Goal: Task Accomplishment & Management: Manage account settings

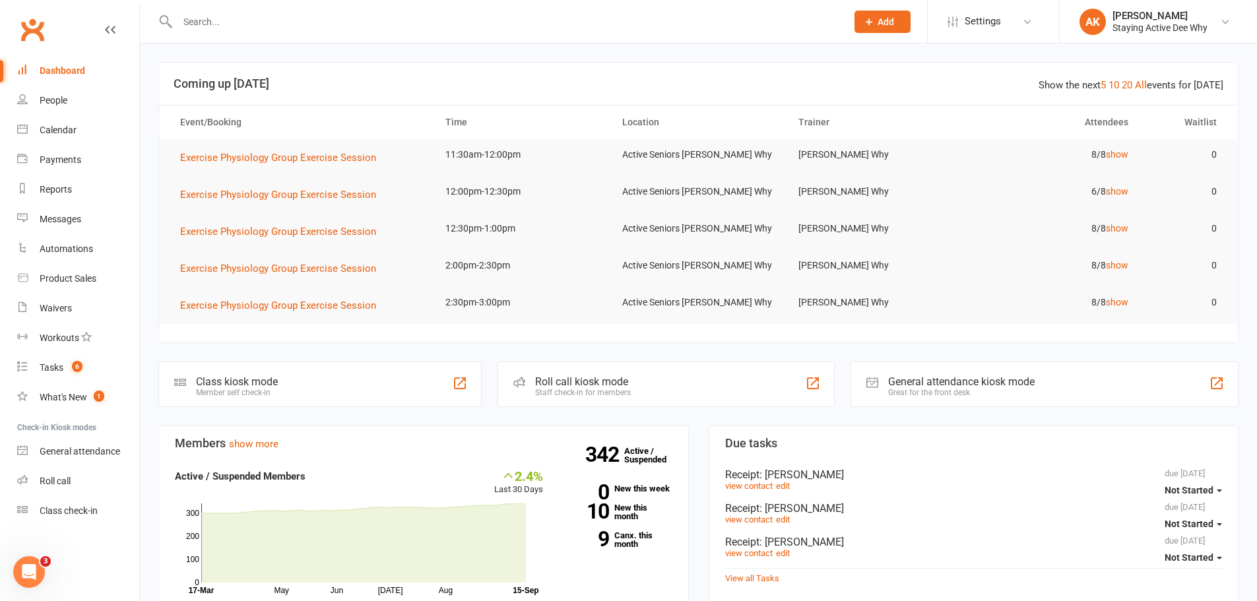
click at [233, 18] on input "text" at bounding box center [506, 22] width 664 height 18
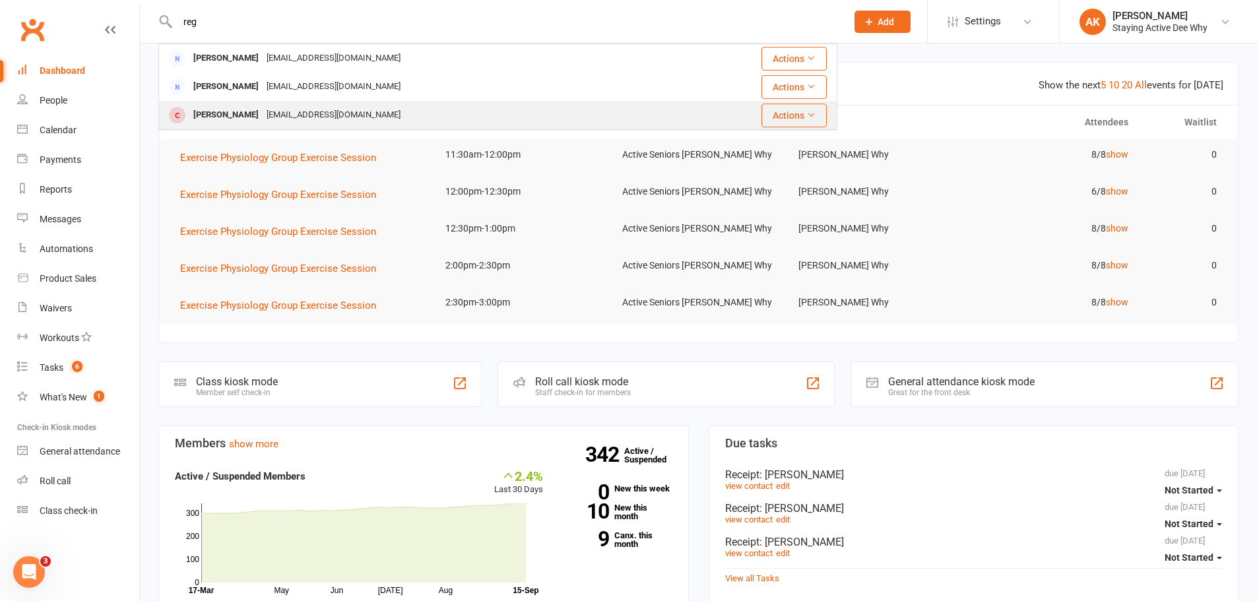
type input "reg"
click at [285, 110] on div "[EMAIL_ADDRESS][DOMAIN_NAME]" at bounding box center [334, 115] width 142 height 19
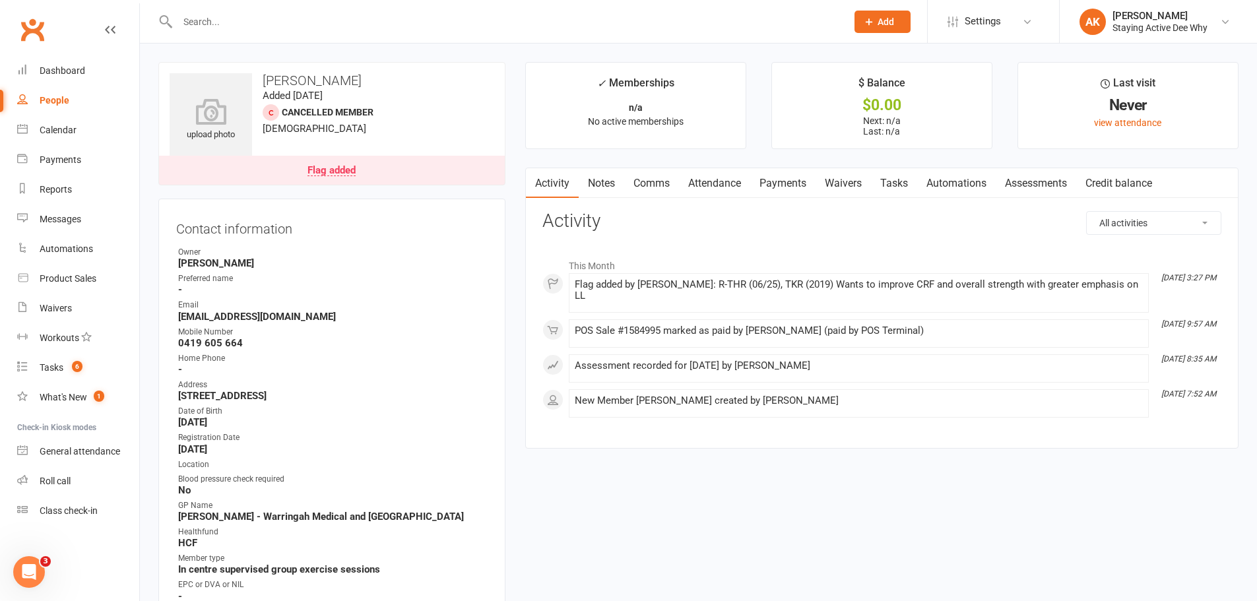
drag, startPoint x: 214, startPoint y: 11, endPoint x: 212, endPoint y: 34, distance: 22.5
click at [214, 18] on div at bounding box center [497, 21] width 679 height 43
click at [212, 34] on div at bounding box center [497, 21] width 679 height 43
click at [212, 26] on input "text" at bounding box center [506, 22] width 664 height 18
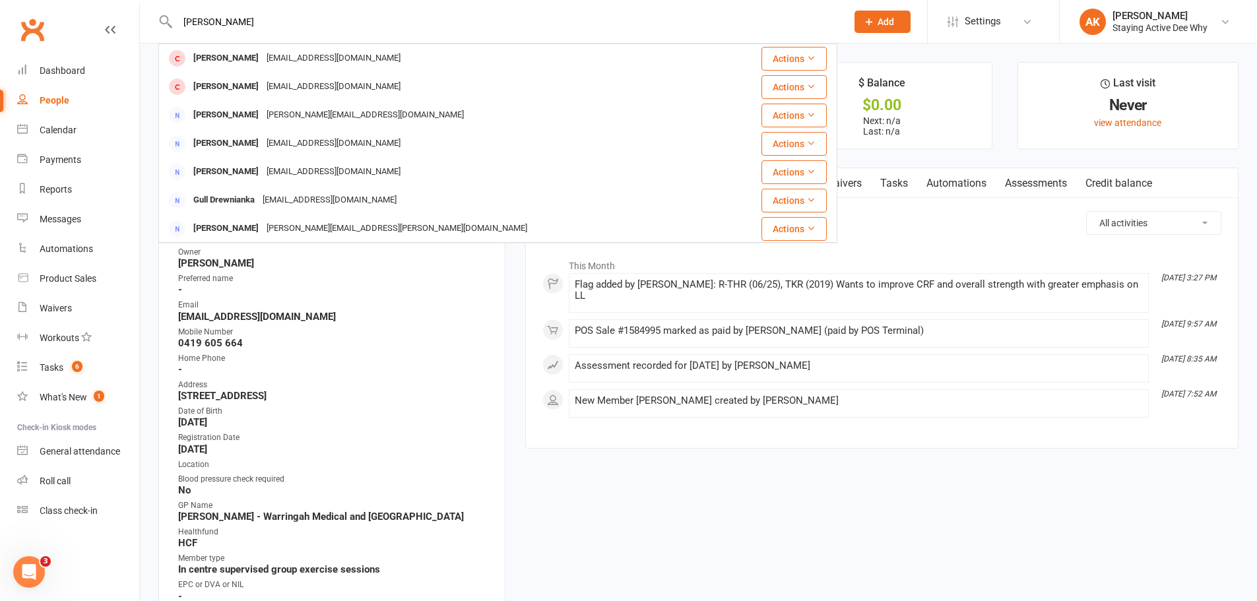
type input "[PERSON_NAME]"
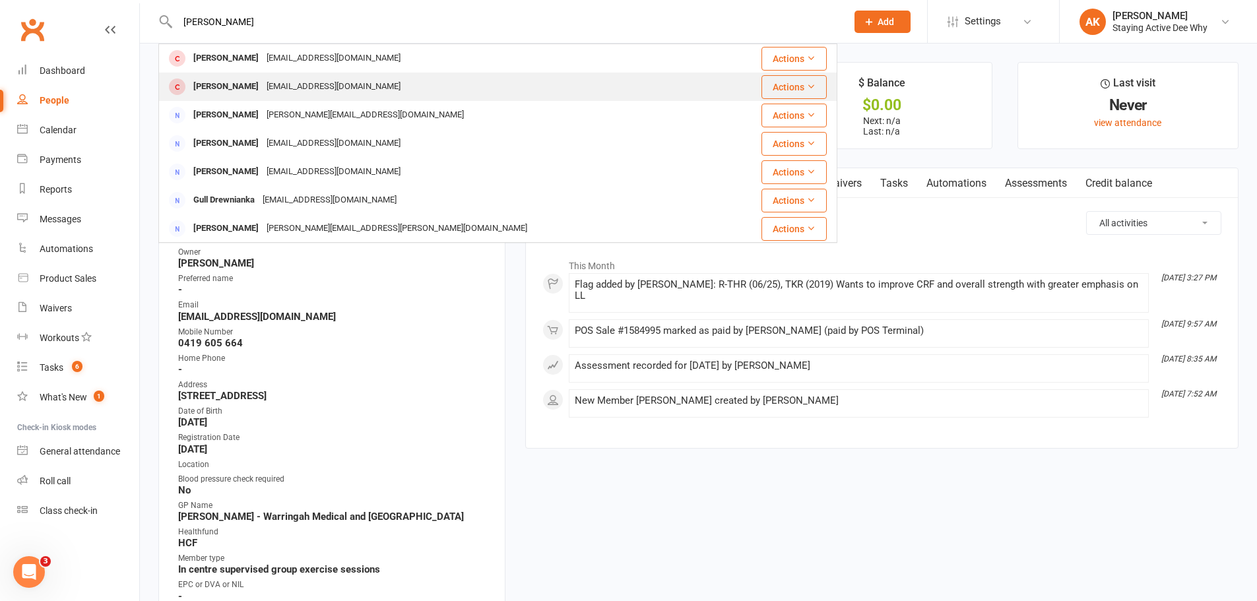
click at [222, 82] on div "[PERSON_NAME]" at bounding box center [225, 86] width 73 height 19
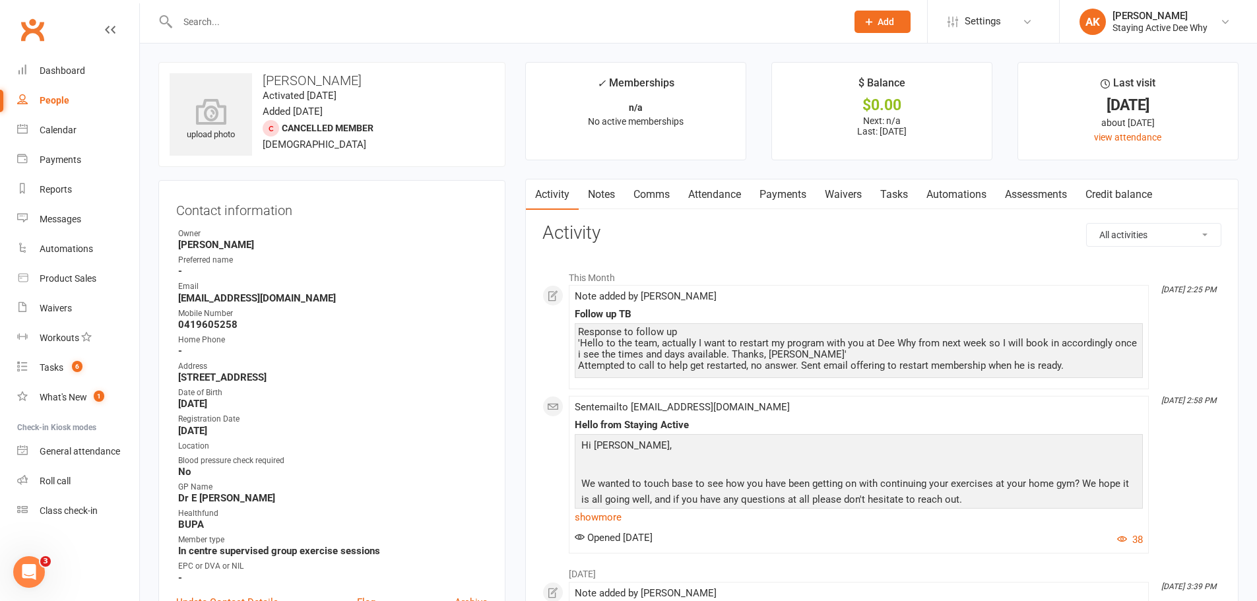
click at [795, 192] on link "Payments" at bounding box center [782, 194] width 65 height 30
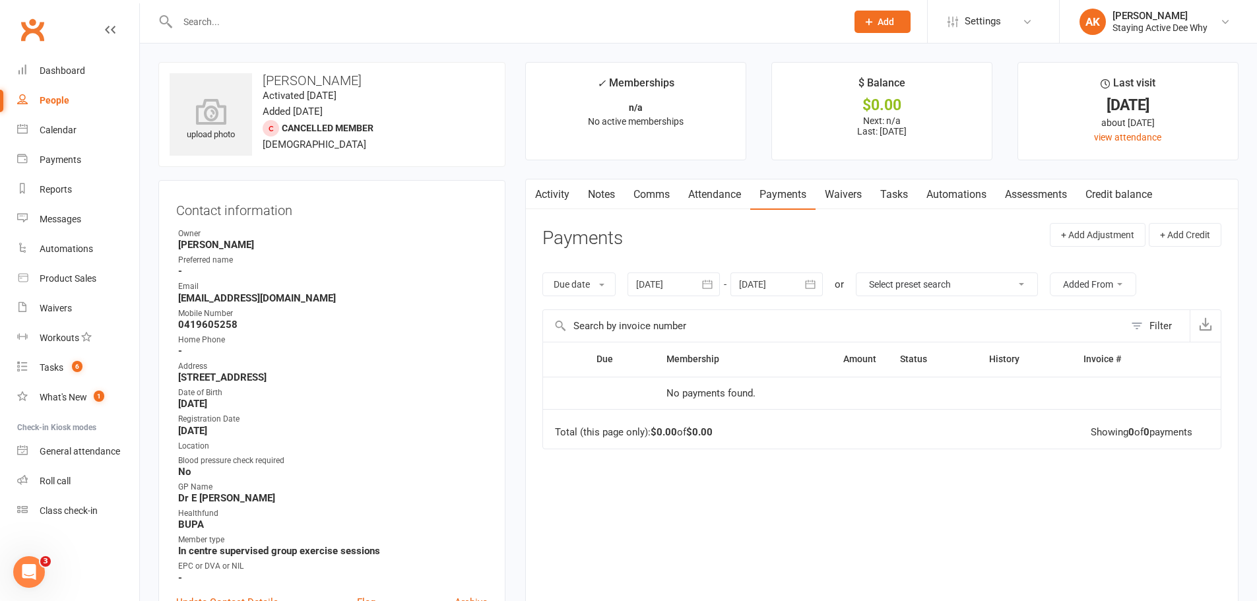
click at [591, 189] on link "Notes" at bounding box center [602, 194] width 46 height 30
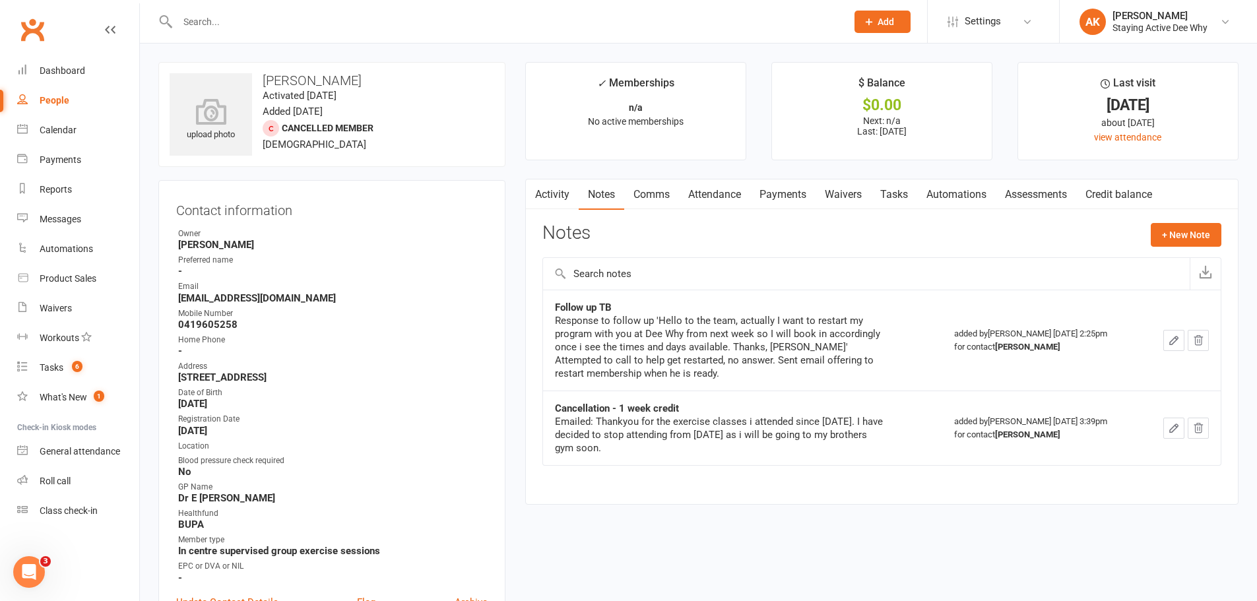
click at [796, 197] on link "Payments" at bounding box center [782, 194] width 65 height 30
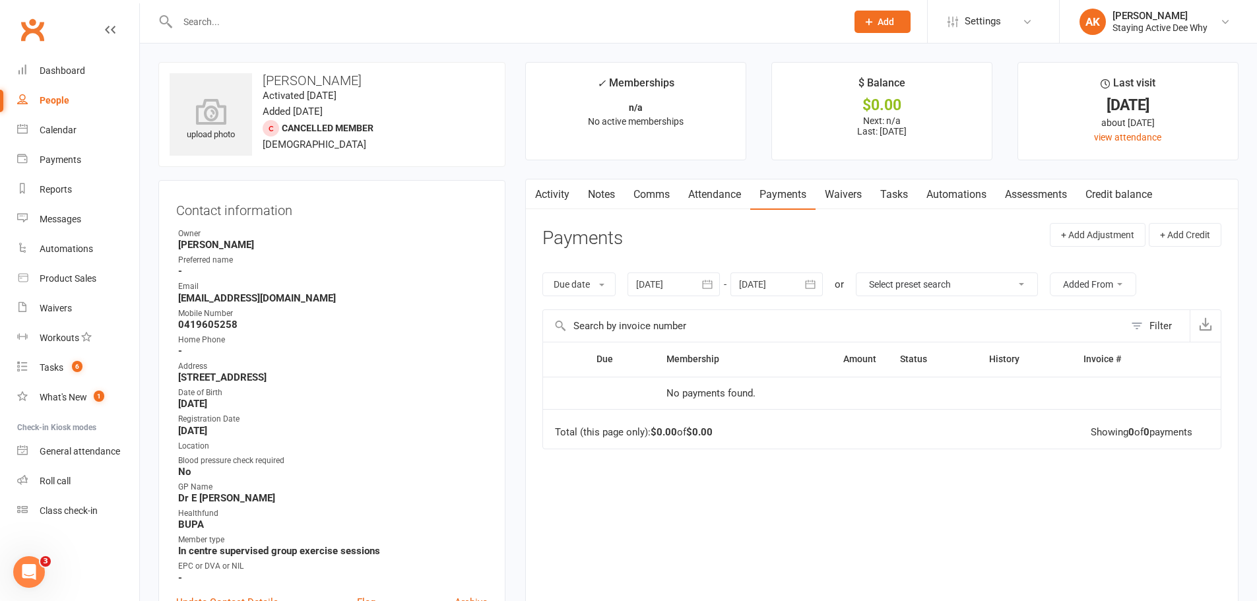
click at [713, 282] on icon "button" at bounding box center [707, 284] width 13 height 13
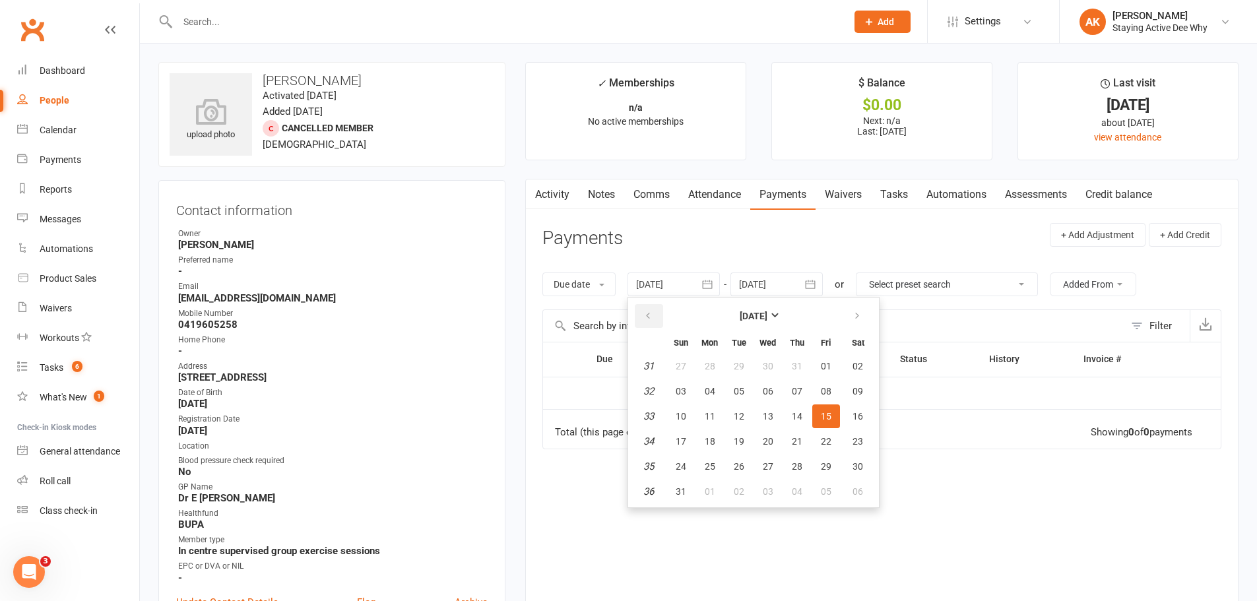
click at [653, 319] on icon "button" at bounding box center [647, 316] width 9 height 11
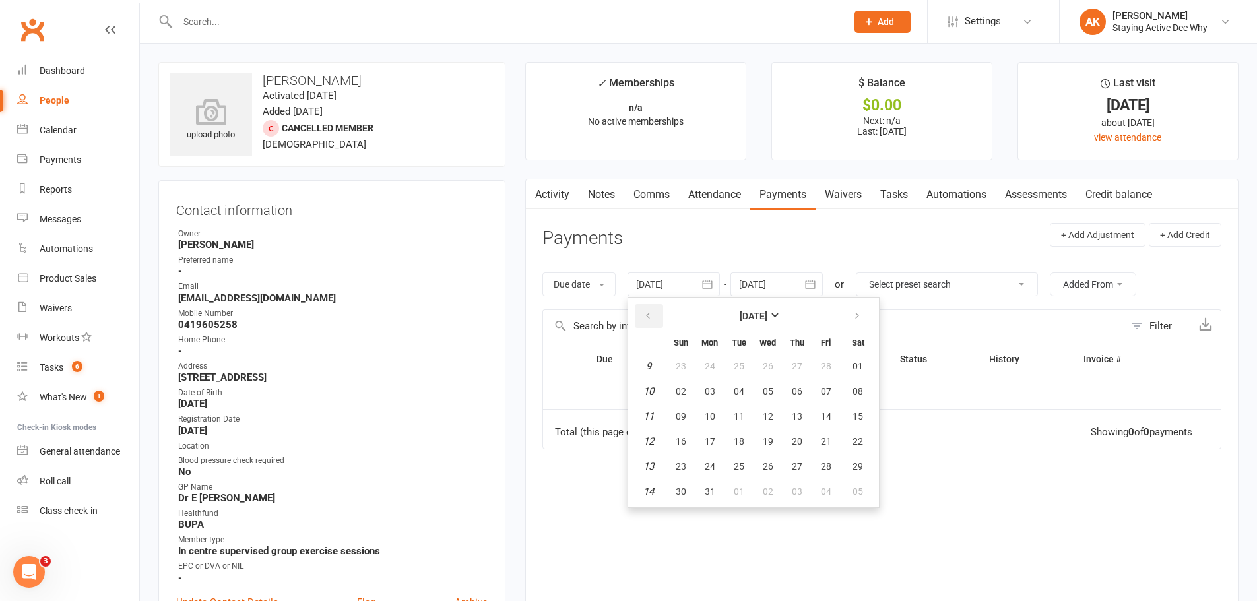
click at [653, 319] on icon "button" at bounding box center [647, 316] width 9 height 11
click at [679, 408] on button "15" at bounding box center [681, 416] width 28 height 24
type input "15 Dec 2024"
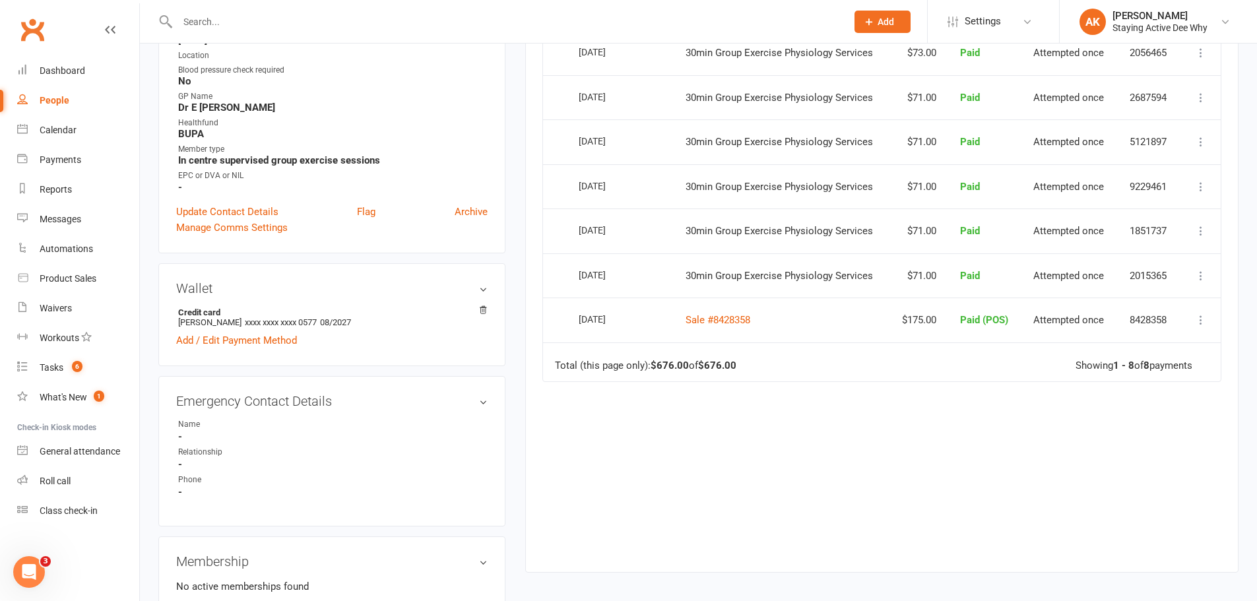
scroll to position [528, 0]
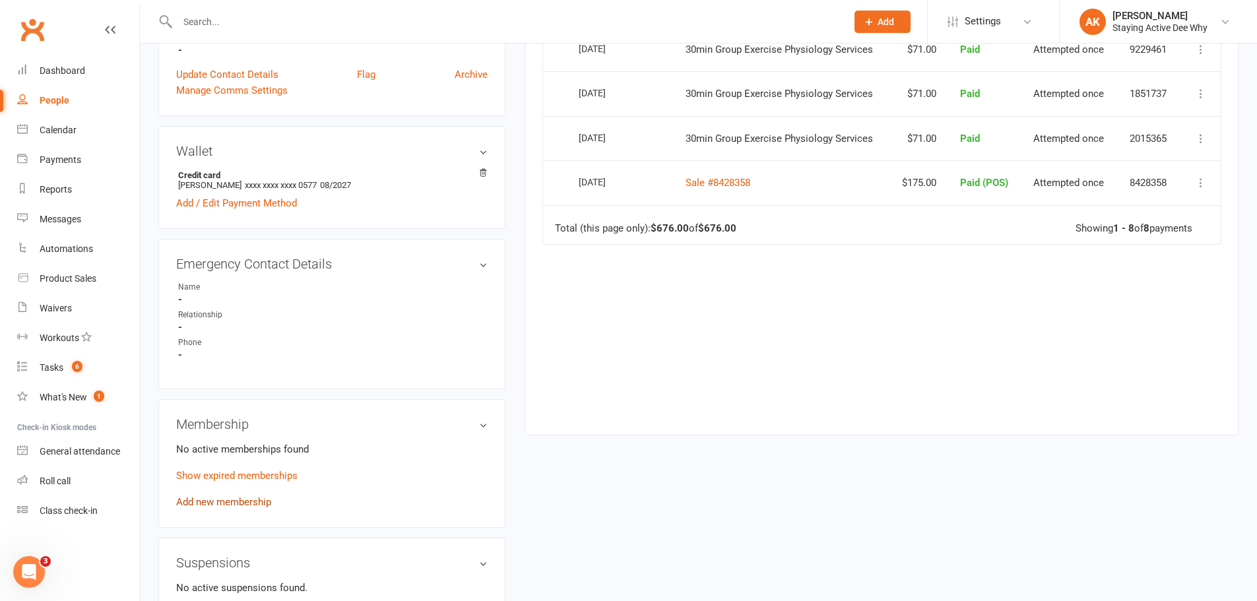
click at [214, 501] on link "Add new membership" at bounding box center [223, 502] width 95 height 12
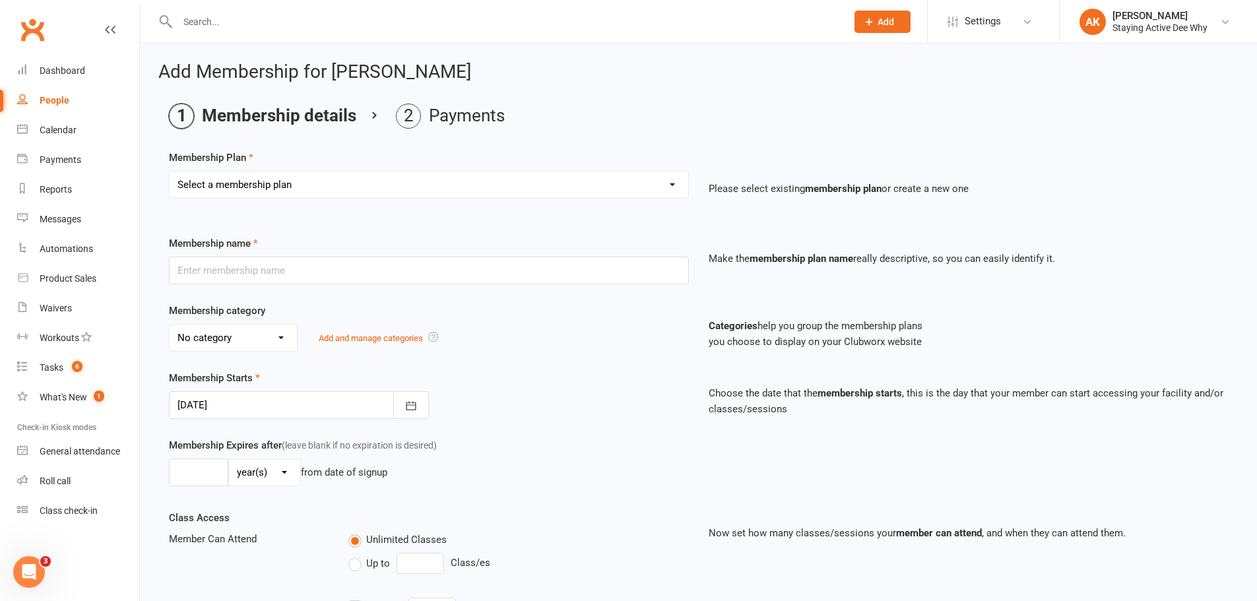
click at [338, 176] on select "Select a membership plan Create new Membership Plan 01 10953 Exercise Physiolog…" at bounding box center [429, 185] width 519 height 26
select select "4"
click at [170, 172] on select "Select a membership plan Create new Membership Plan 01 10953 Exercise Physiolog…" at bounding box center [429, 185] width 519 height 26
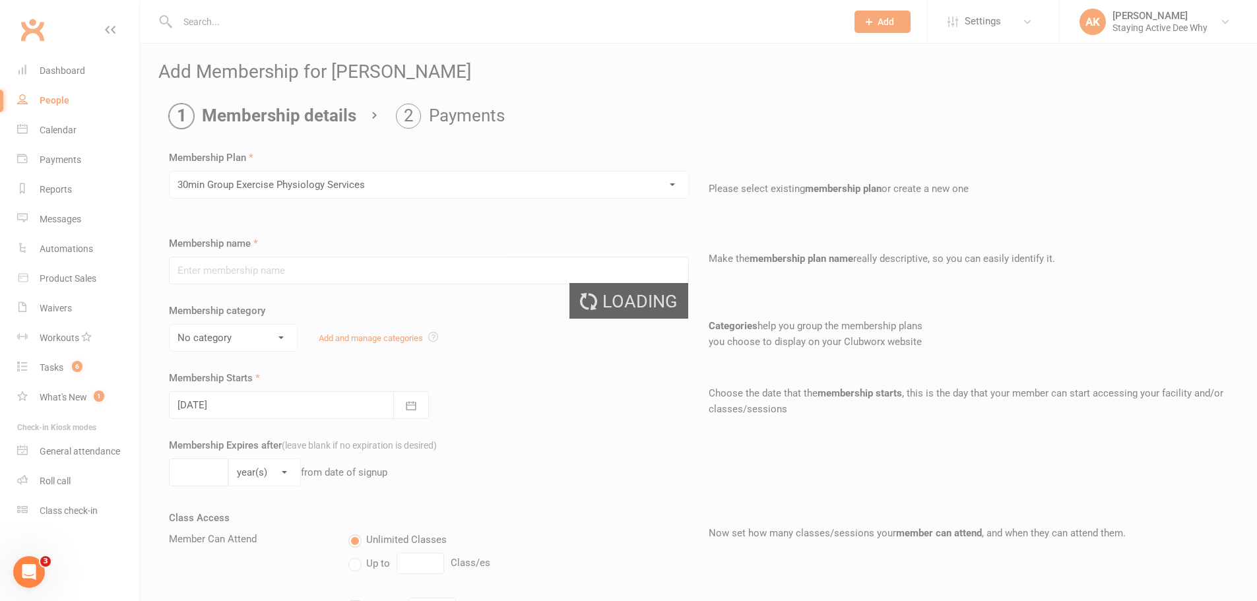
type input "30min Group Exercise Physiology Services"
select select "0"
type input "0"
type input "3"
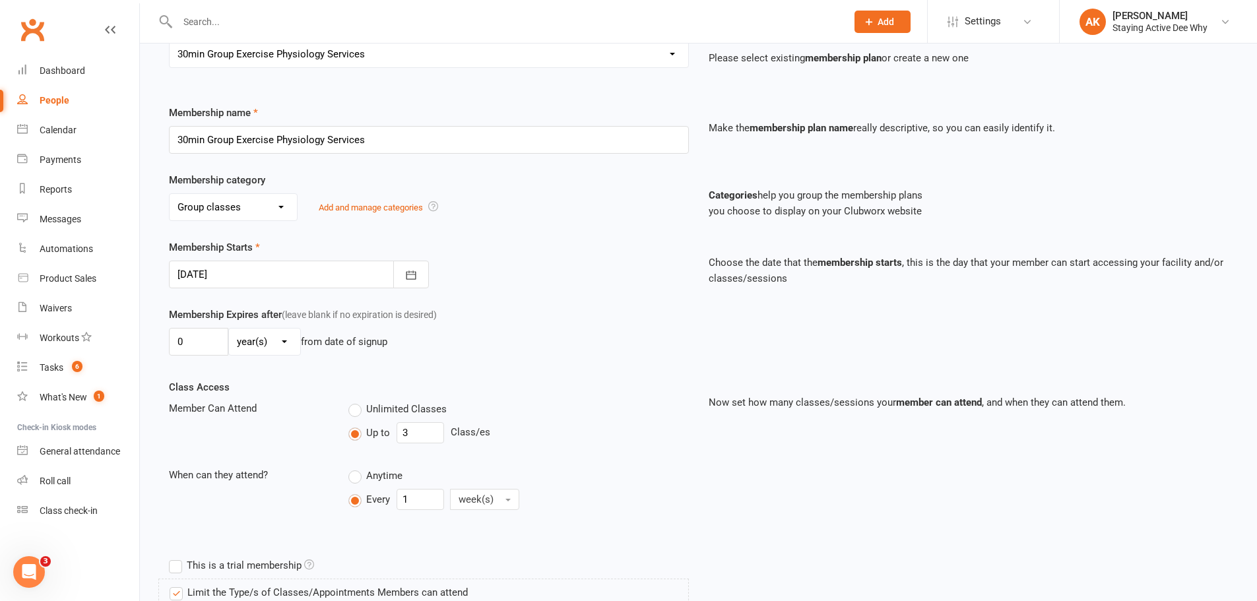
scroll to position [132, 0]
click at [414, 278] on icon "button" at bounding box center [410, 273] width 13 height 13
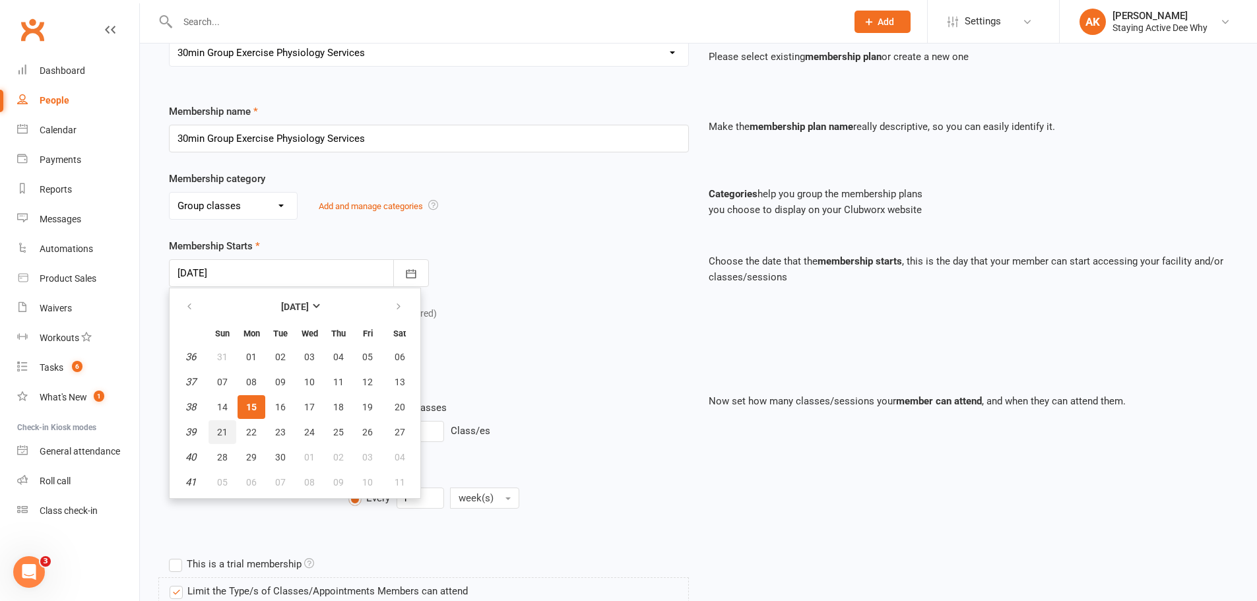
click at [225, 433] on span "21" at bounding box center [222, 432] width 11 height 11
type input "21 Sep 2025"
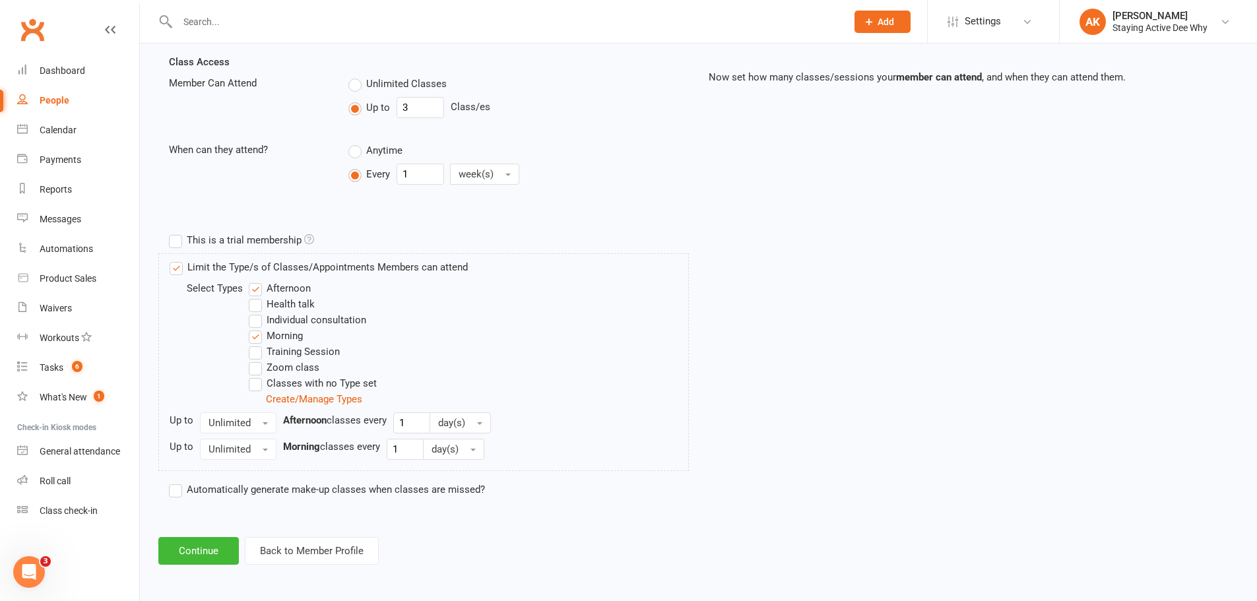
scroll to position [457, 0]
click at [210, 556] on button "Continue" at bounding box center [198, 550] width 80 height 28
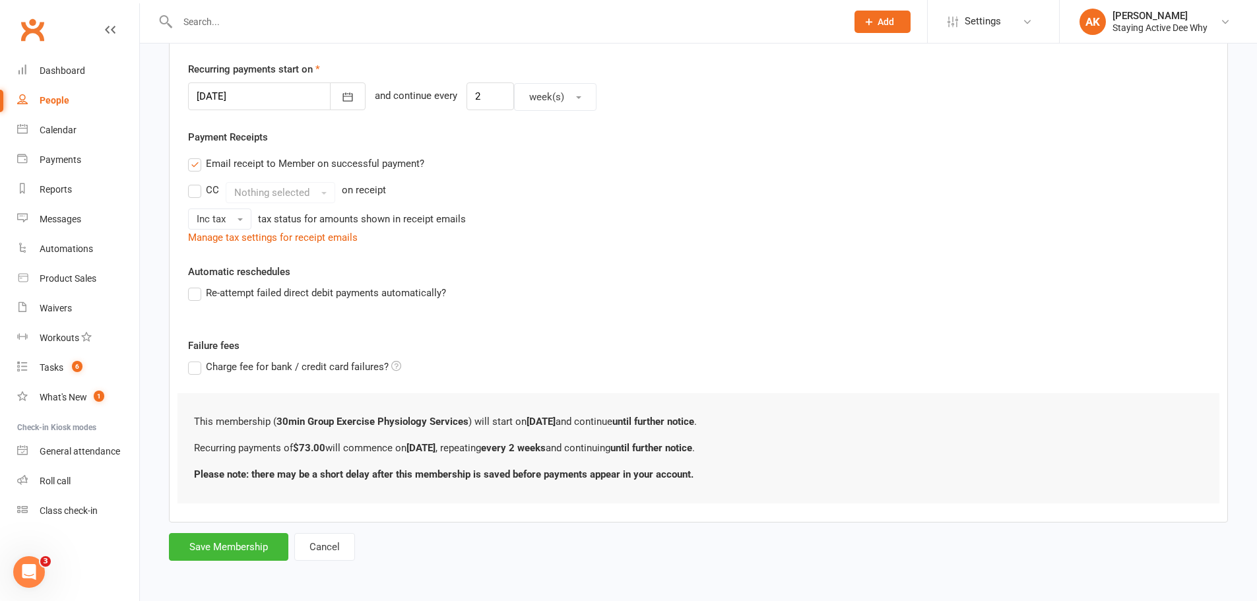
scroll to position [0, 0]
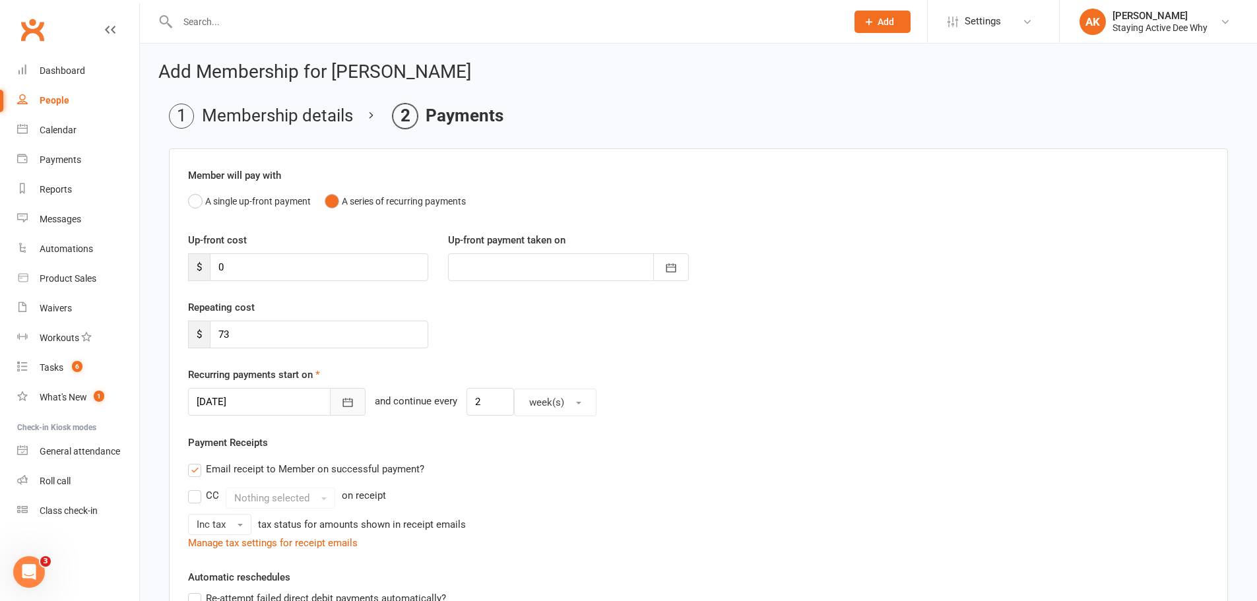
click at [343, 406] on icon "button" at bounding box center [348, 403] width 10 height 9
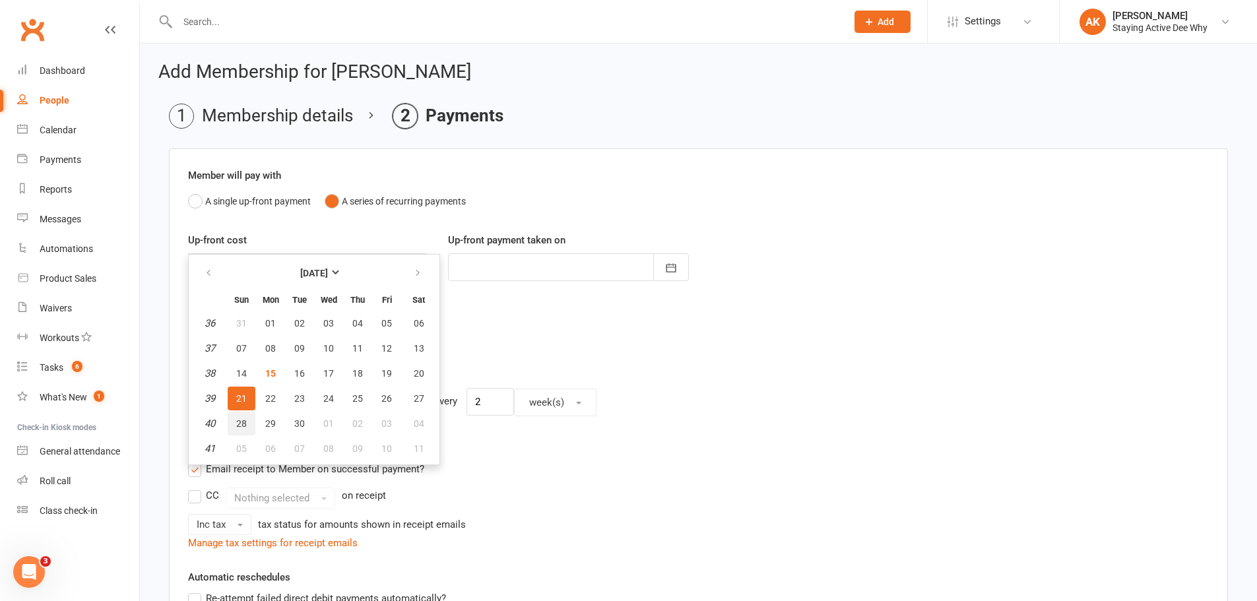
click at [234, 423] on button "28" at bounding box center [242, 424] width 28 height 24
type input "28 Sep 2025"
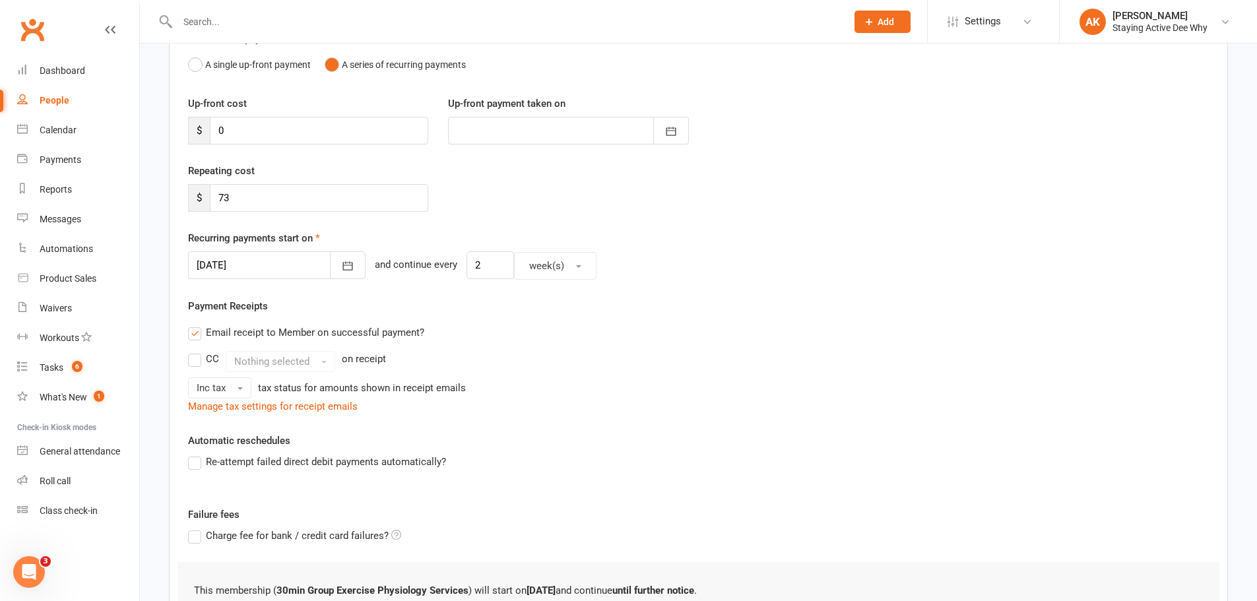
scroll to position [305, 0]
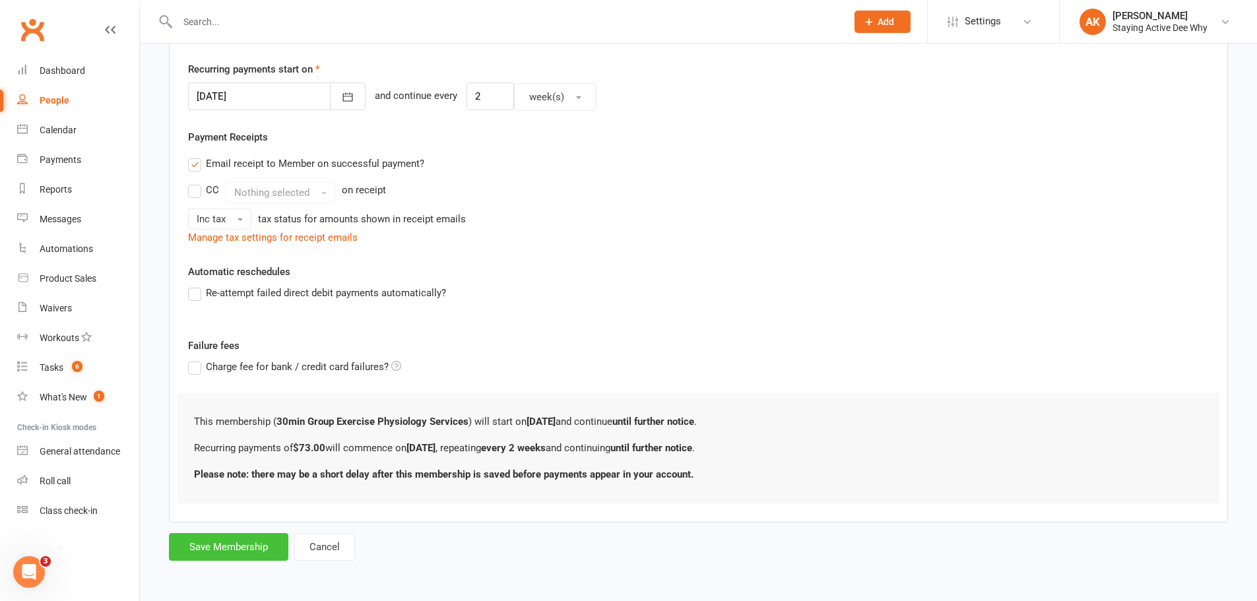
click at [245, 548] on button "Save Membership" at bounding box center [228, 547] width 119 height 28
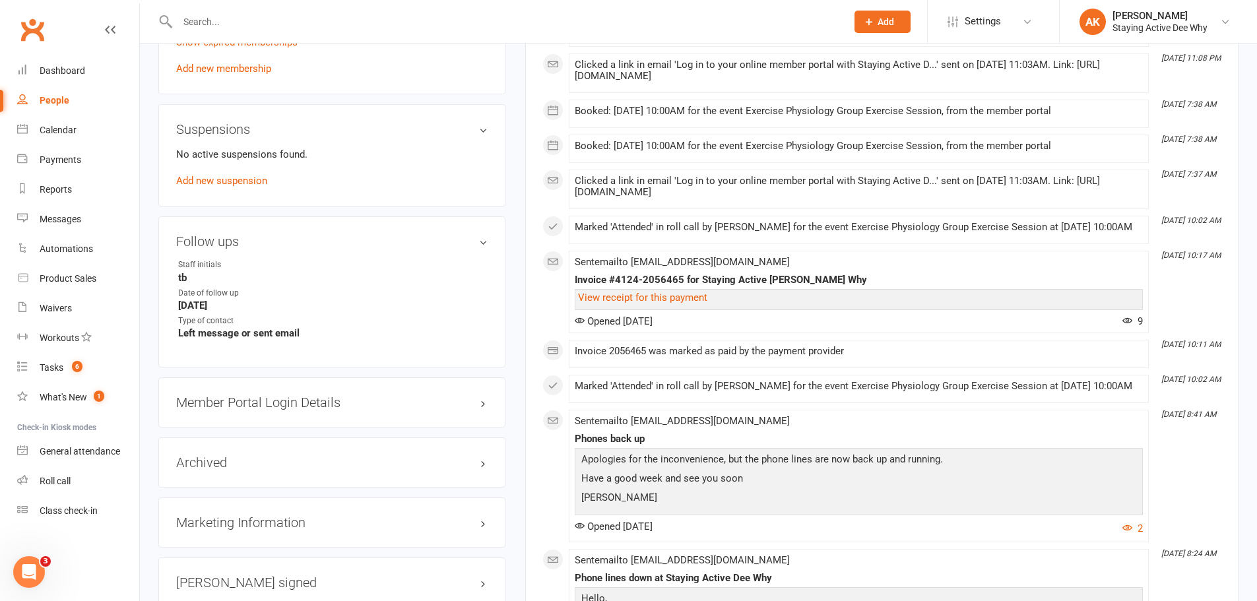
scroll to position [1056, 0]
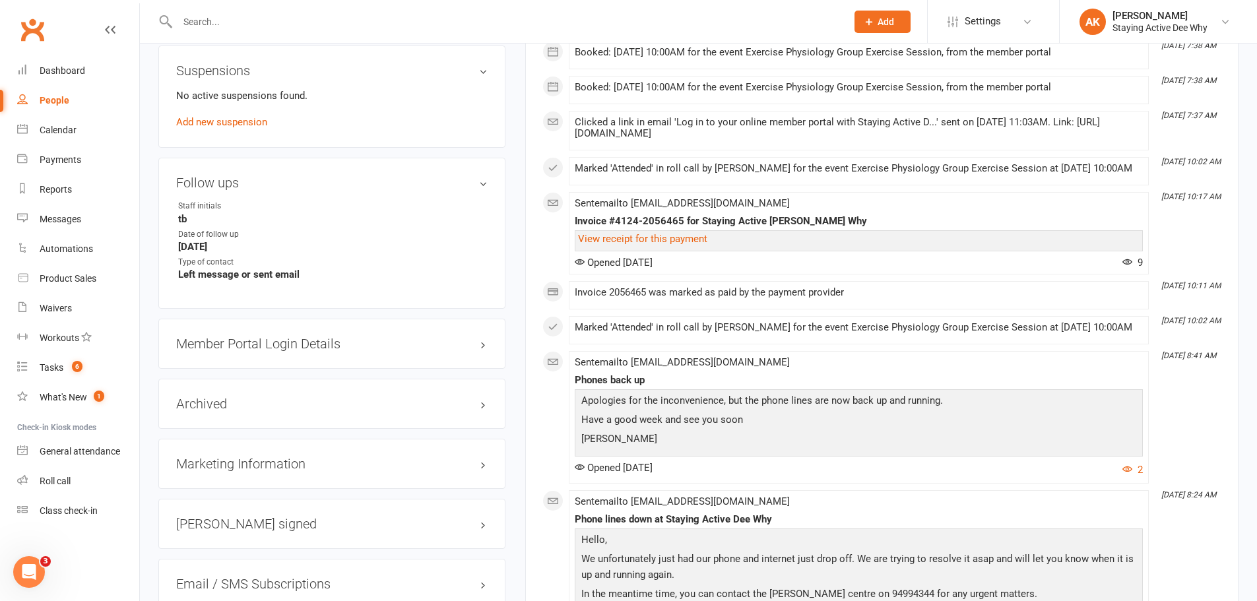
click at [313, 354] on div "Member Portal Login Details" at bounding box center [331, 344] width 347 height 50
click at [309, 333] on div "Member Portal Login Details" at bounding box center [331, 344] width 347 height 50
click at [309, 341] on h3 "Member Portal Login Details" at bounding box center [331, 343] width 311 height 15
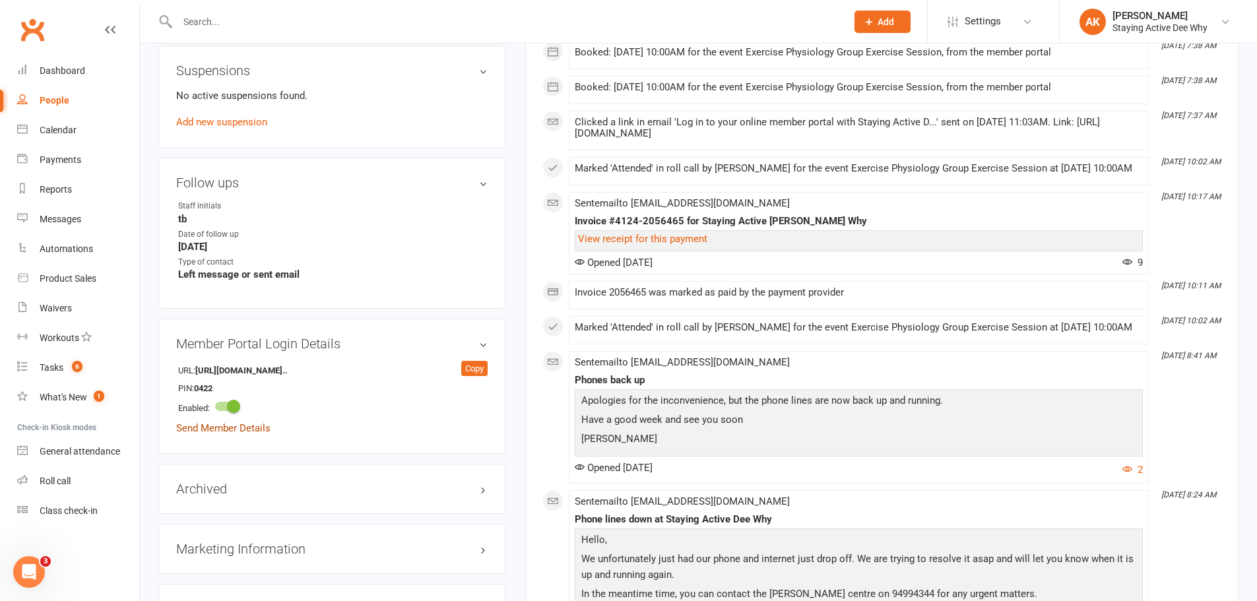
click at [254, 430] on link "Send Member Details" at bounding box center [223, 428] width 94 height 12
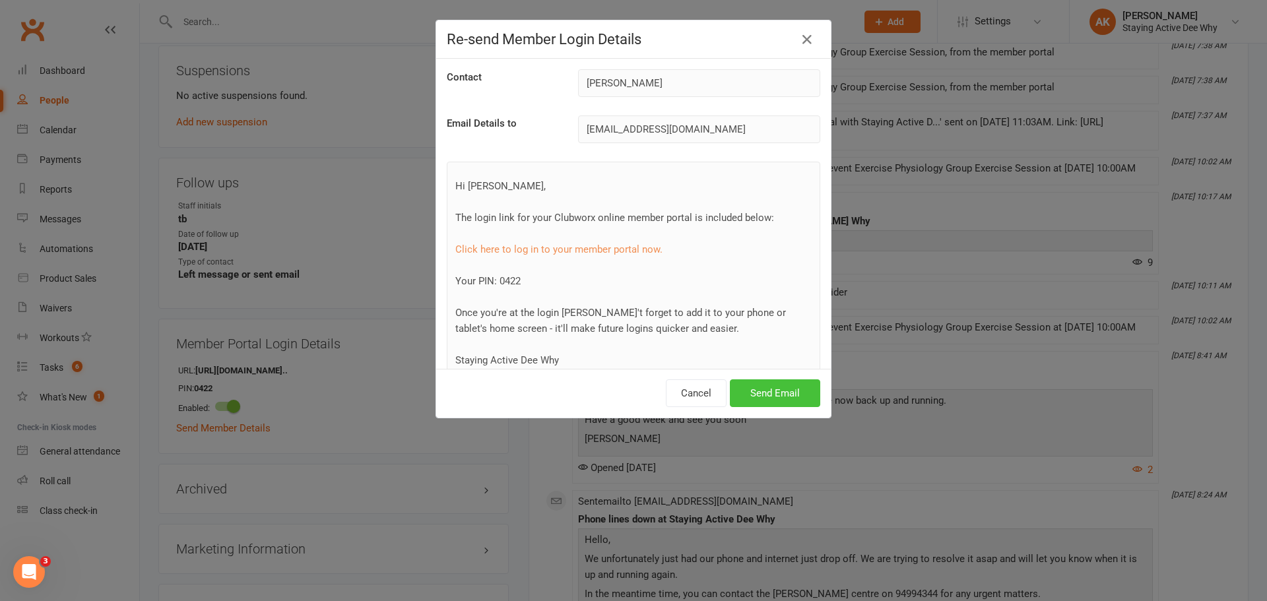
click at [785, 398] on button "Send Email" at bounding box center [775, 393] width 90 height 28
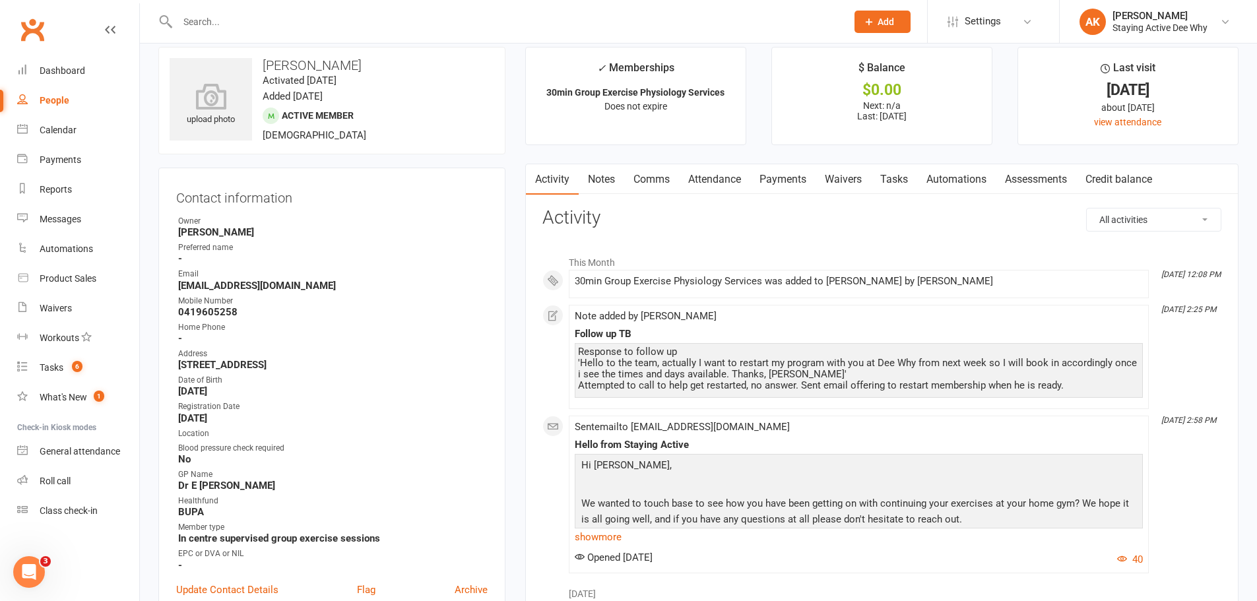
scroll to position [0, 0]
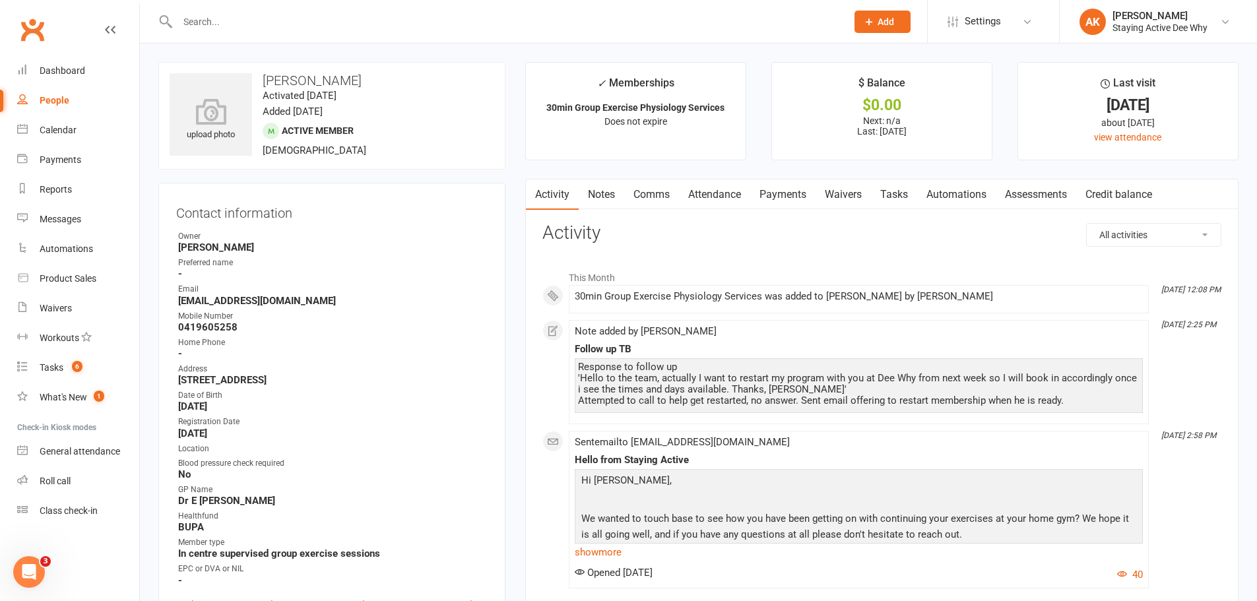
click at [595, 185] on link "Notes" at bounding box center [602, 194] width 46 height 30
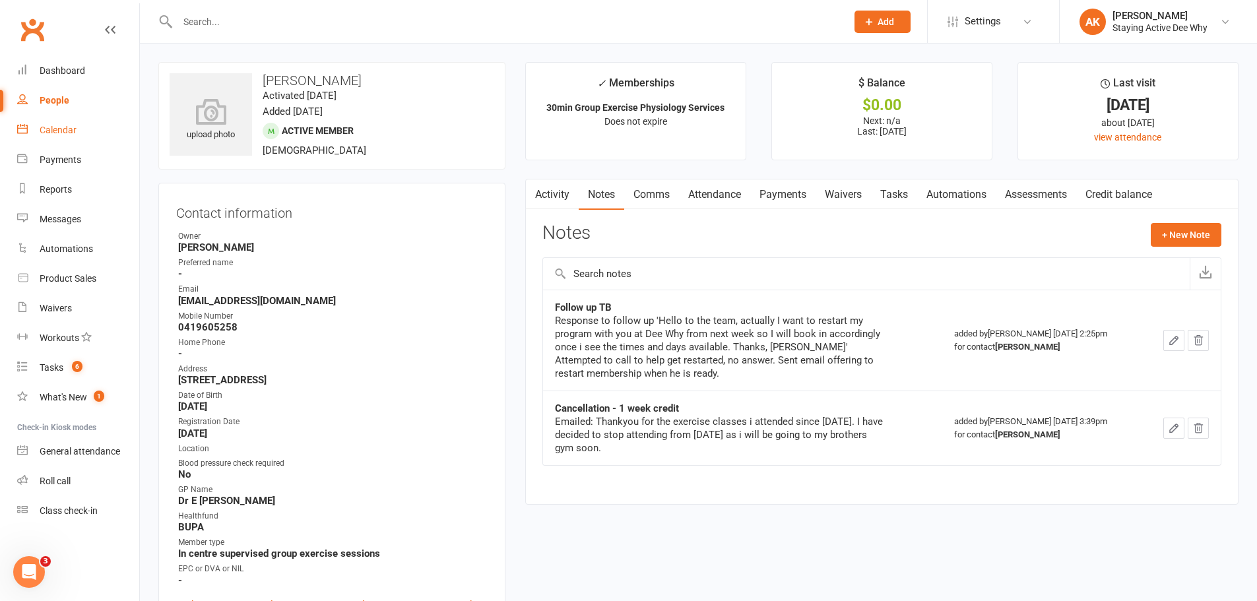
drag, startPoint x: 69, startPoint y: 132, endPoint x: 96, endPoint y: 128, distance: 26.7
click at [69, 132] on div "Calendar" at bounding box center [58, 130] width 37 height 11
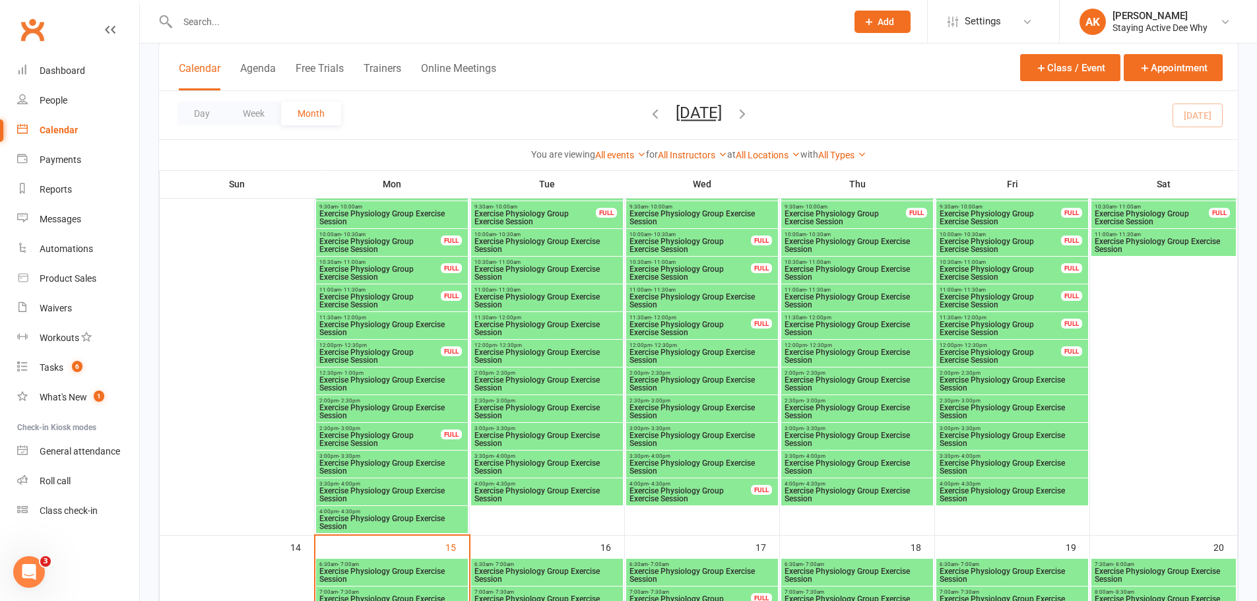
scroll to position [1254, 0]
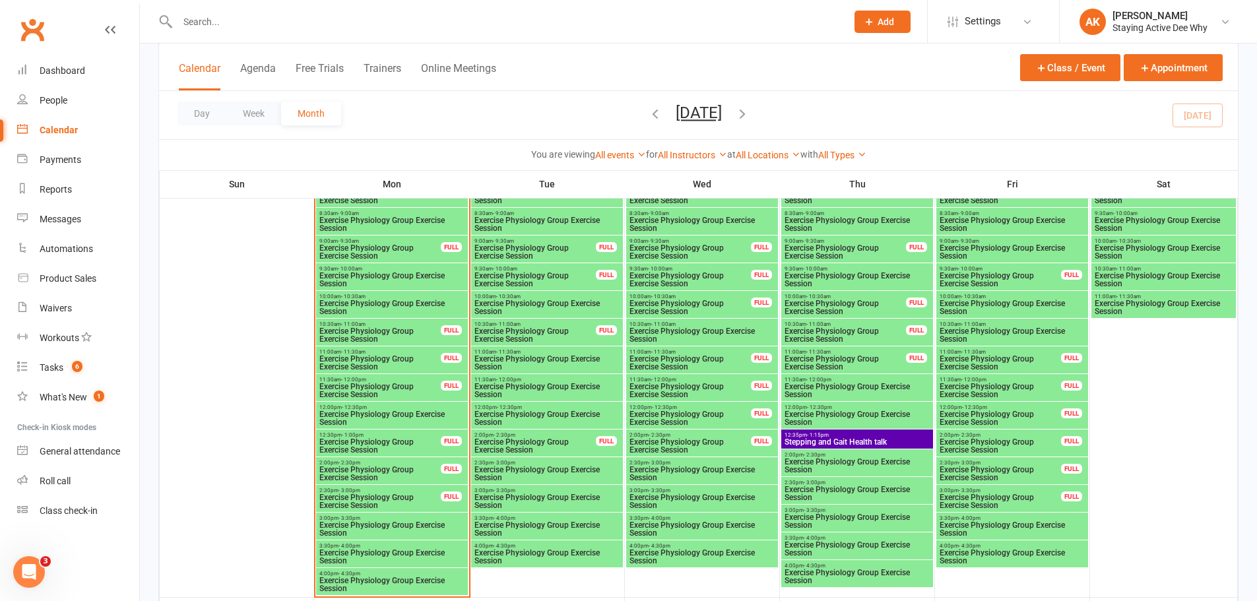
click at [916, 435] on span "12:35pm - 1:15pm" at bounding box center [857, 435] width 146 height 6
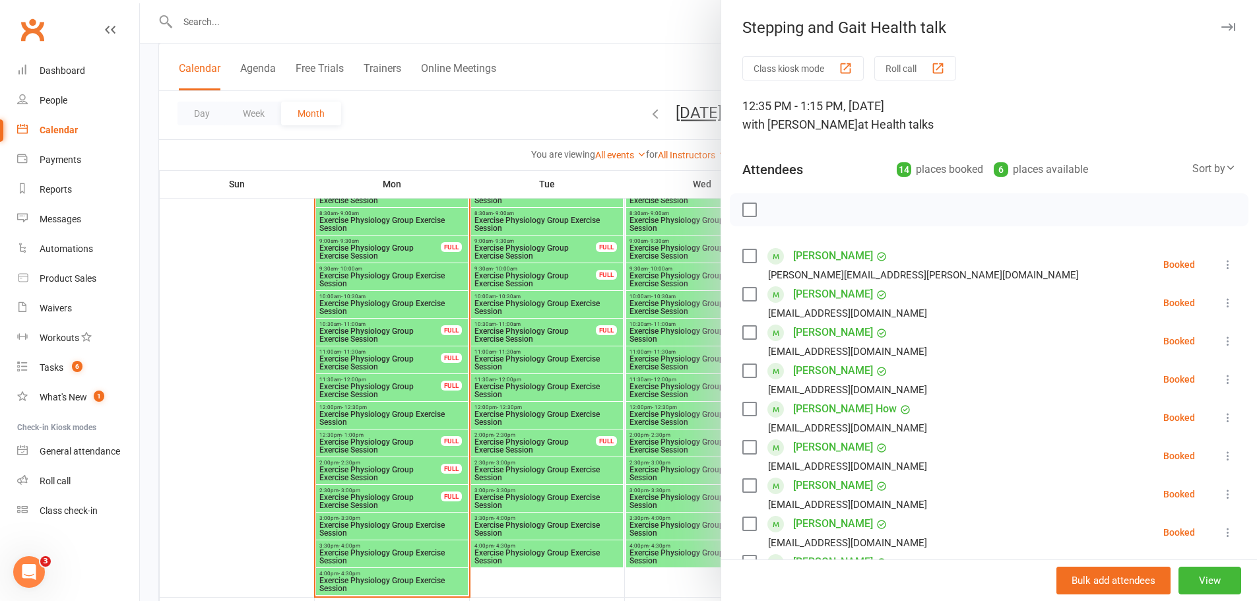
click at [566, 165] on div at bounding box center [698, 300] width 1117 height 601
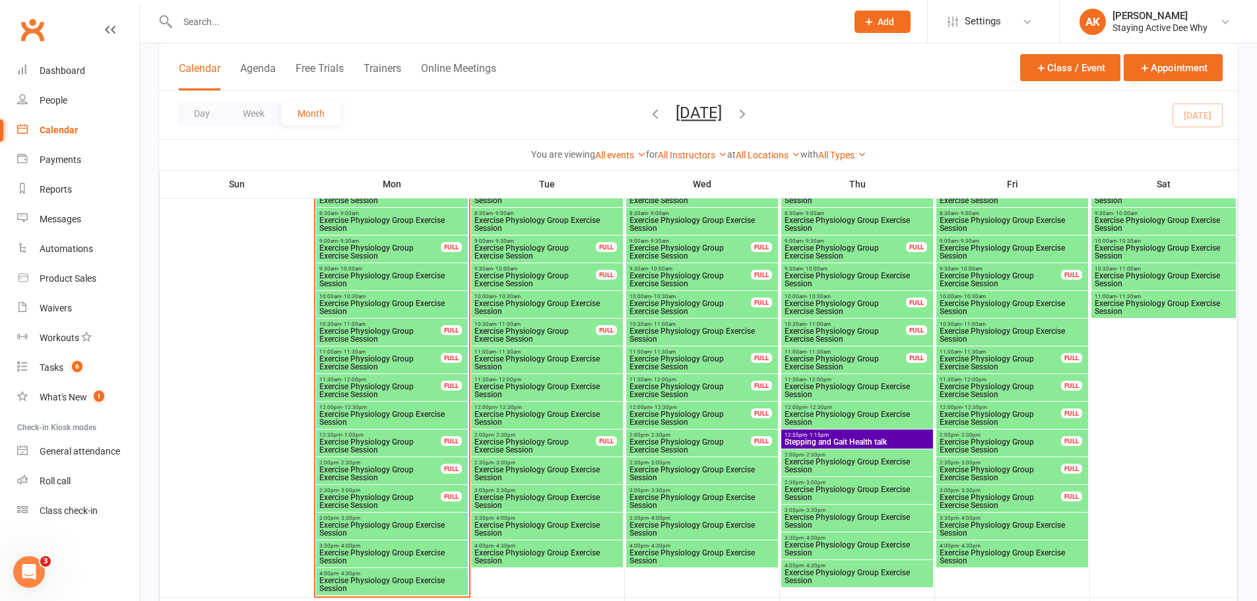
click at [899, 435] on span "12:35pm - 1:15pm" at bounding box center [857, 435] width 146 height 6
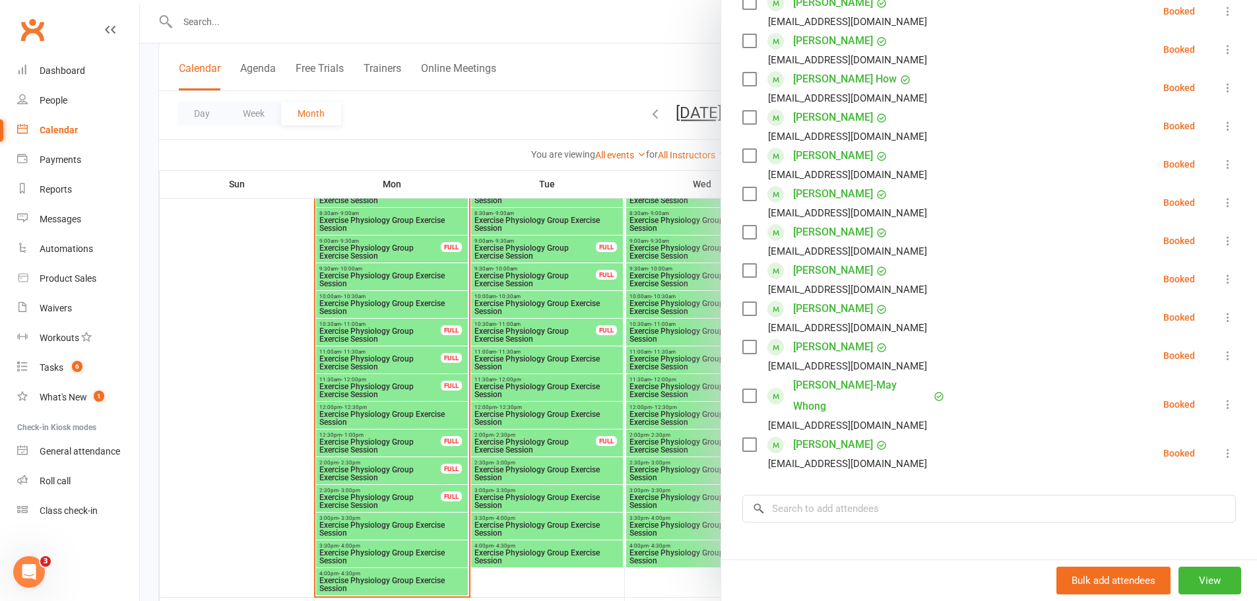
scroll to position [0, 0]
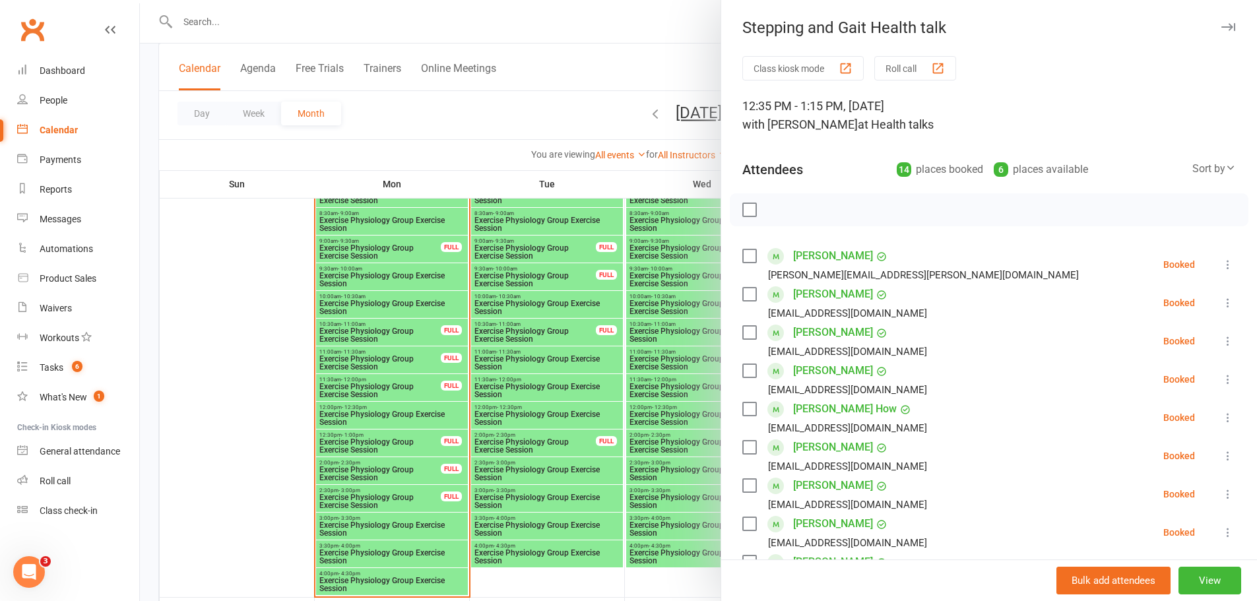
click at [1221, 28] on icon "button" at bounding box center [1228, 27] width 14 height 8
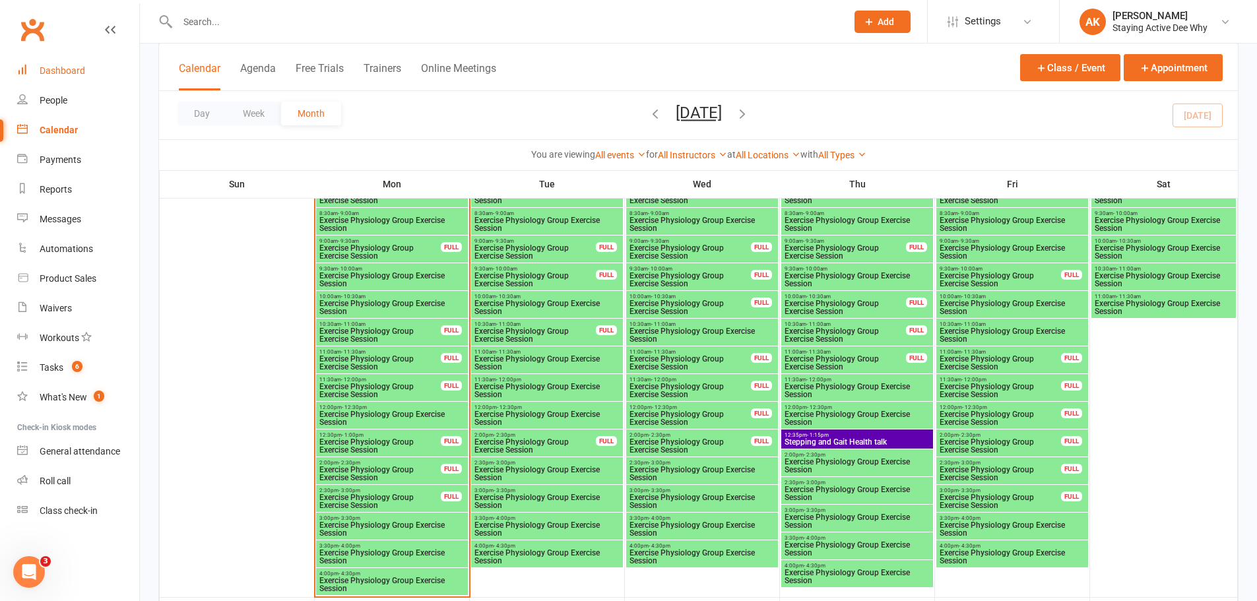
click at [98, 64] on link "Dashboard" at bounding box center [78, 71] width 122 height 30
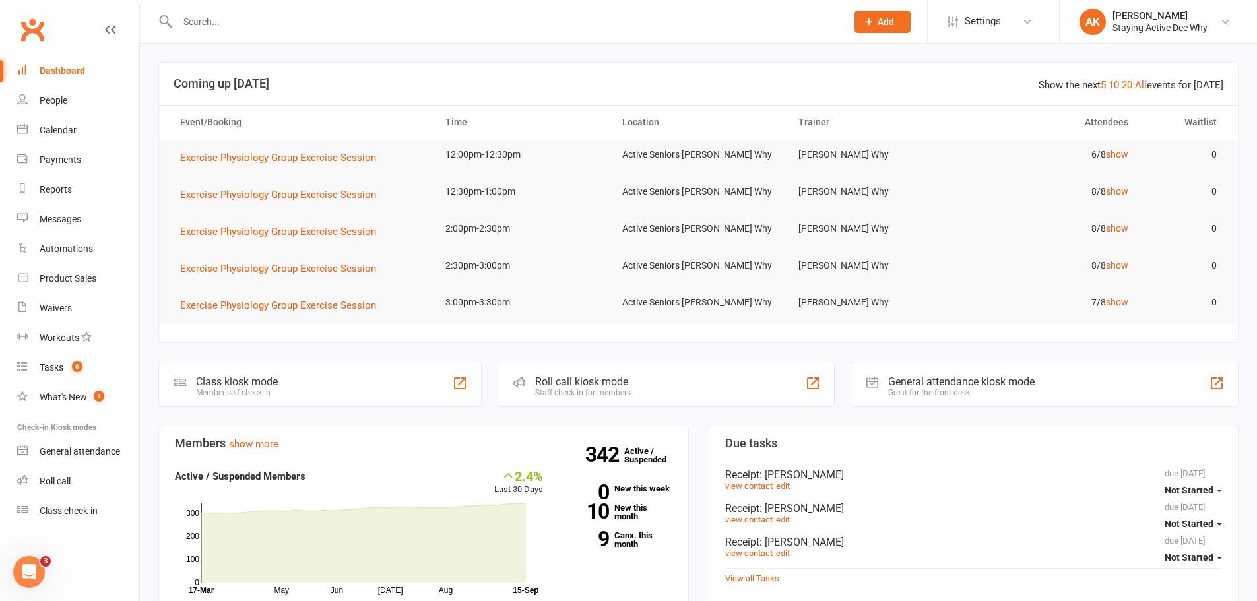
click at [377, 22] on input "text" at bounding box center [506, 22] width 664 height 18
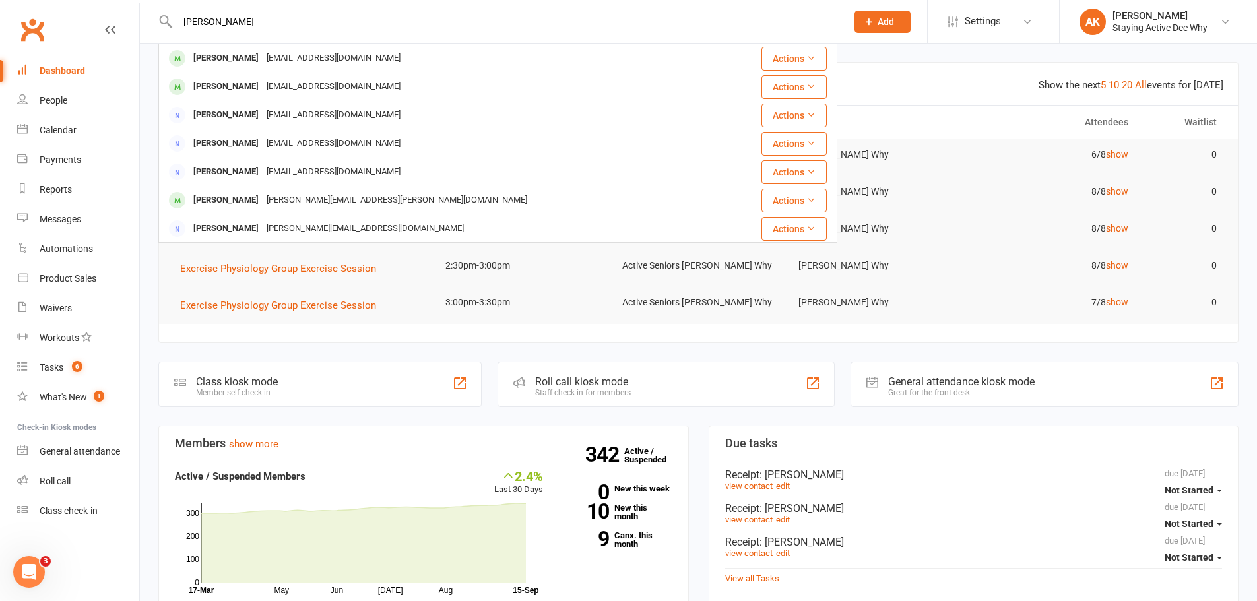
type input "jimmy collins"
click at [295, 58] on div "jimmycollins9@live.com.au" at bounding box center [334, 58] width 142 height 19
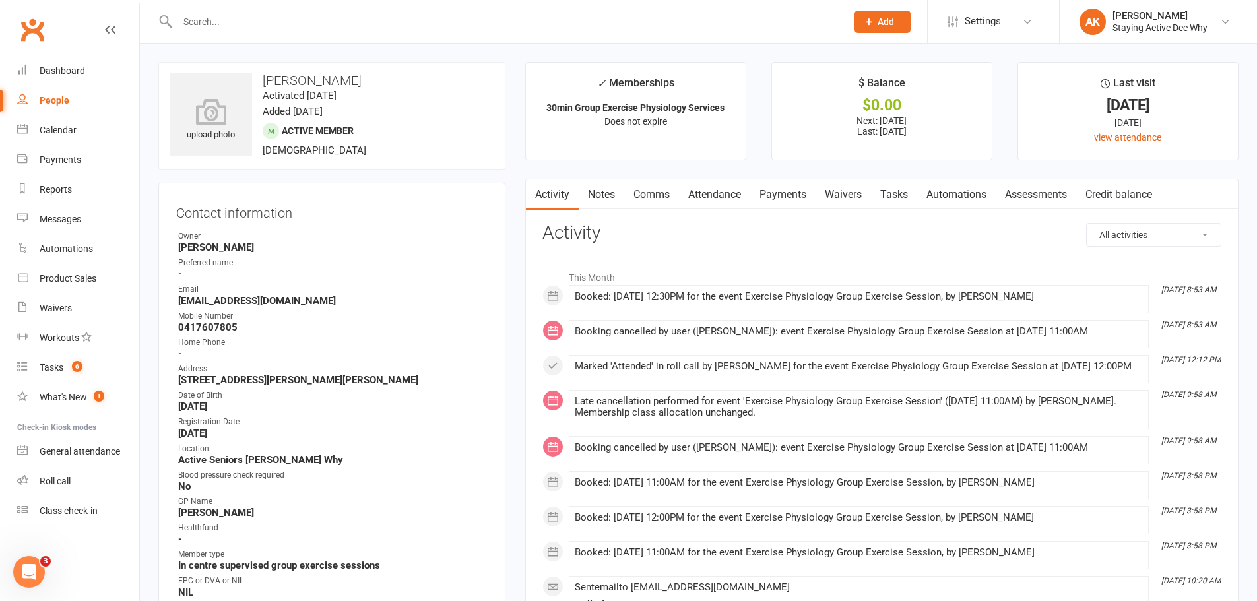
click at [719, 207] on link "Attendance" at bounding box center [714, 194] width 71 height 30
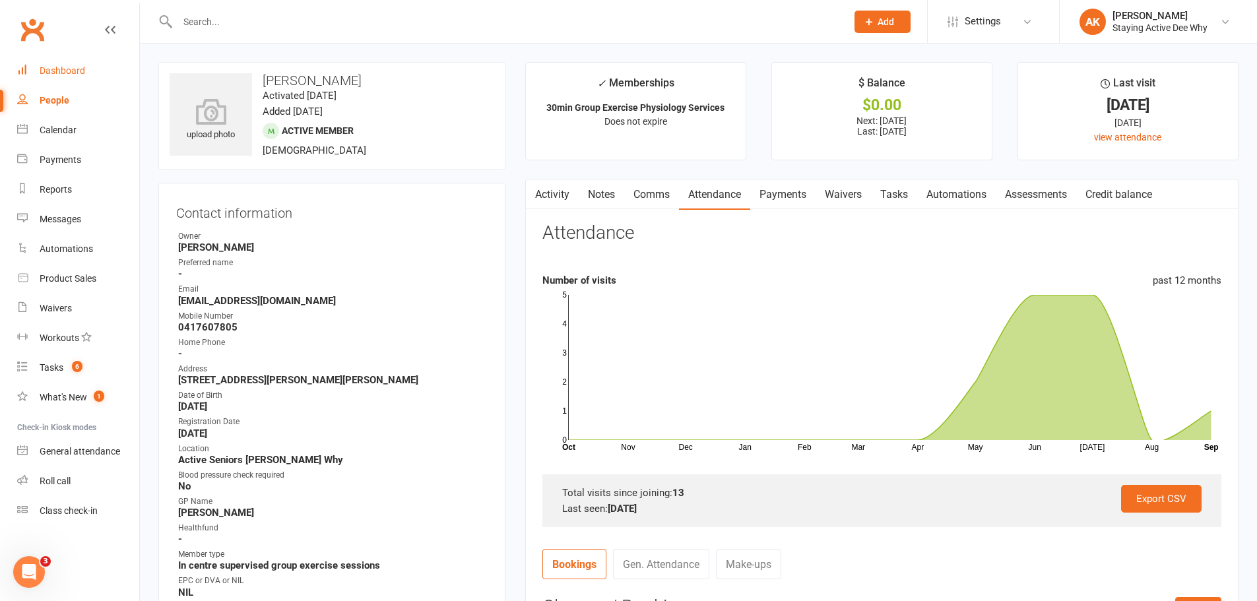
click at [91, 67] on link "Dashboard" at bounding box center [78, 71] width 122 height 30
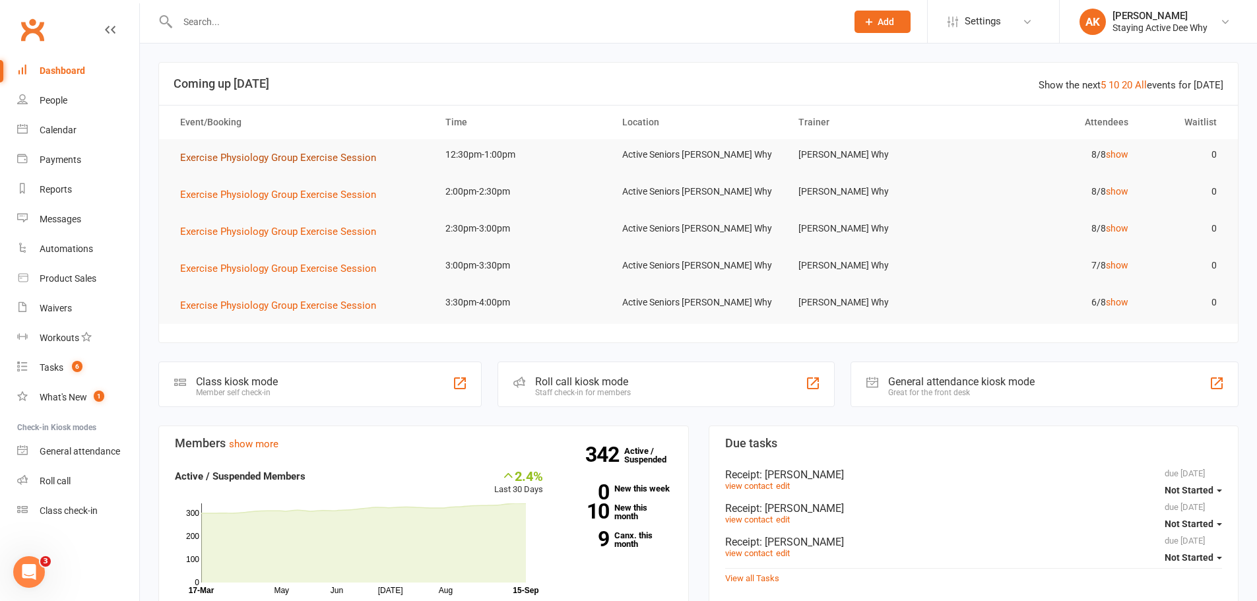
click at [340, 155] on span "Exercise Physiology Group Exercise Session" at bounding box center [278, 158] width 196 height 12
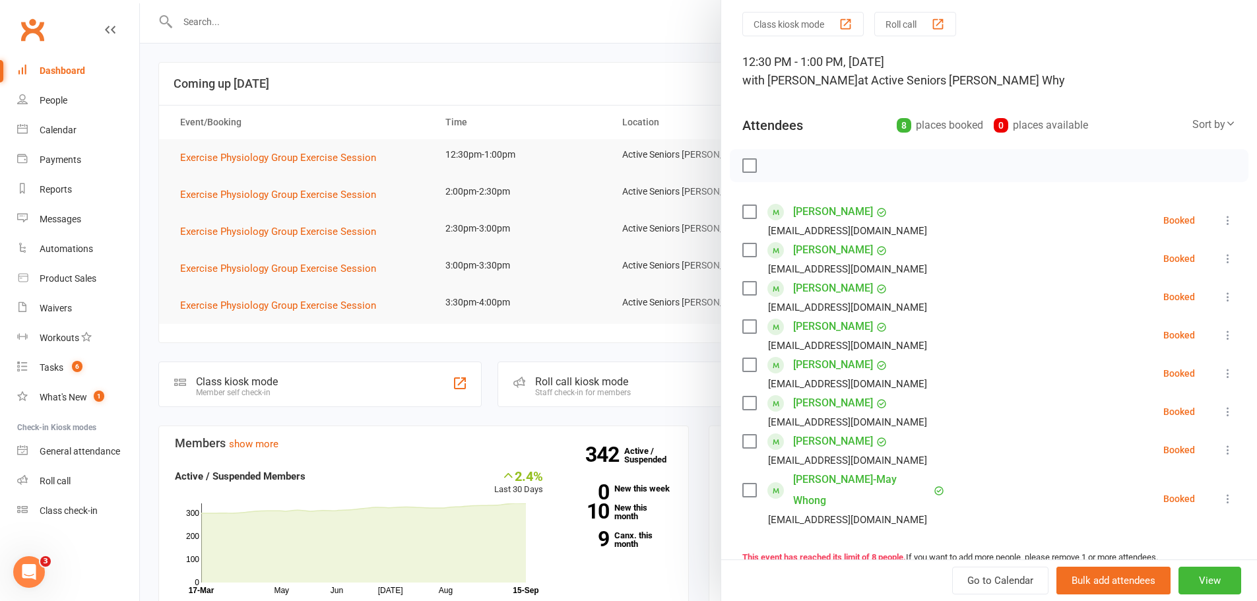
scroll to position [66, 0]
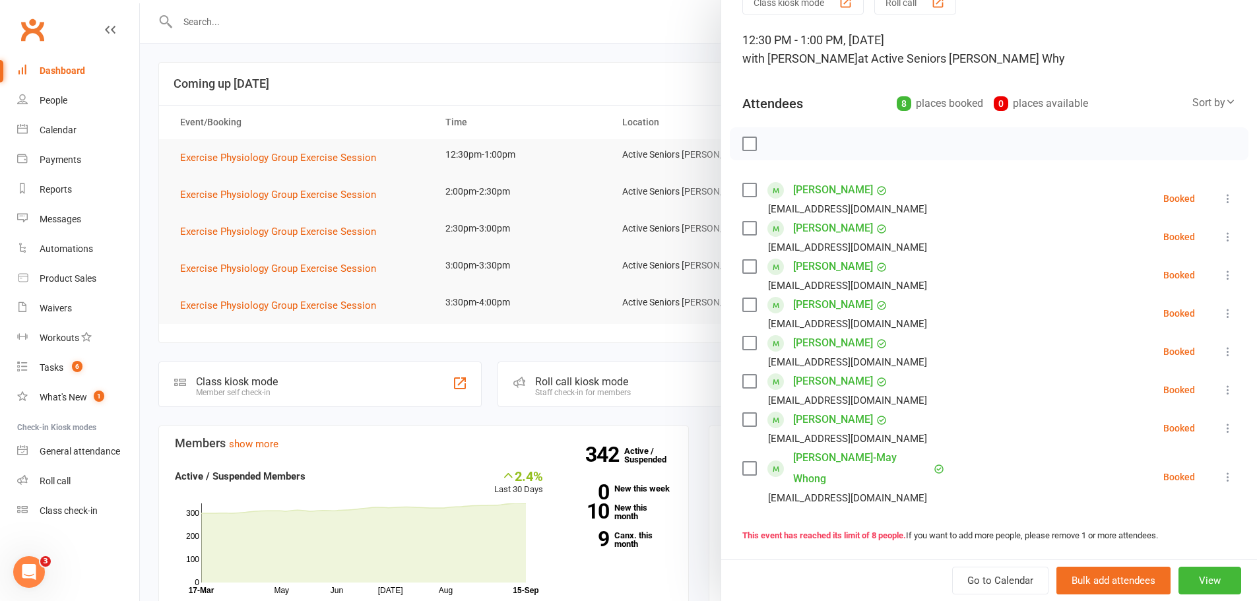
click at [523, 80] on div at bounding box center [698, 300] width 1117 height 601
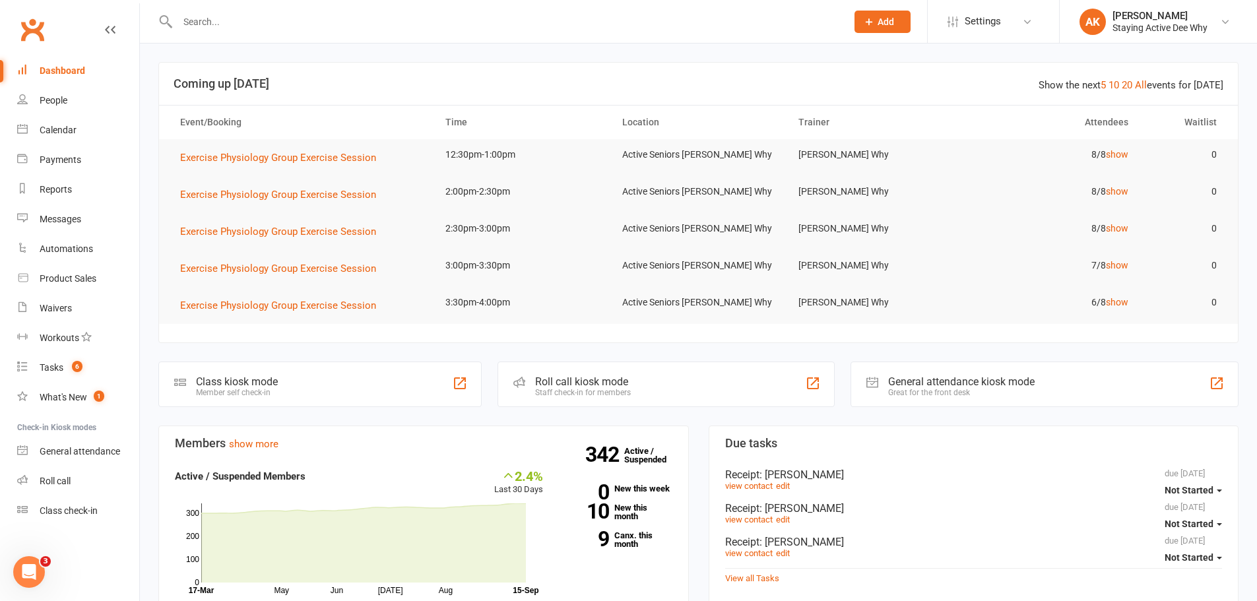
click at [520, 28] on input "text" at bounding box center [506, 22] width 664 height 18
click at [336, 228] on span "Exercise Physiology Group Exercise Session" at bounding box center [278, 232] width 196 height 12
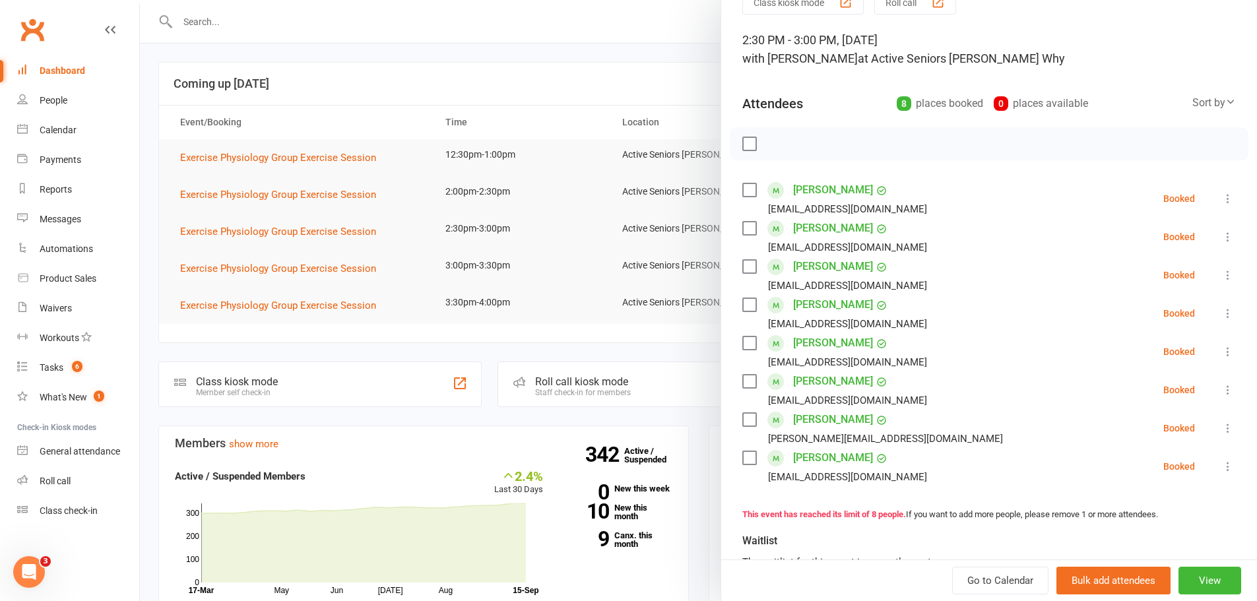
click at [521, 216] on div at bounding box center [698, 300] width 1117 height 601
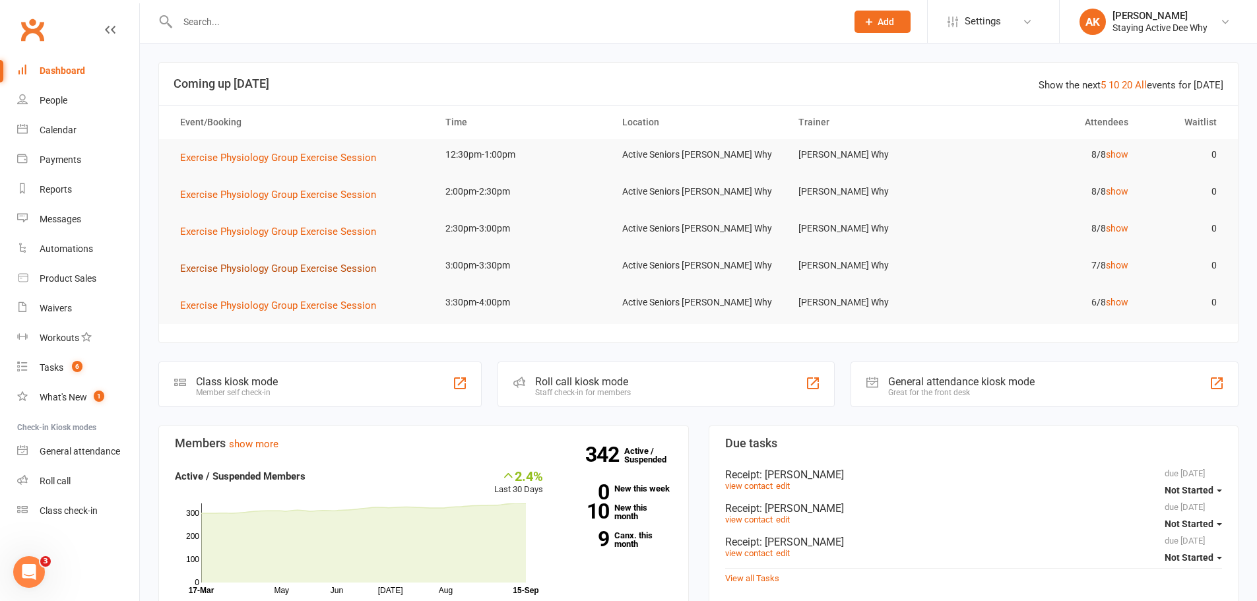
click at [311, 262] on button "Exercise Physiology Group Exercise Session" at bounding box center [282, 269] width 205 height 16
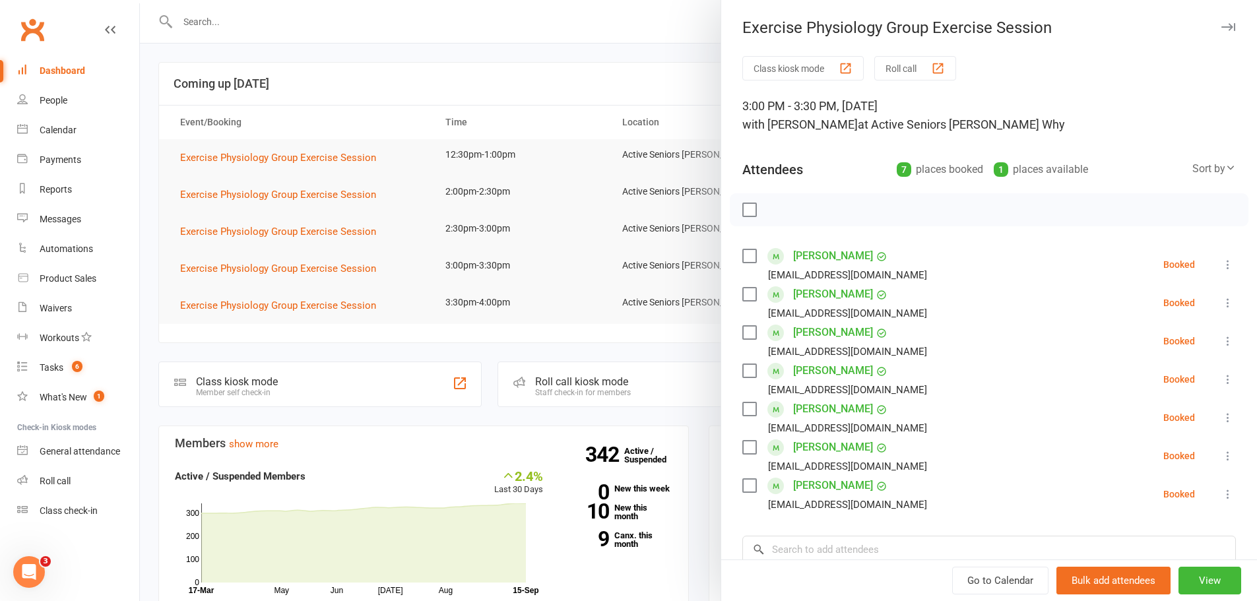
click at [497, 129] on div at bounding box center [698, 300] width 1117 height 601
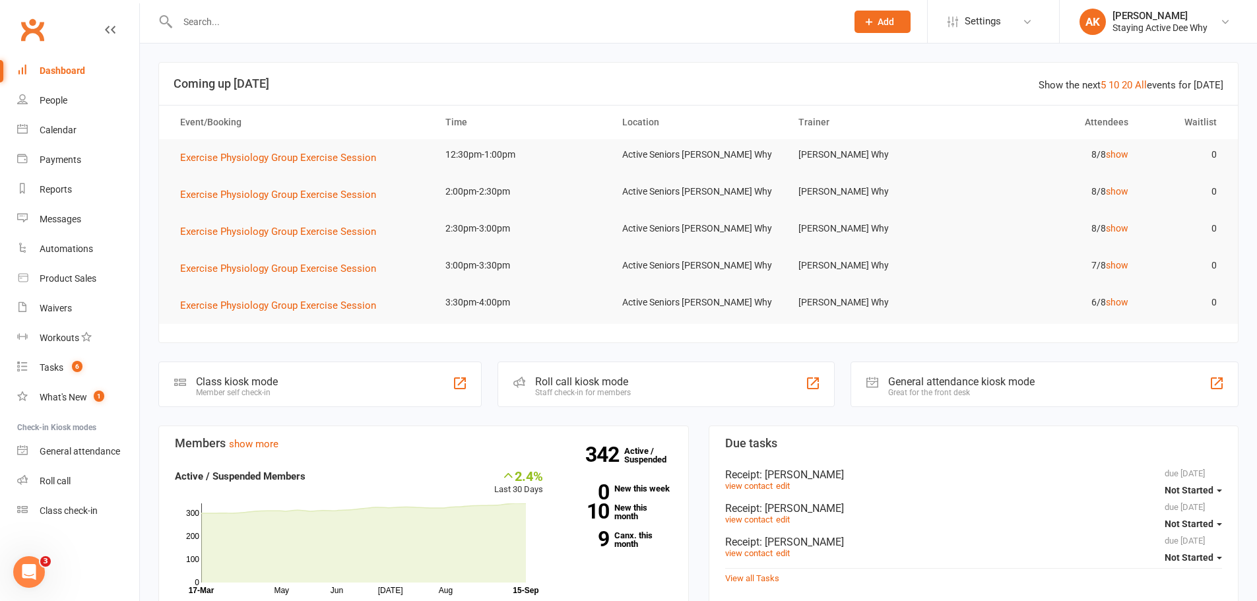
click at [419, 26] on input "text" at bounding box center [506, 22] width 664 height 18
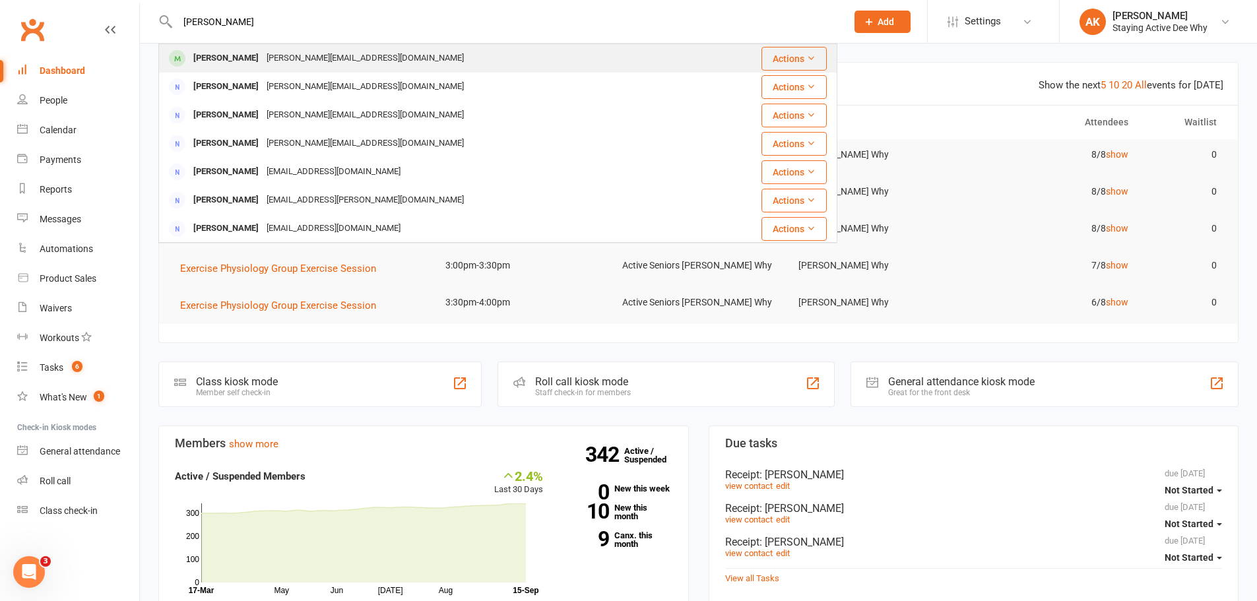
type input "haynes"
click at [348, 68] on div "margaret@haynesy.net" at bounding box center [365, 58] width 205 height 19
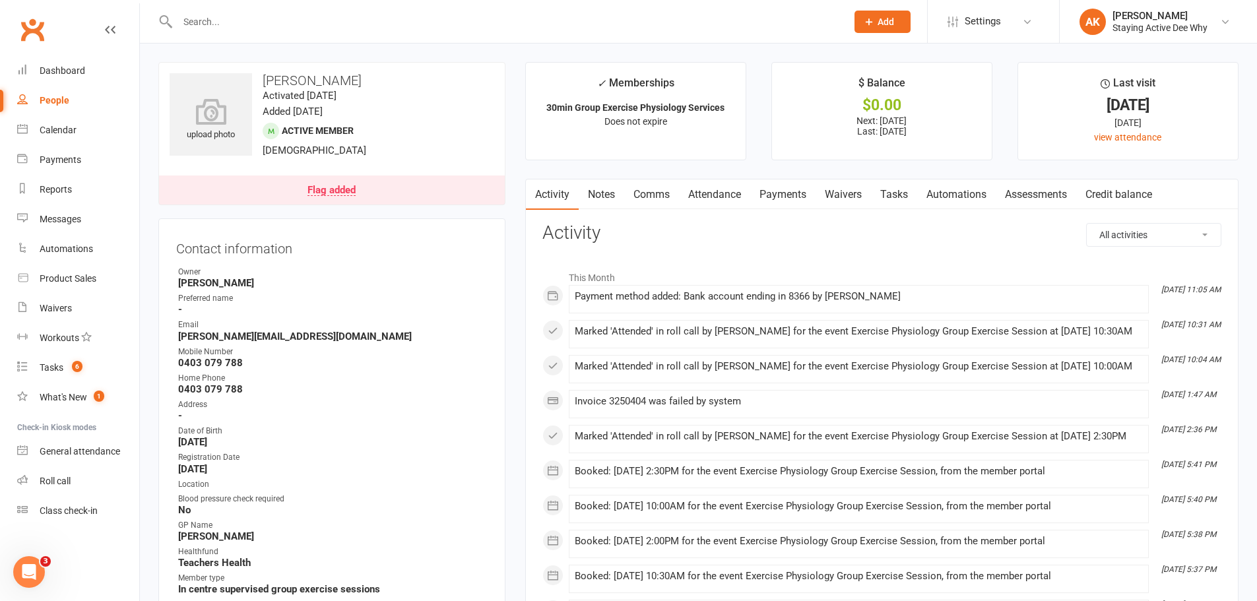
click at [719, 192] on link "Attendance" at bounding box center [714, 194] width 71 height 30
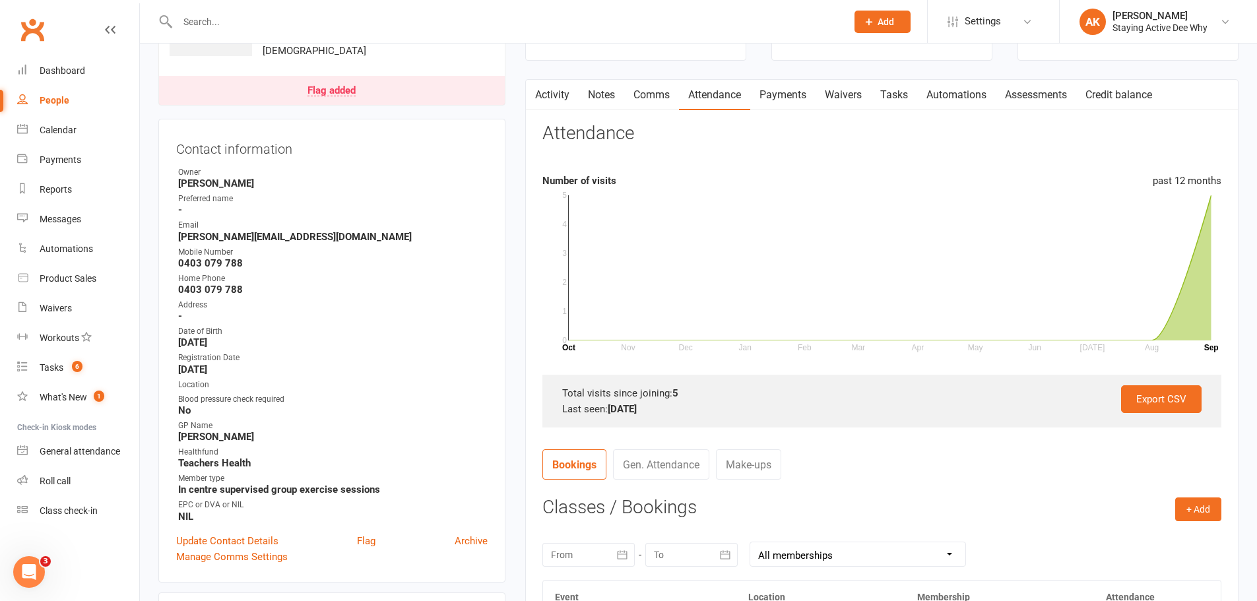
scroll to position [330, 0]
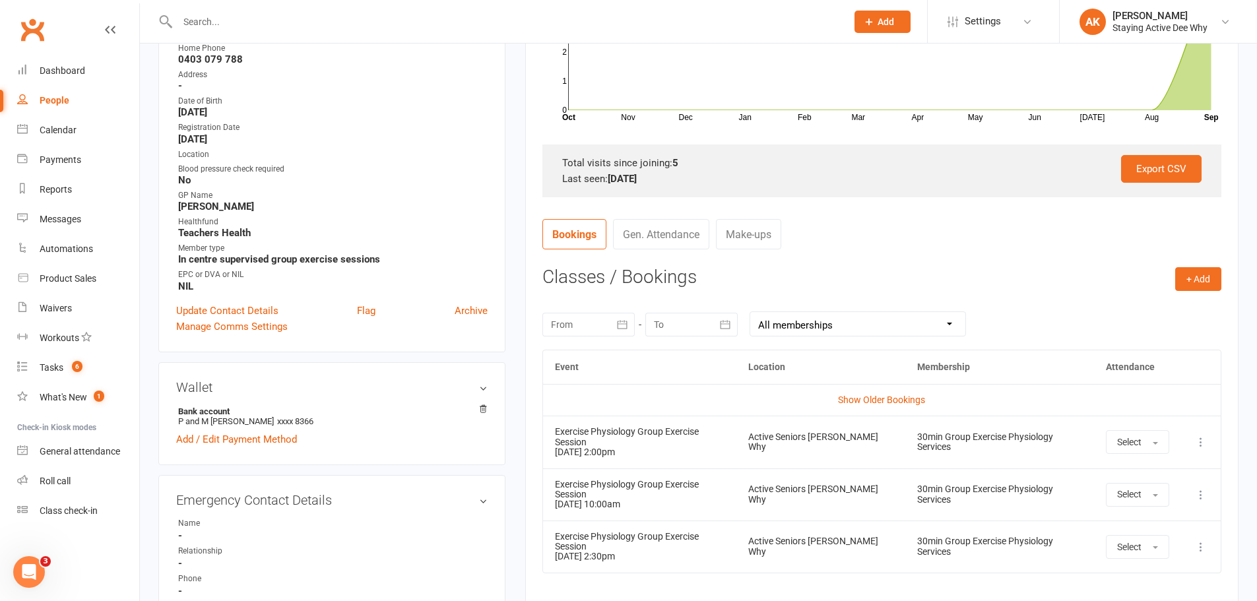
click at [1196, 435] on icon at bounding box center [1200, 441] width 13 height 13
click at [1143, 513] on link "Remove booking" at bounding box center [1142, 520] width 131 height 26
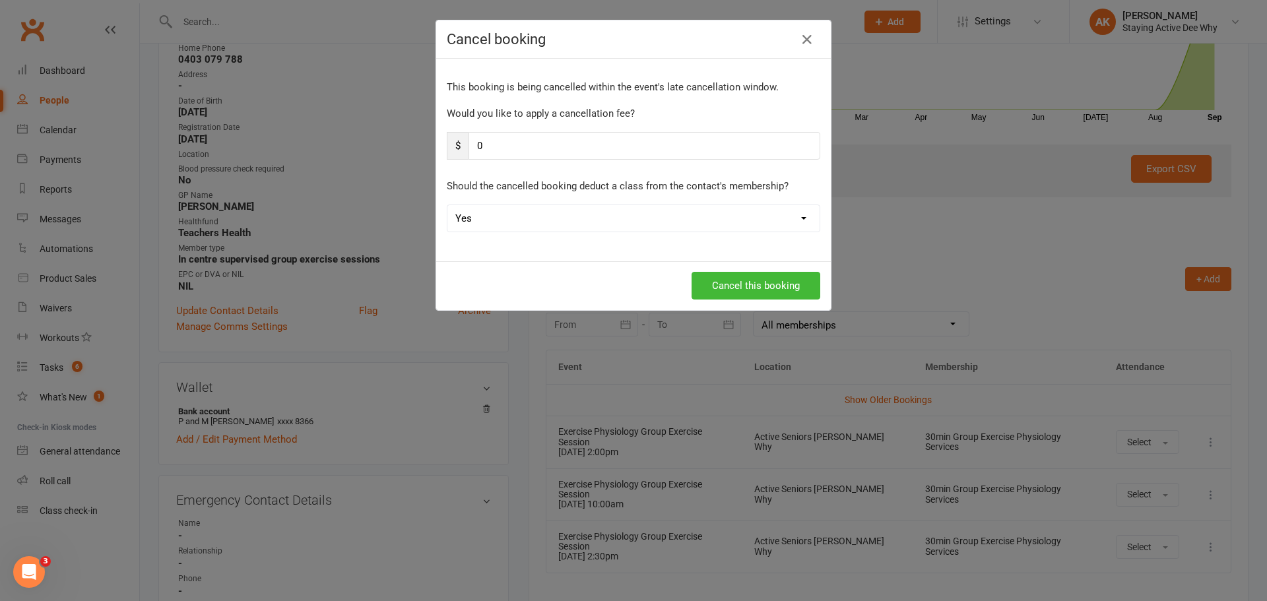
click at [668, 222] on select "Yes No" at bounding box center [633, 218] width 372 height 26
select select "1"
click at [447, 205] on select "Yes No" at bounding box center [633, 218] width 372 height 26
click at [702, 288] on button "Cancel this booking" at bounding box center [755, 286] width 129 height 28
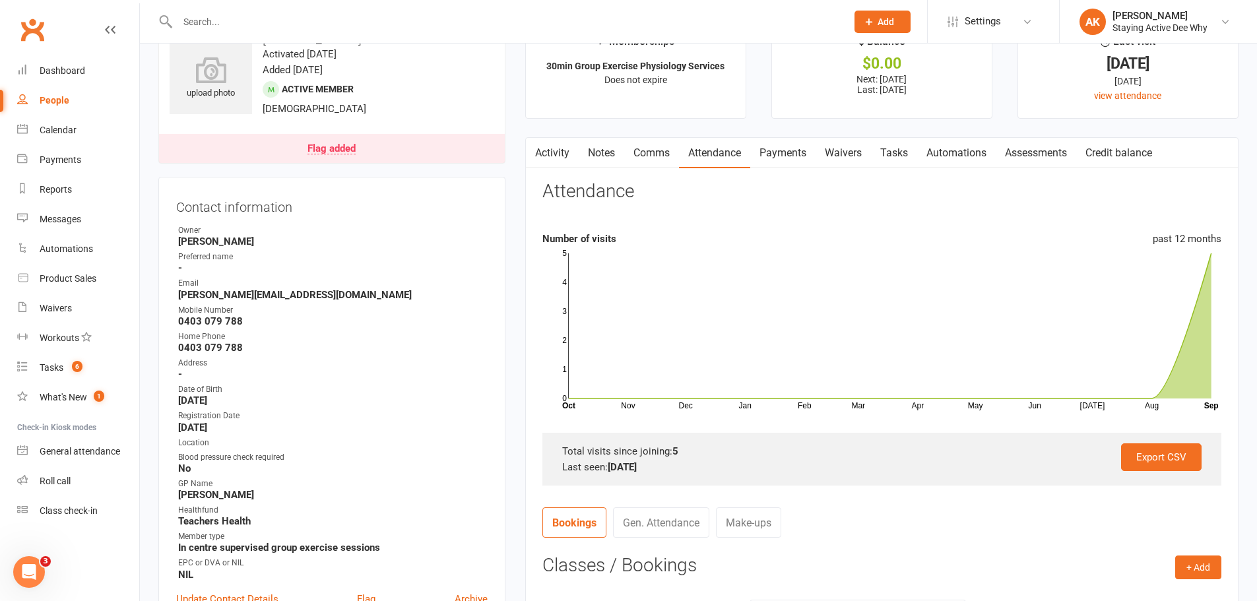
scroll to position [0, 0]
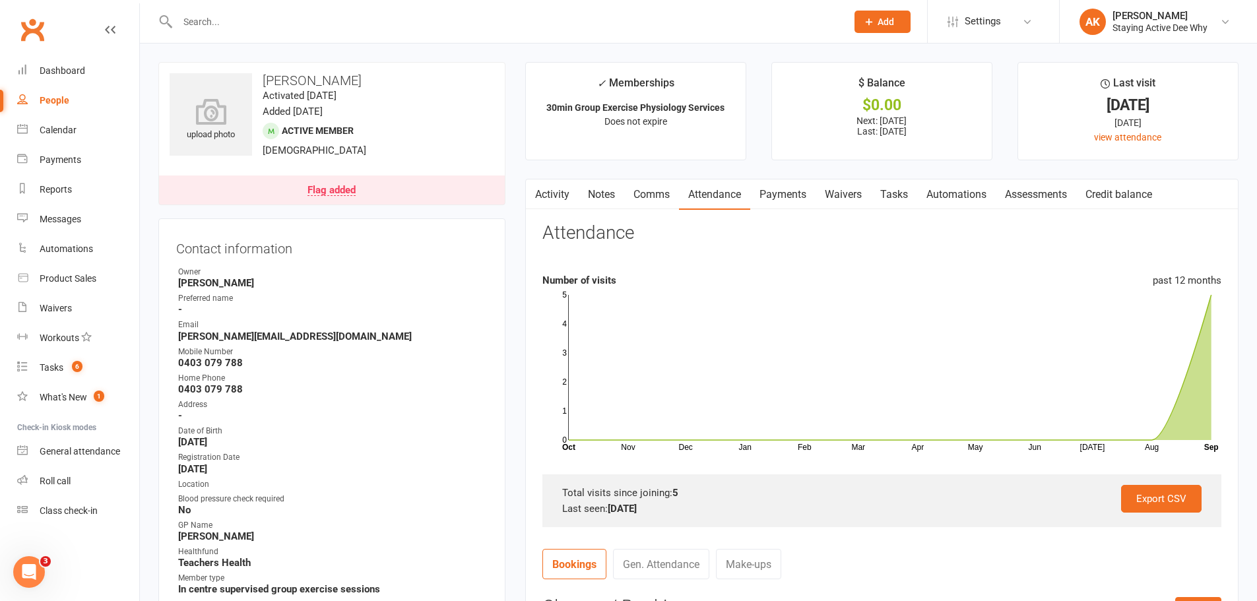
click at [426, 190] on link "Flag added" at bounding box center [332, 190] width 346 height 29
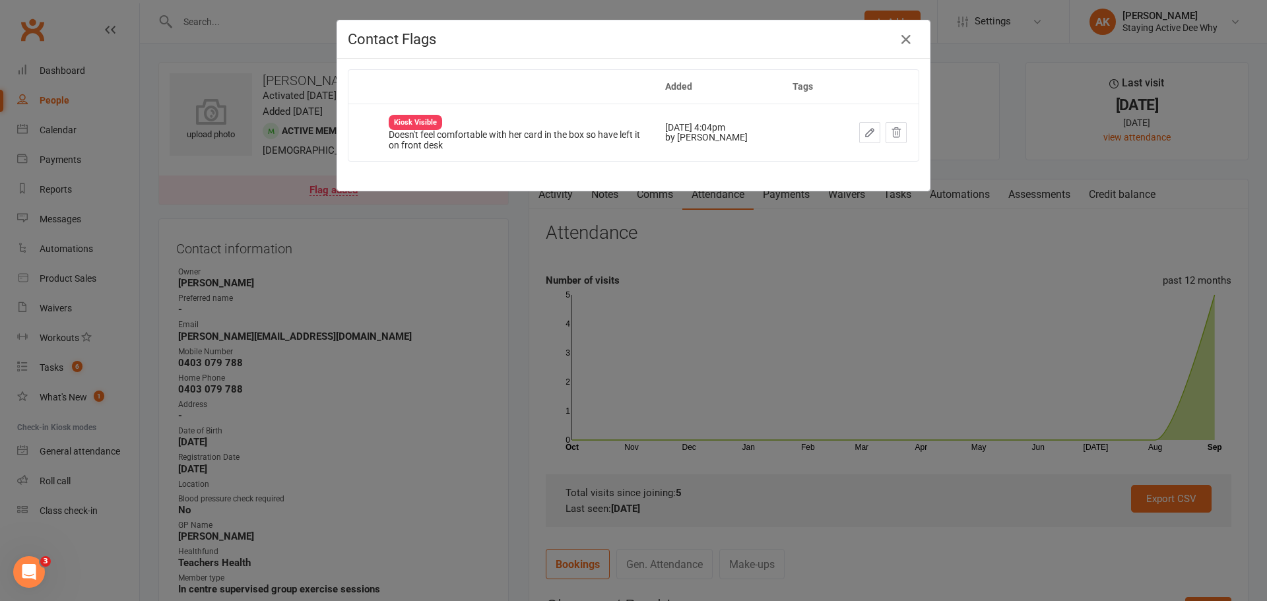
click at [412, 243] on div "Contact Flags Added Tags Kiosk Visible Doesn't feel comfortable with her card i…" at bounding box center [633, 300] width 1267 height 601
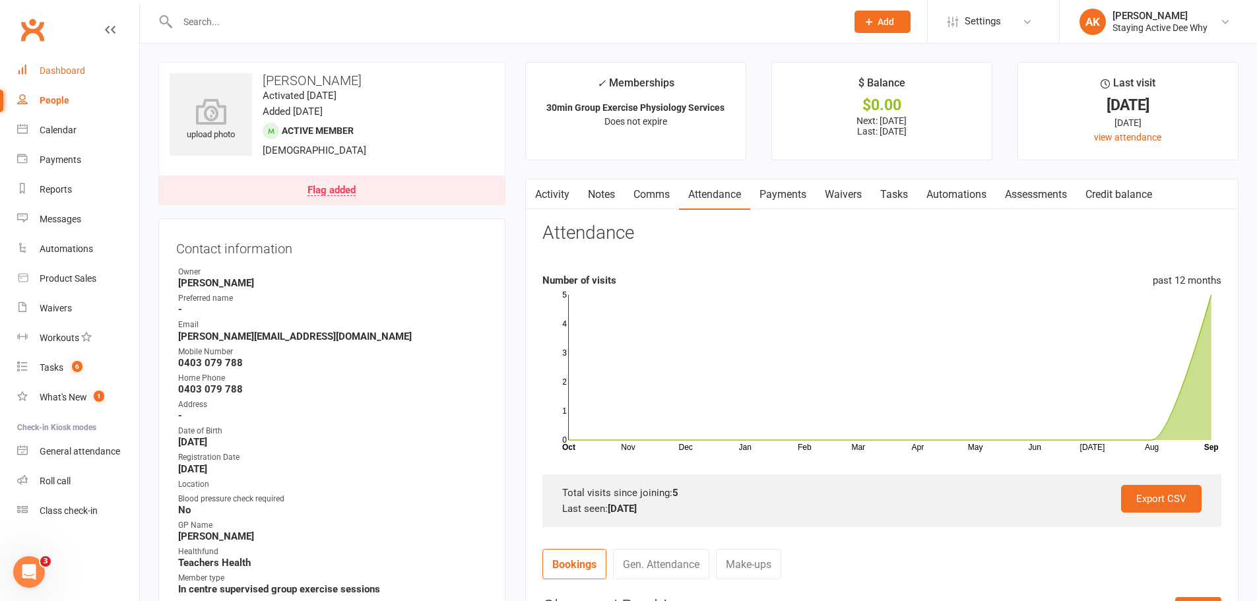
click at [46, 67] on div "Dashboard" at bounding box center [63, 70] width 46 height 11
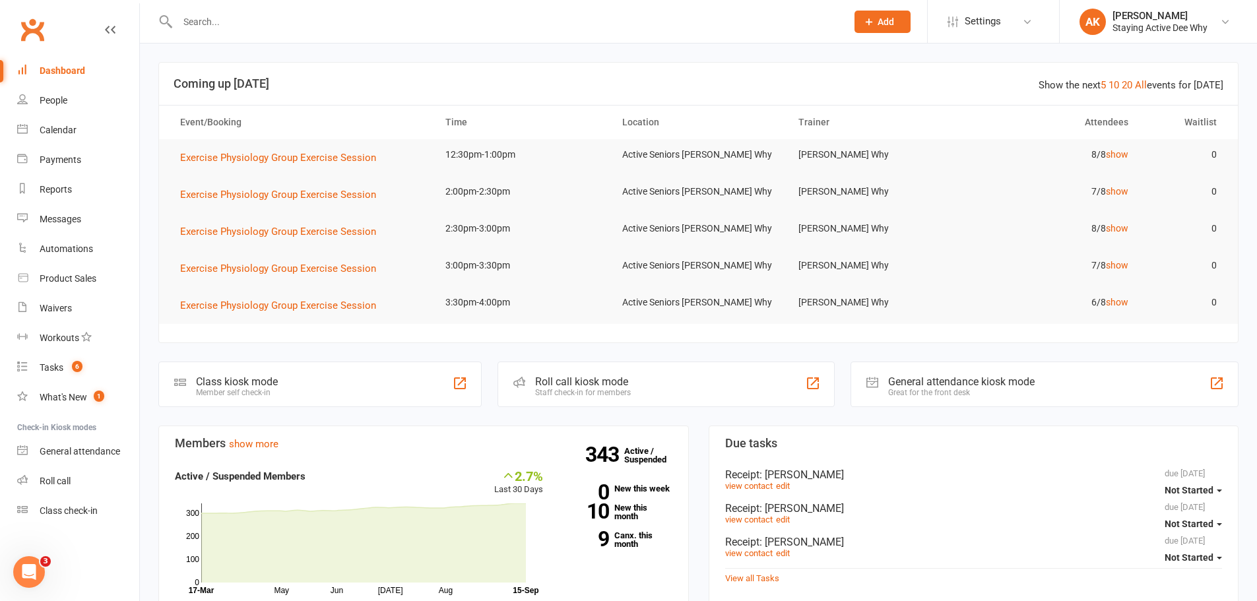
click at [323, 28] on input "text" at bounding box center [506, 22] width 664 height 18
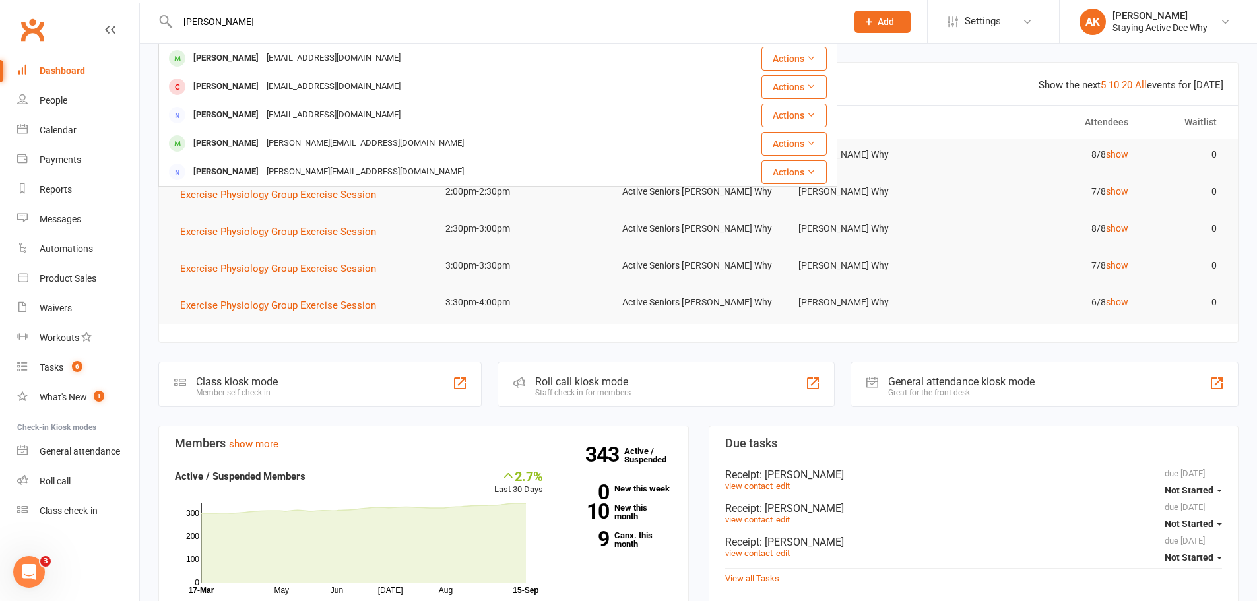
type input "elliot"
click at [331, 26] on input "elliot" at bounding box center [506, 22] width 664 height 18
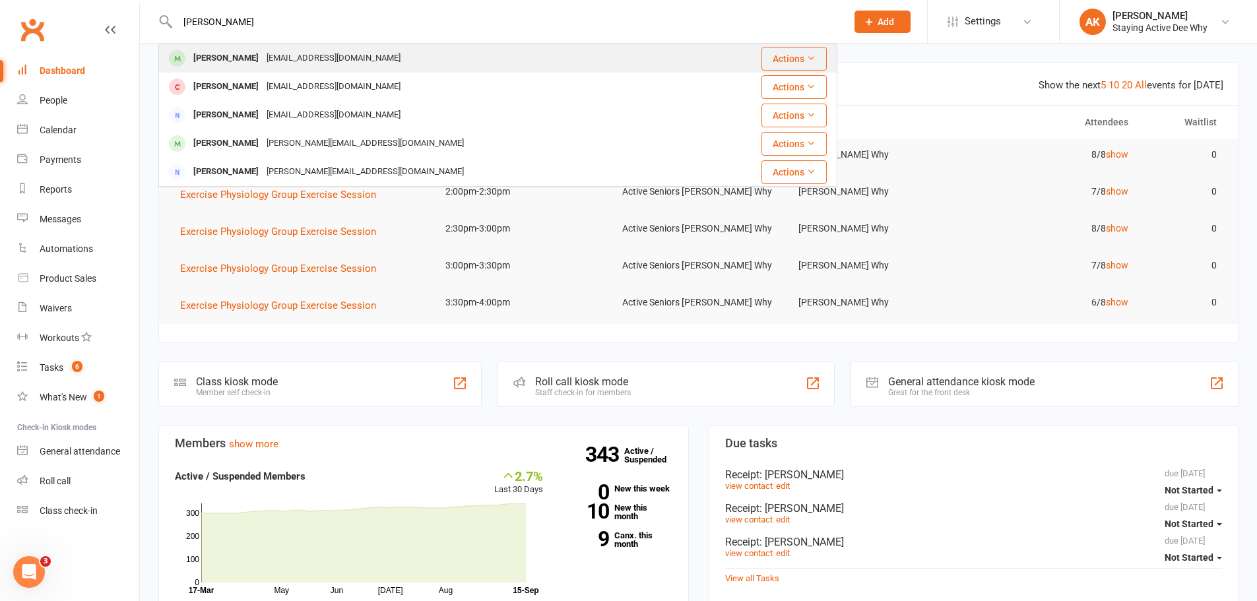
click at [298, 60] on div "heyprestocleaning@yahoo.com.au" at bounding box center [334, 58] width 142 height 19
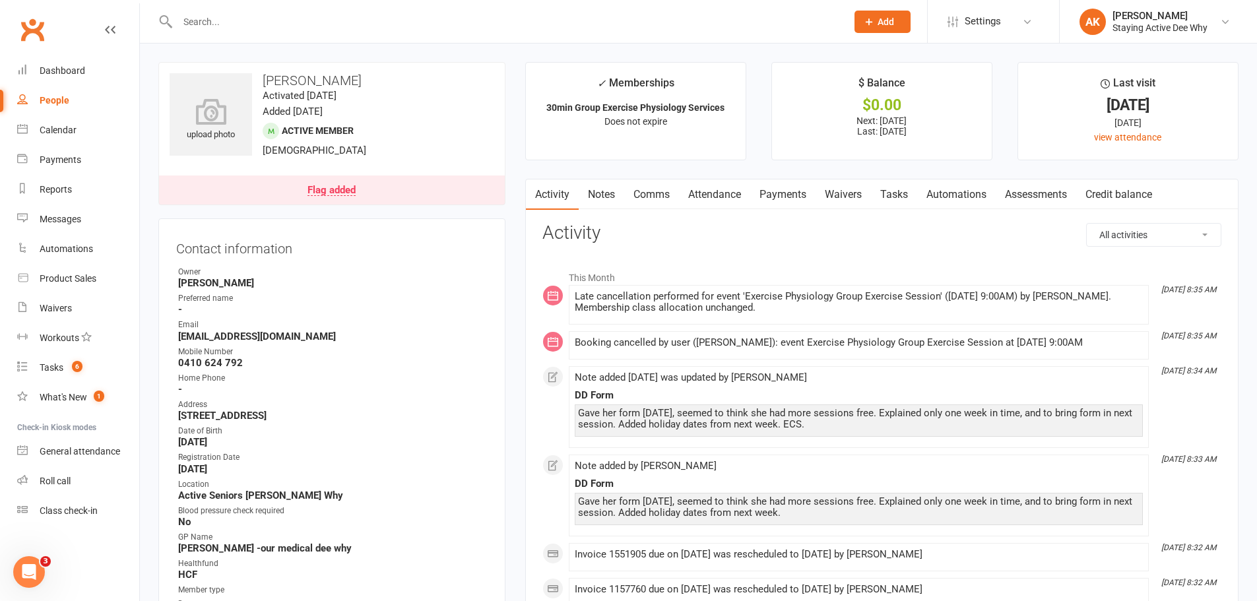
click at [628, 187] on link "Comms" at bounding box center [651, 194] width 55 height 30
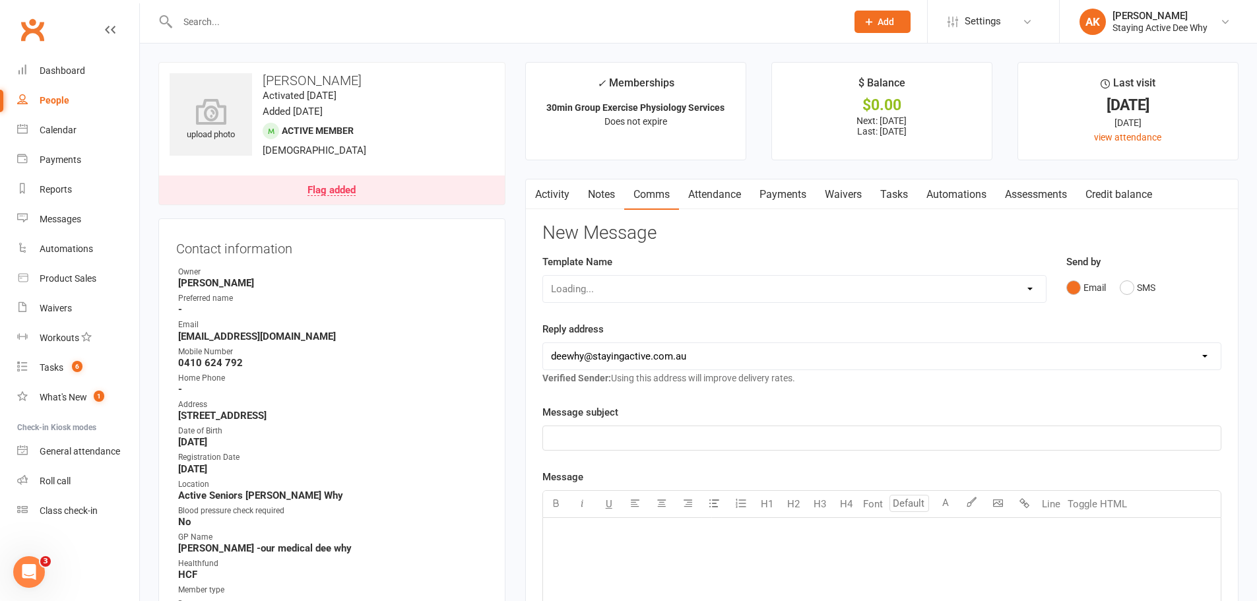
click at [606, 193] on link "Notes" at bounding box center [602, 194] width 46 height 30
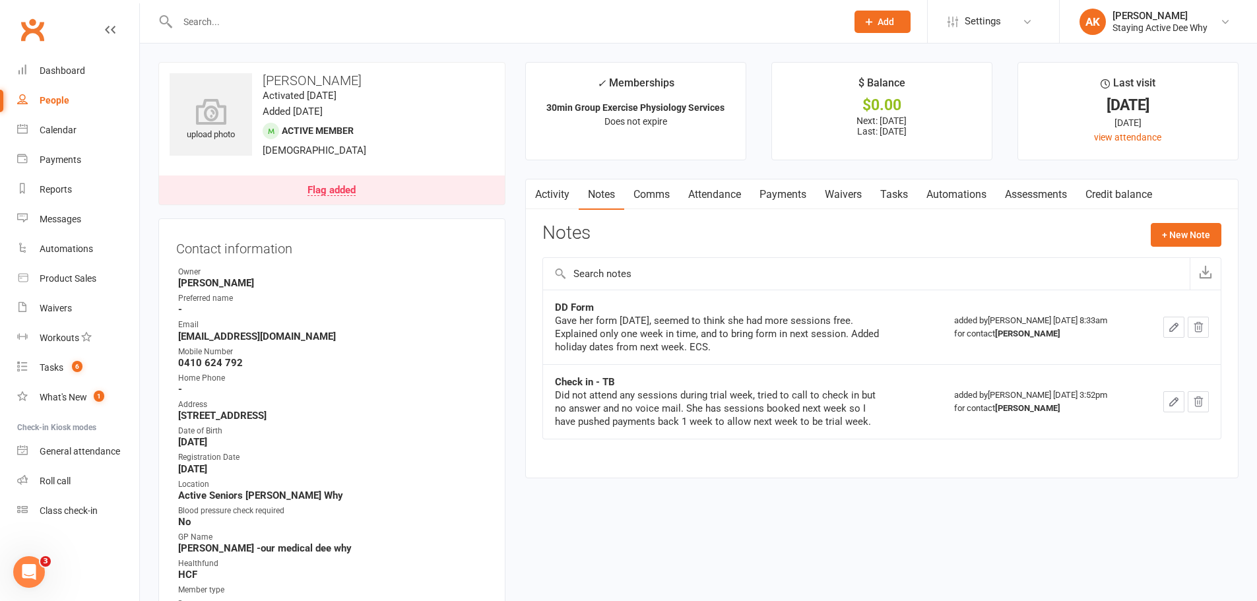
click at [529, 192] on button "button" at bounding box center [534, 194] width 16 height 30
click at [536, 192] on icon "button" at bounding box center [534, 192] width 8 height 14
click at [695, 199] on link "Attendance" at bounding box center [714, 194] width 71 height 30
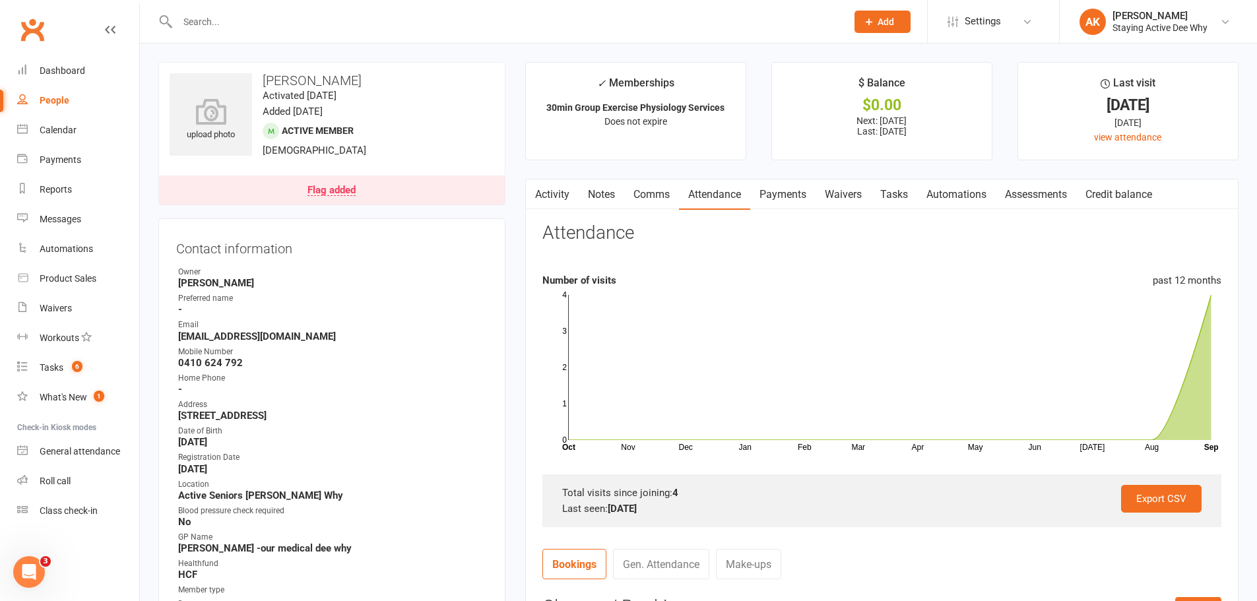
click at [800, 189] on link "Payments" at bounding box center [782, 194] width 65 height 30
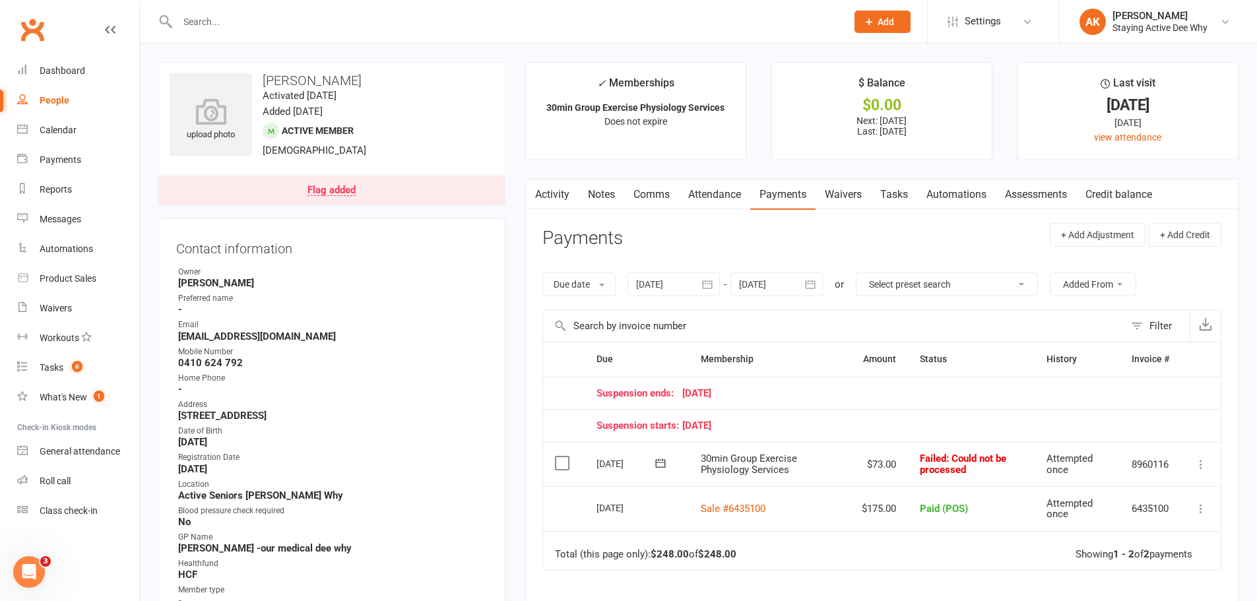
click at [723, 179] on div "Activity Notes Comms Attendance Payments Waivers Tasks Automations Assessments …" at bounding box center [881, 470] width 713 height 583
click at [720, 185] on link "Attendance" at bounding box center [714, 194] width 71 height 30
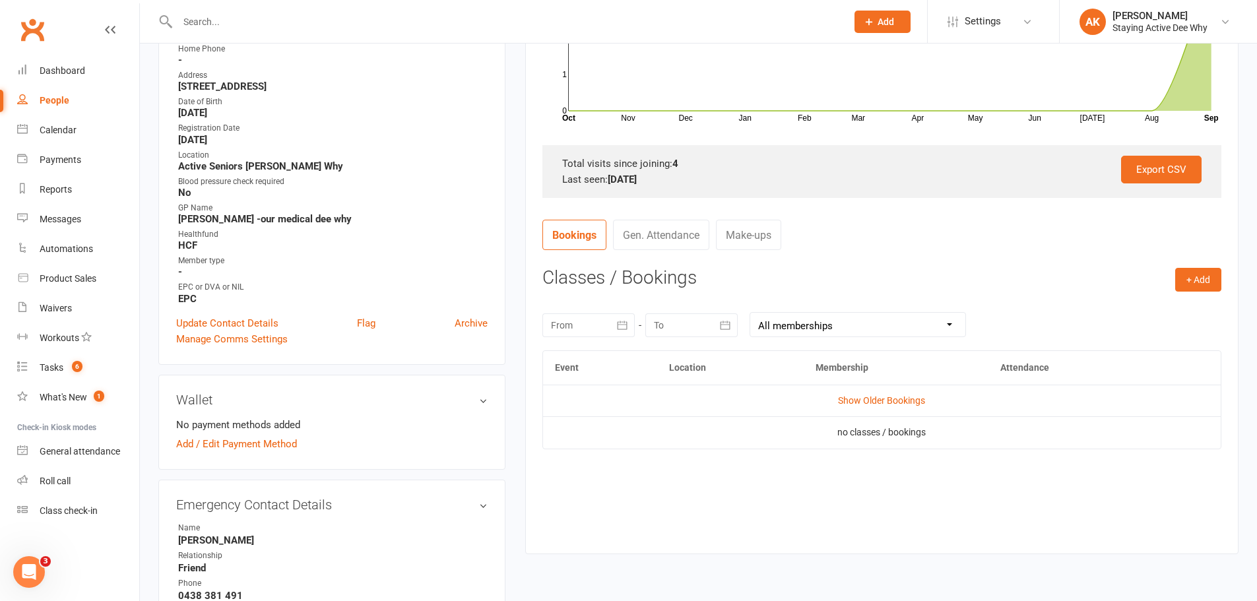
scroll to position [330, 0]
click at [862, 398] on link "Show Older Bookings" at bounding box center [881, 400] width 87 height 11
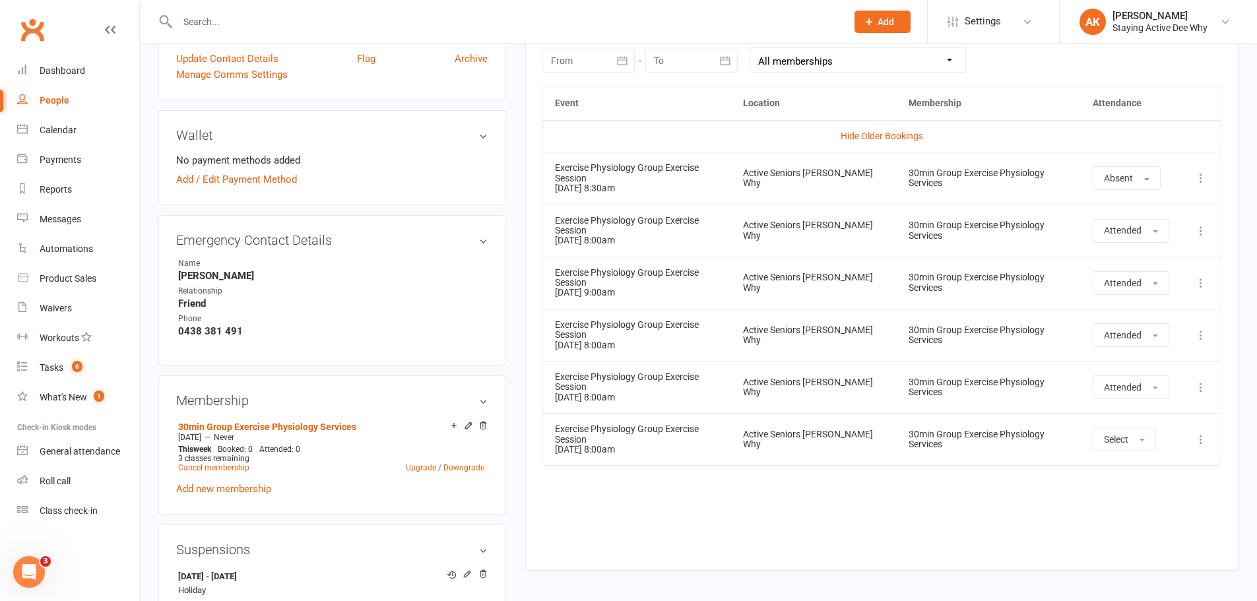
scroll to position [528, 0]
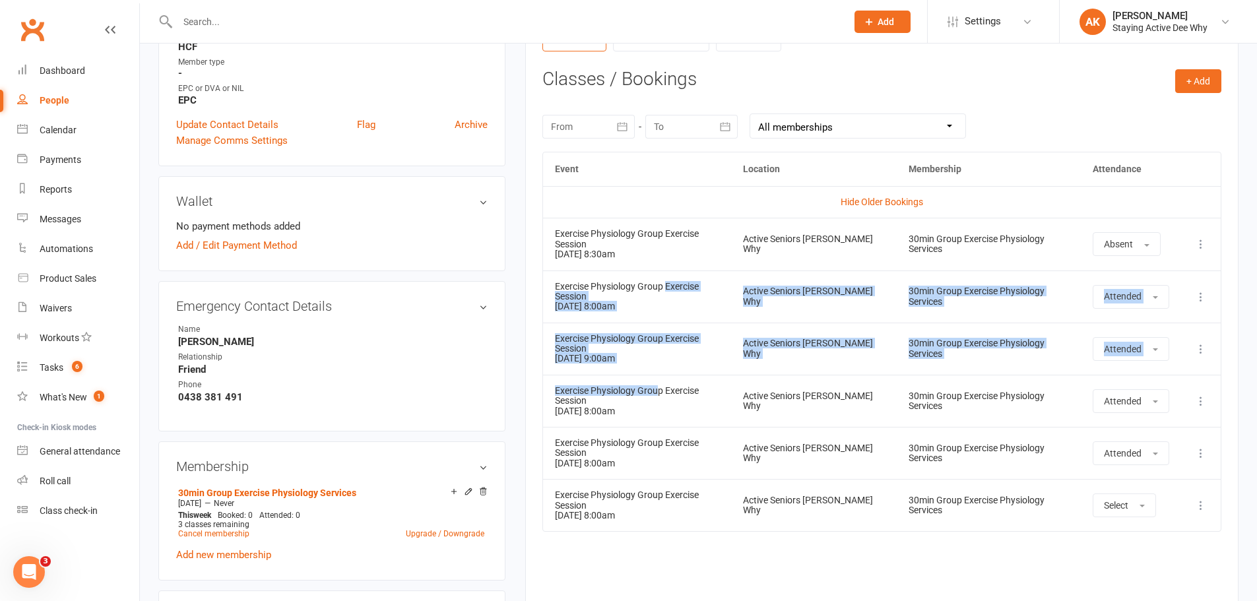
drag, startPoint x: 666, startPoint y: 274, endPoint x: 660, endPoint y: 367, distance: 93.9
click at [660, 367] on tbody "Hide Older Bookings Exercise Physiology Group Exercise Session 29 Aug 2025 8:30…" at bounding box center [882, 358] width 678 height 345
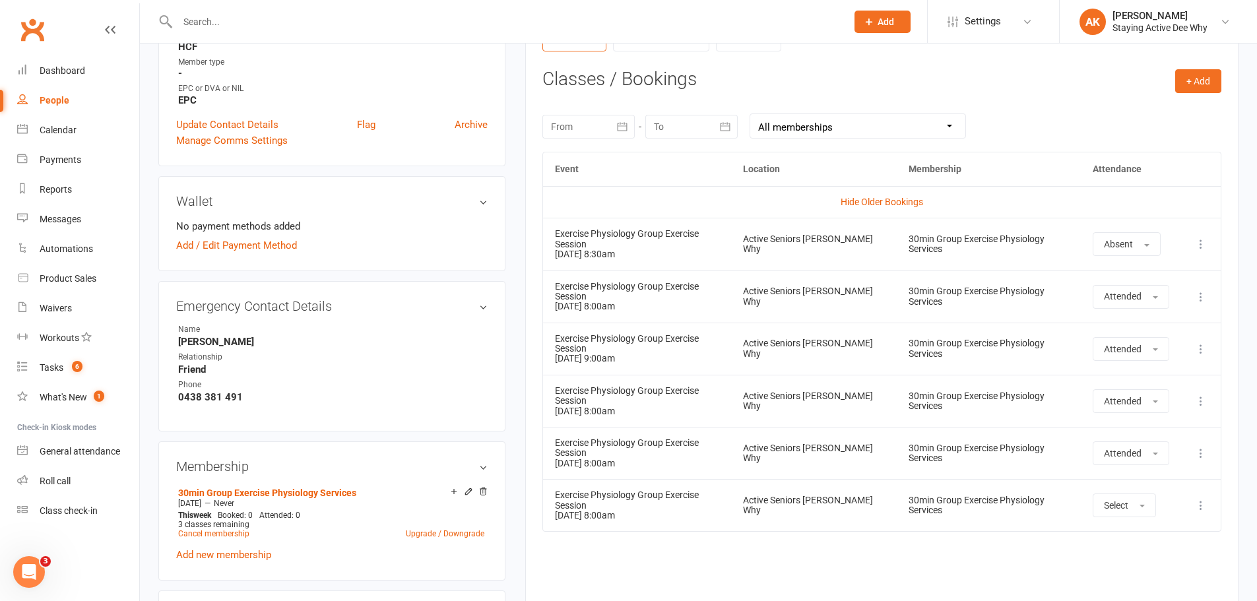
click at [610, 427] on td "Exercise Physiology Group Exercise Session 09 Sep 2025 8:00am" at bounding box center [637, 453] width 188 height 52
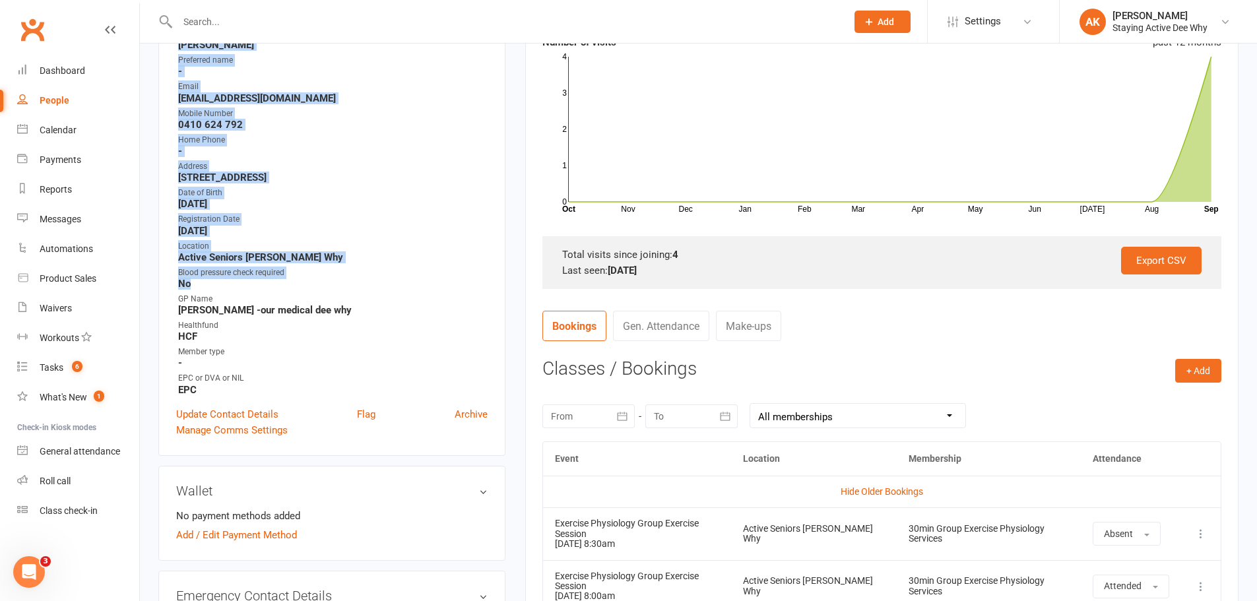
scroll to position [264, 0]
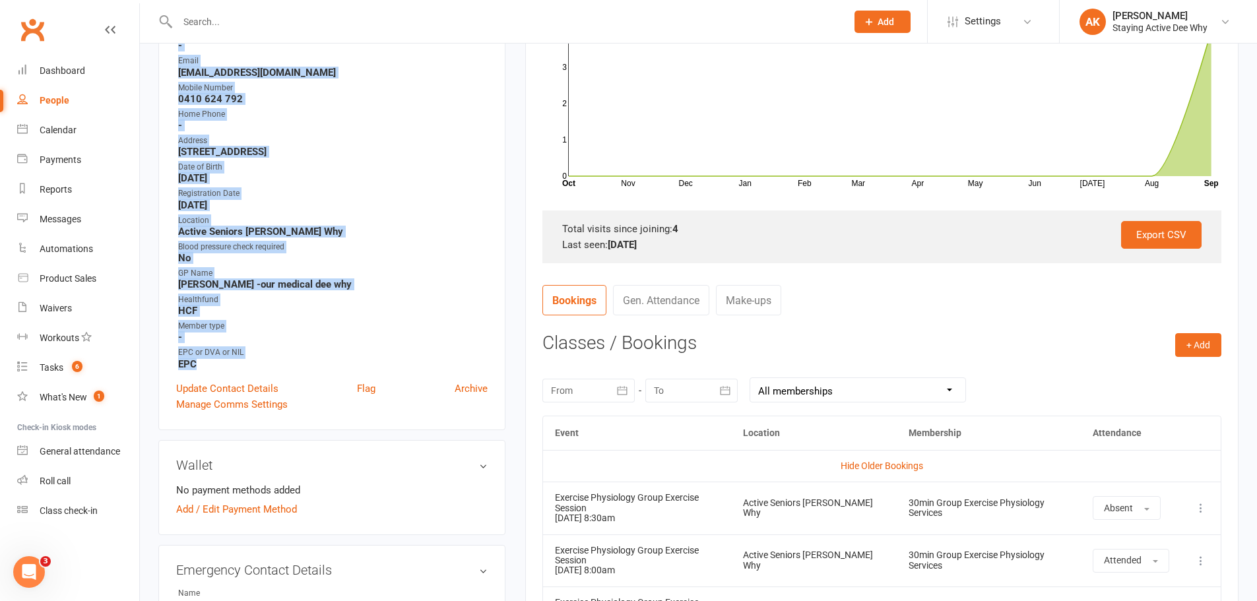
drag, startPoint x: 176, startPoint y: 247, endPoint x: 251, endPoint y: 362, distance: 136.3
click at [251, 362] on div "Contact information Owner Taylor Bridges Preferred name - Email heyprestocleani…" at bounding box center [331, 192] width 347 height 476
click at [251, 362] on strong "EPC" at bounding box center [332, 364] width 309 height 12
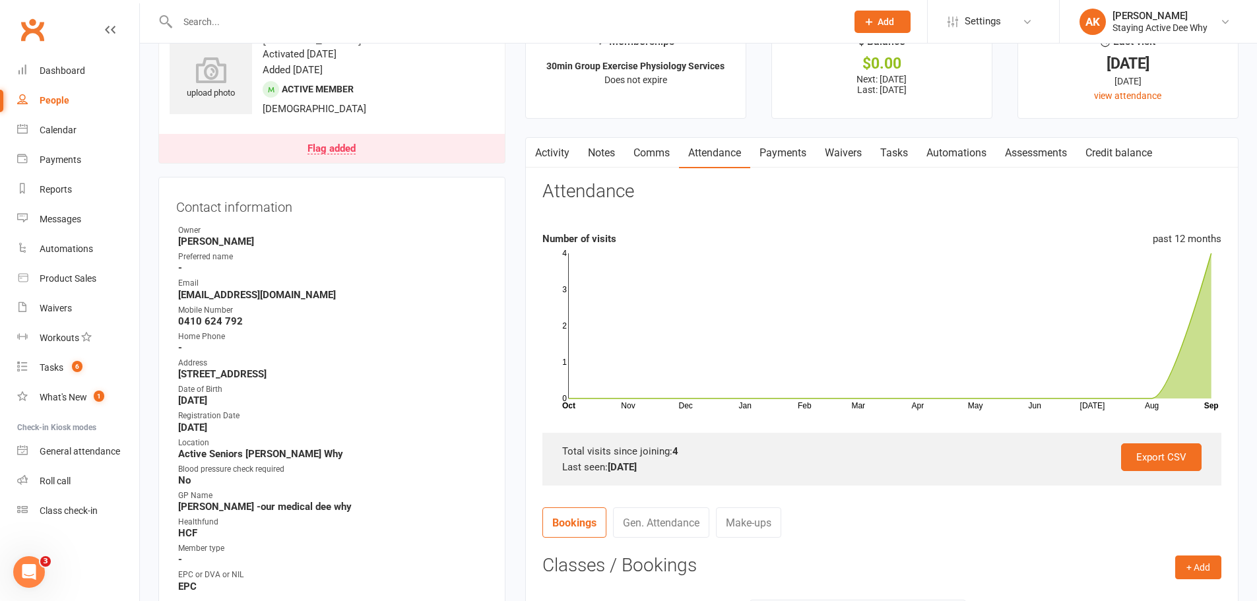
scroll to position [0, 0]
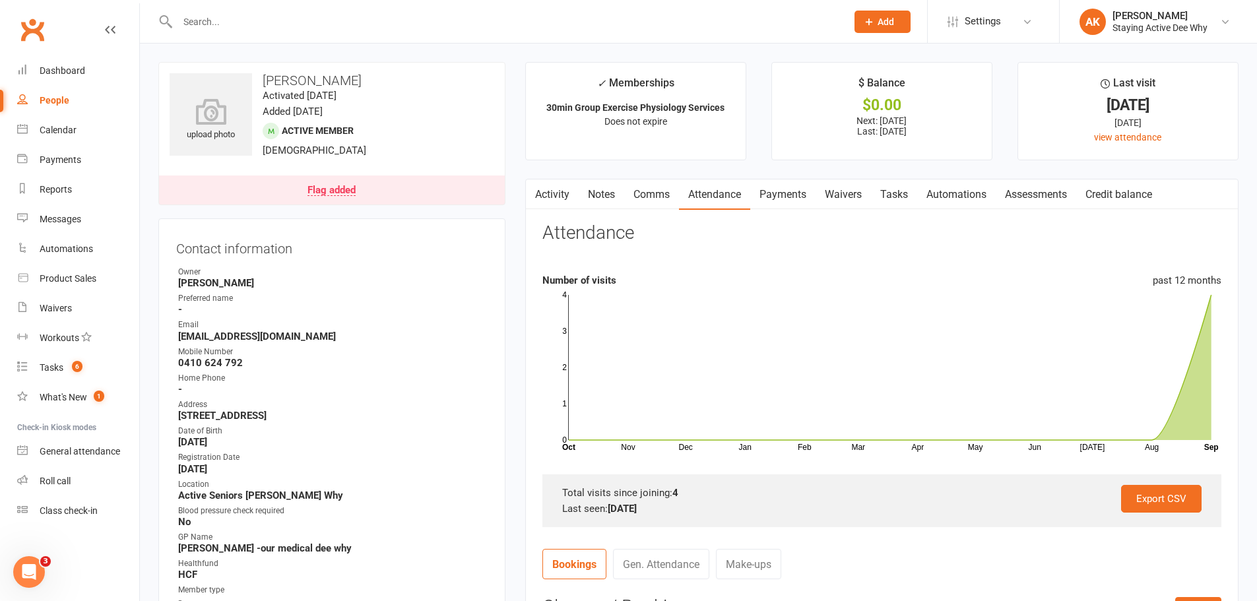
click at [777, 209] on link "Payments" at bounding box center [782, 194] width 65 height 30
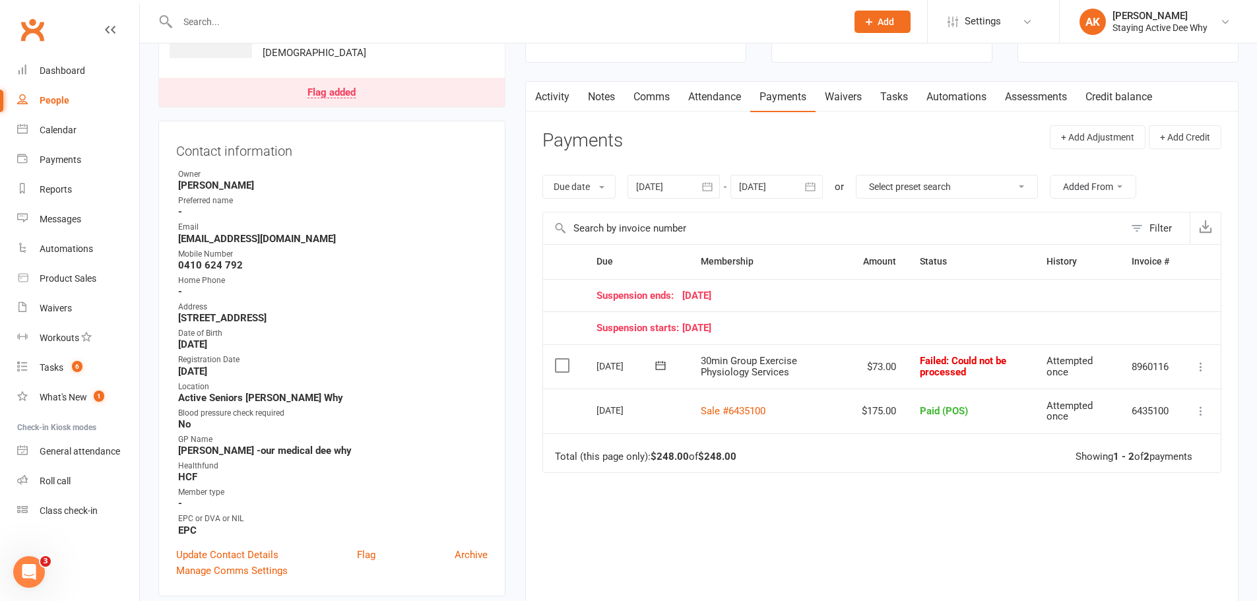
scroll to position [264, 0]
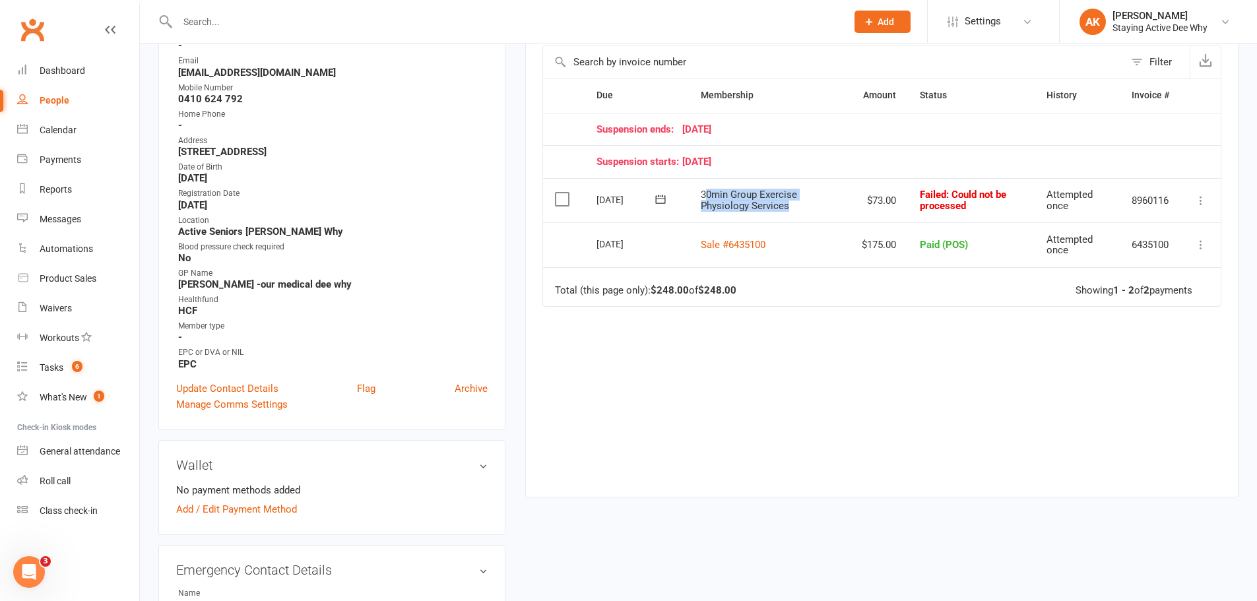
drag, startPoint x: 708, startPoint y: 194, endPoint x: 786, endPoint y: 208, distance: 79.7
click at [786, 208] on span "30min Group Exercise Physiology Services" at bounding box center [749, 200] width 96 height 23
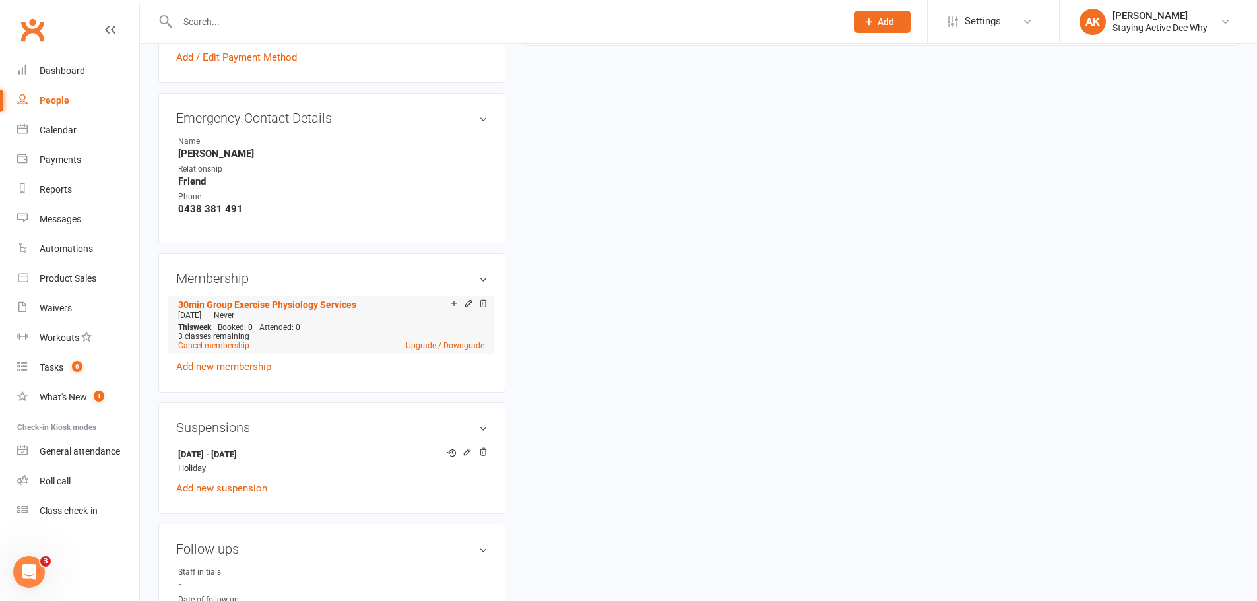
scroll to position [858, 0]
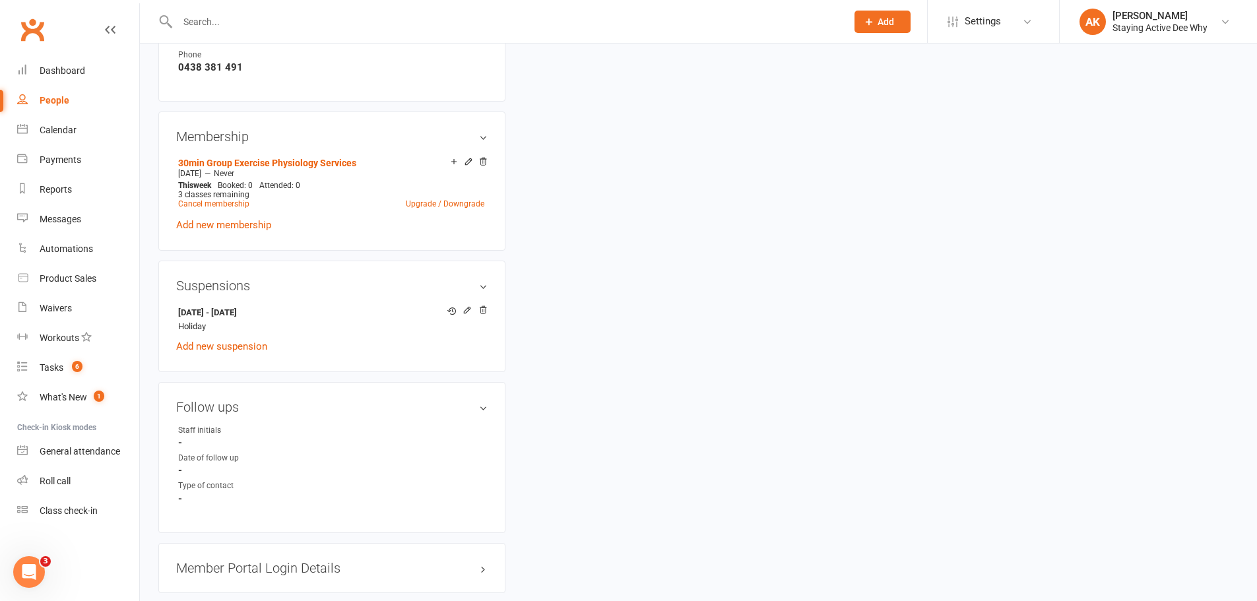
click at [597, 299] on div "upload photo Karen Elliott Activated 25 August, 2025 Added 21 August, 2025 Acti…" at bounding box center [698, 39] width 1100 height 1671
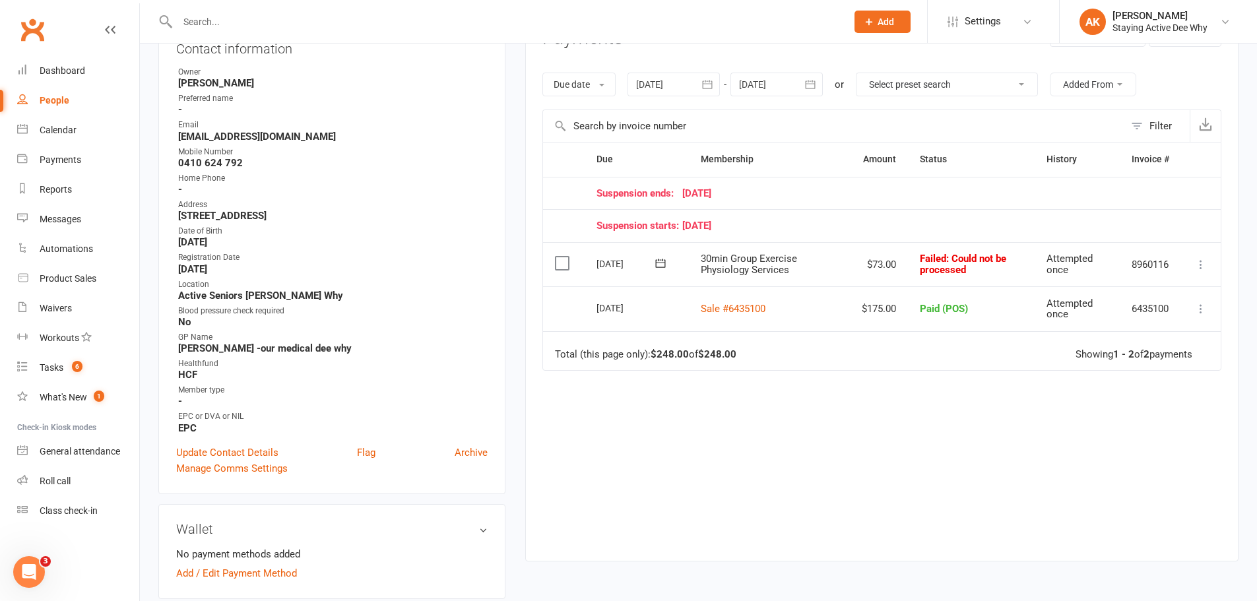
scroll to position [0, 0]
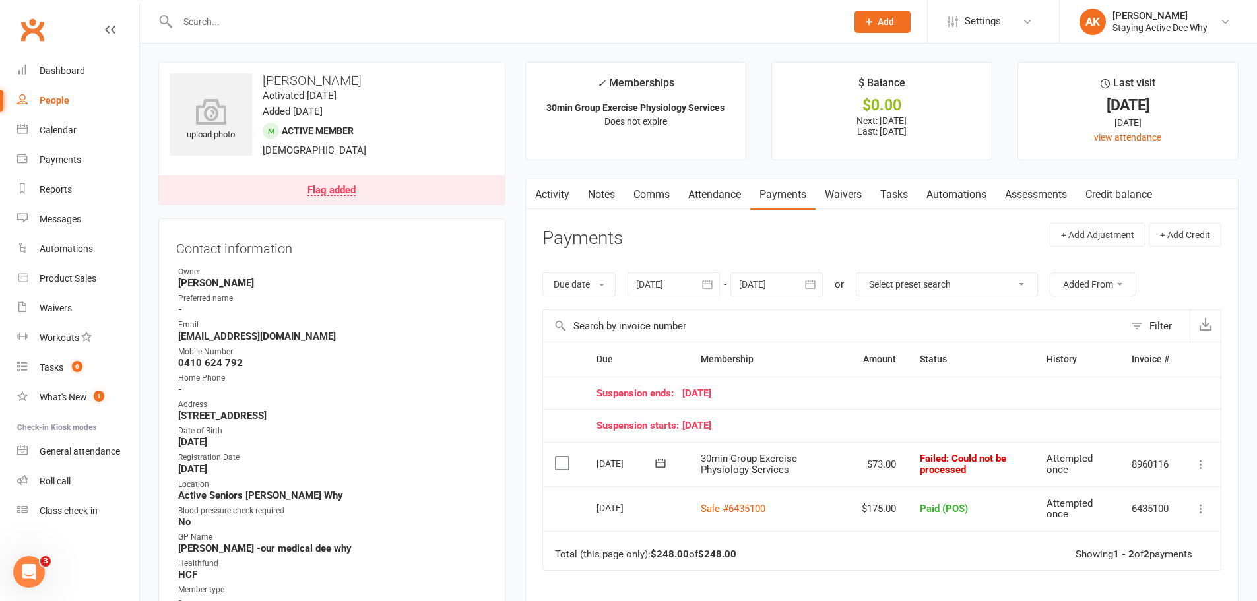
click at [546, 187] on link "Activity" at bounding box center [552, 194] width 53 height 30
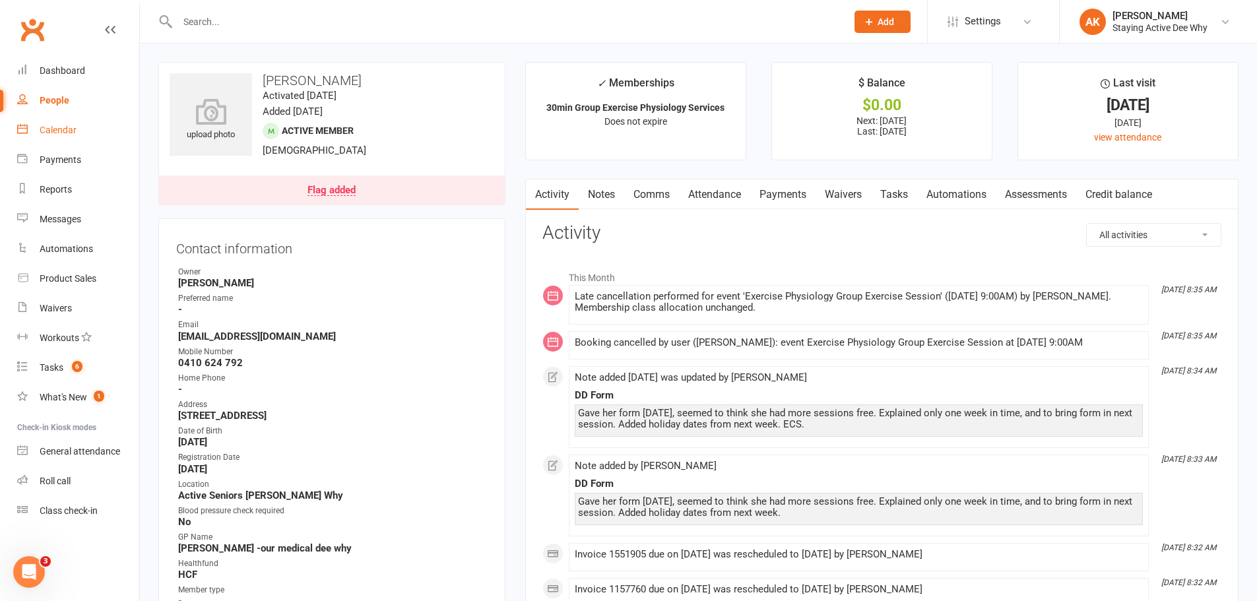
click at [79, 123] on link "Calendar" at bounding box center [78, 130] width 122 height 30
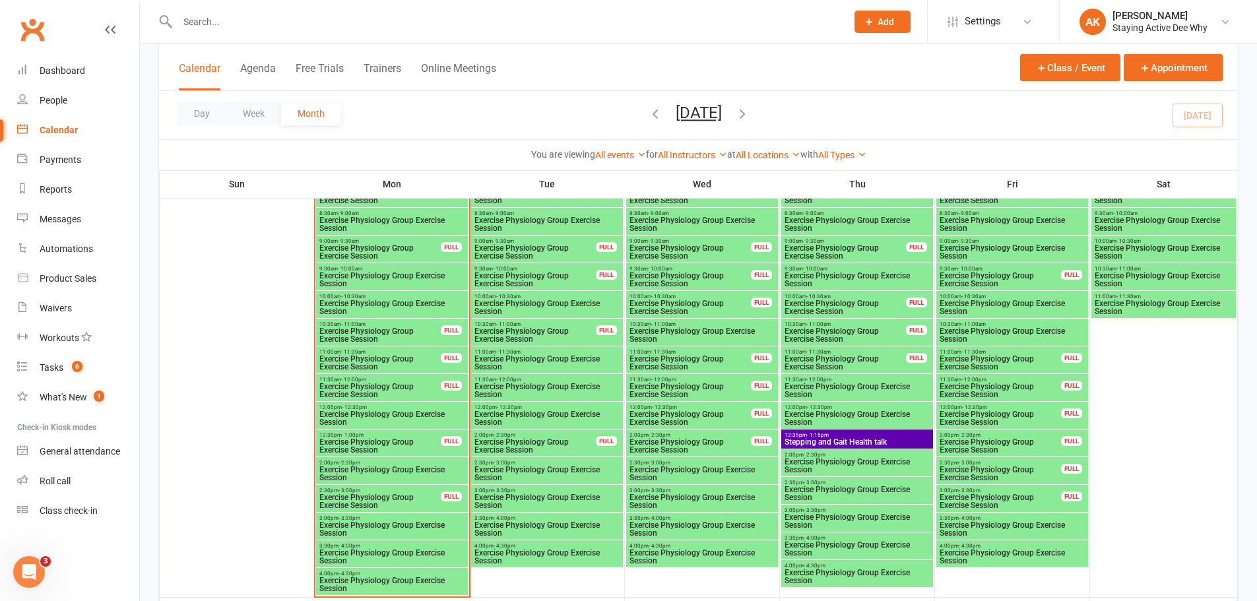
scroll to position [1320, 0]
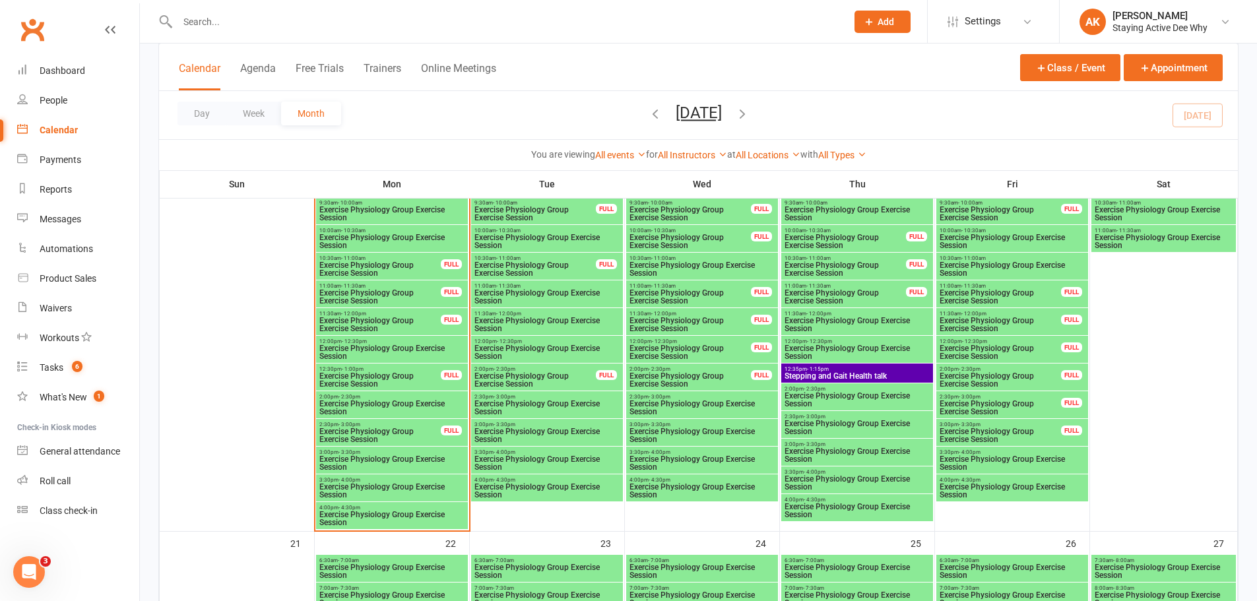
click at [697, 396] on span "2:30pm - 3:00pm" at bounding box center [702, 397] width 146 height 6
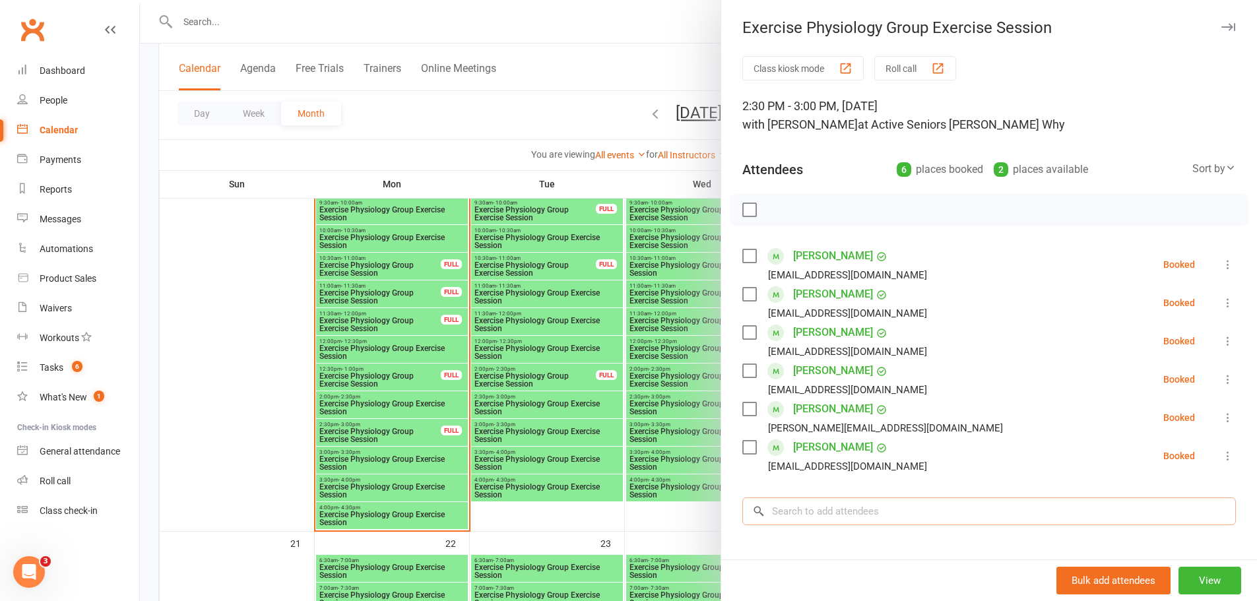
click at [830, 507] on input "search" at bounding box center [989, 511] width 494 height 28
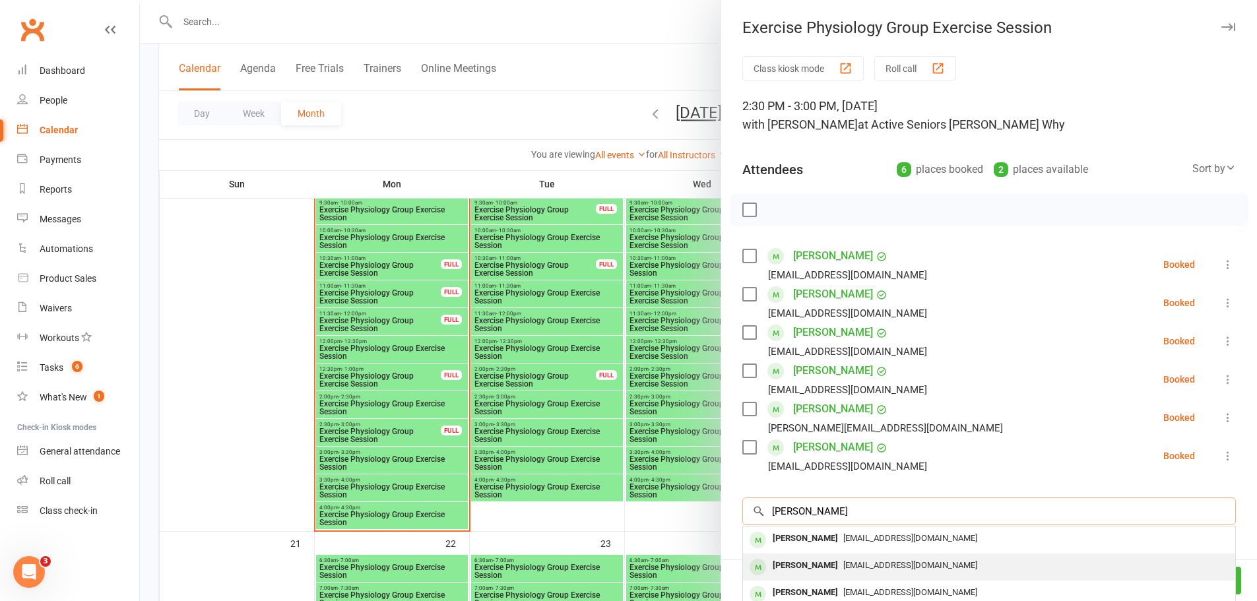
type input "Collins"
click at [815, 565] on div "[PERSON_NAME]" at bounding box center [805, 565] width 76 height 19
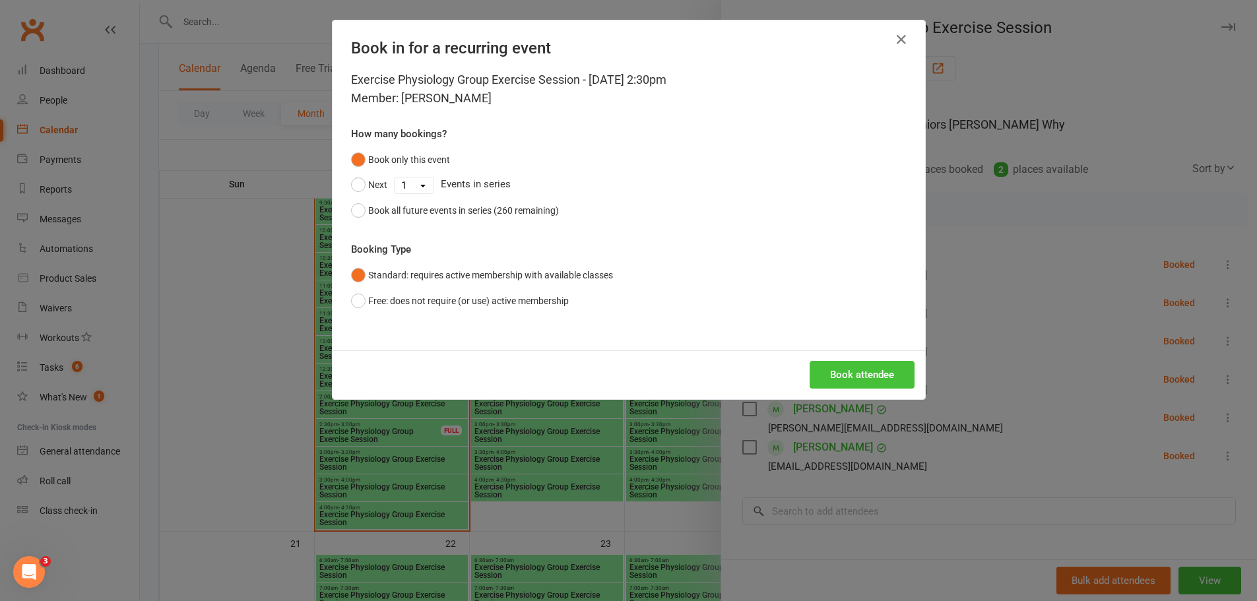
click at [843, 367] on button "Book attendee" at bounding box center [862, 375] width 105 height 28
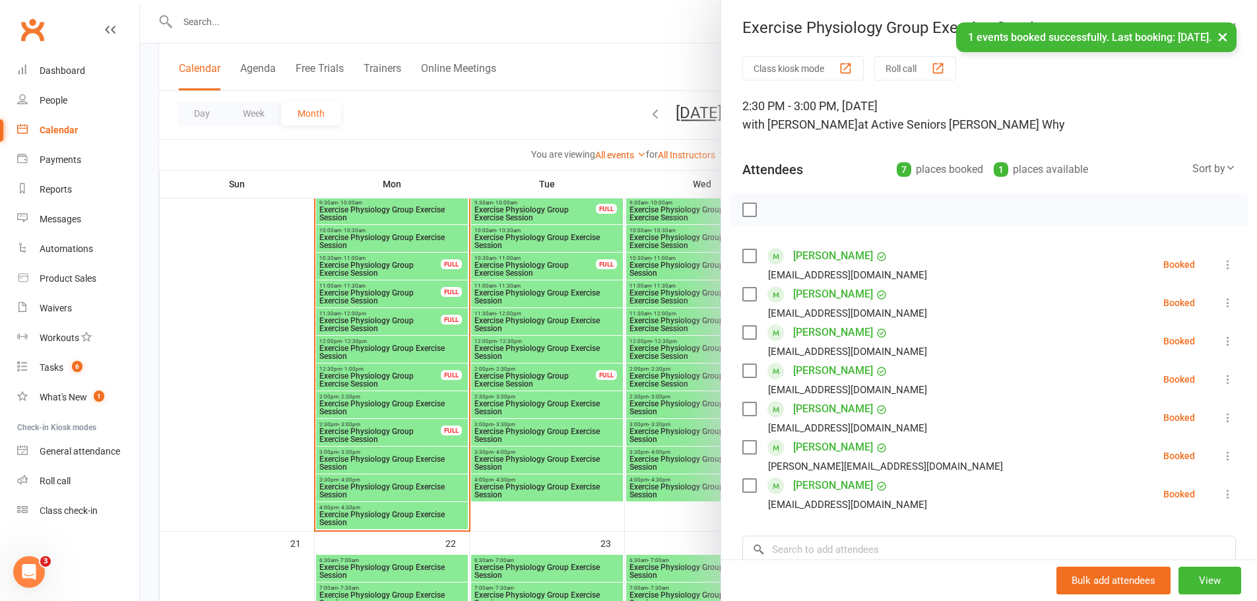
click at [571, 371] on div at bounding box center [698, 300] width 1117 height 601
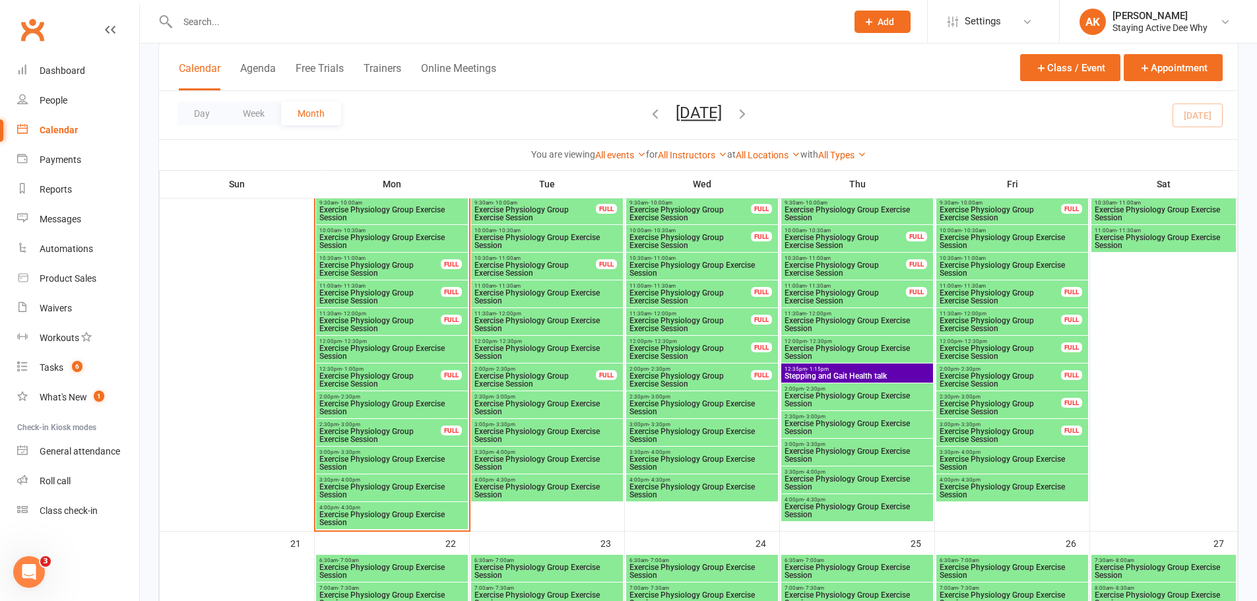
click at [984, 262] on span "Exercise Physiology Group Exercise Session" at bounding box center [1012, 269] width 146 height 16
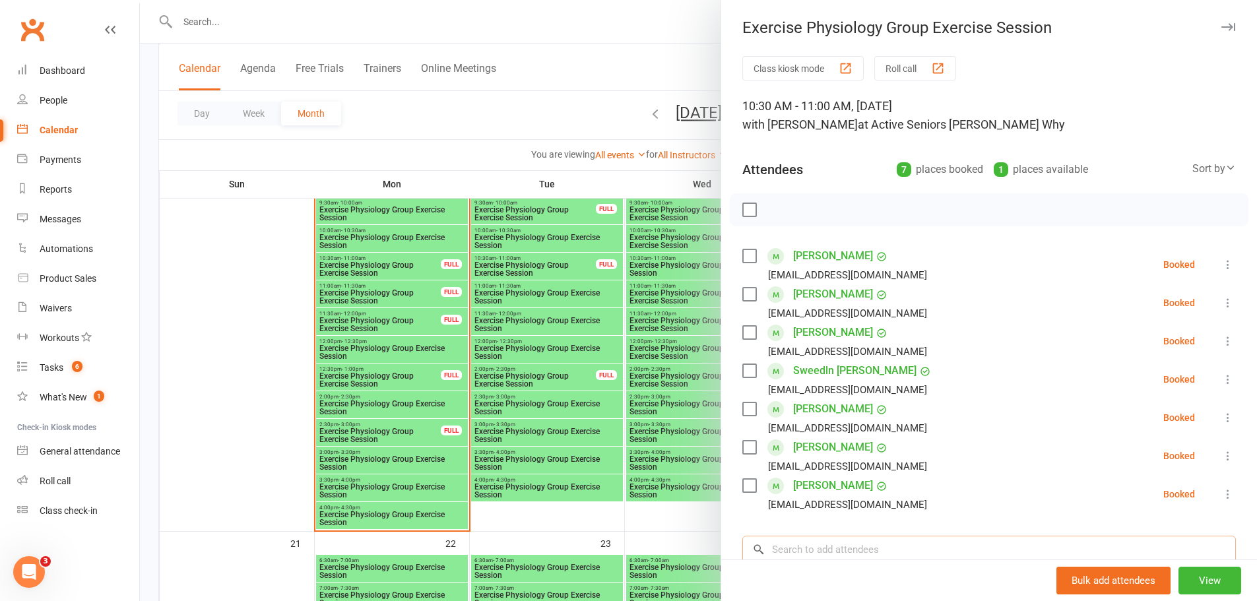
click at [788, 540] on input "search" at bounding box center [989, 550] width 494 height 28
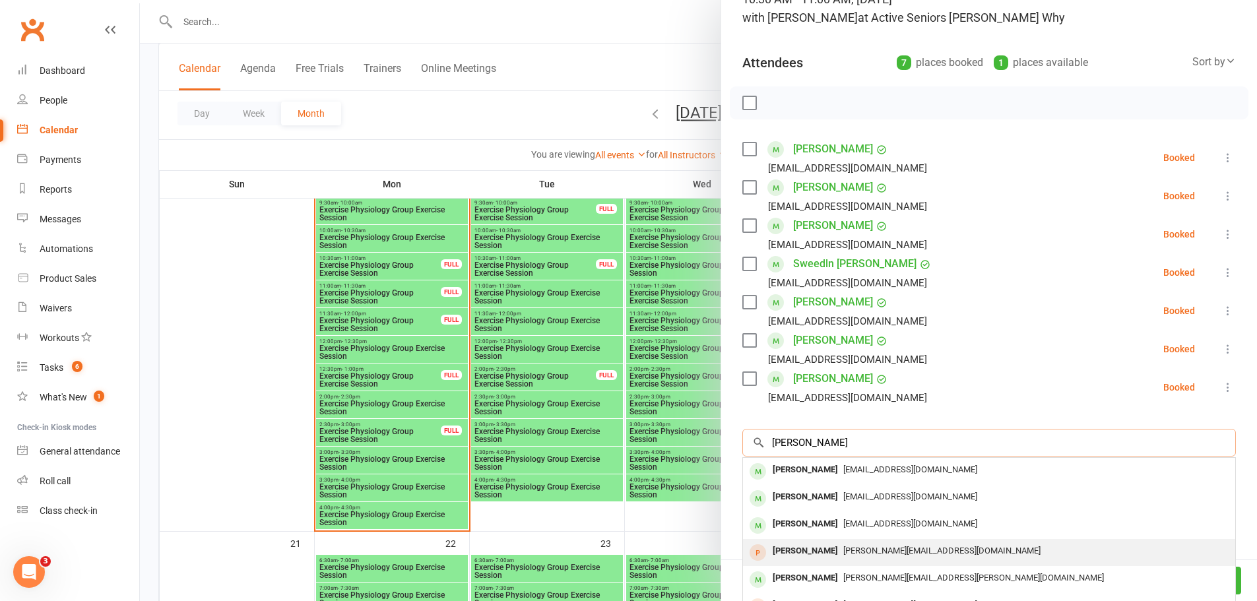
scroll to position [191, 0]
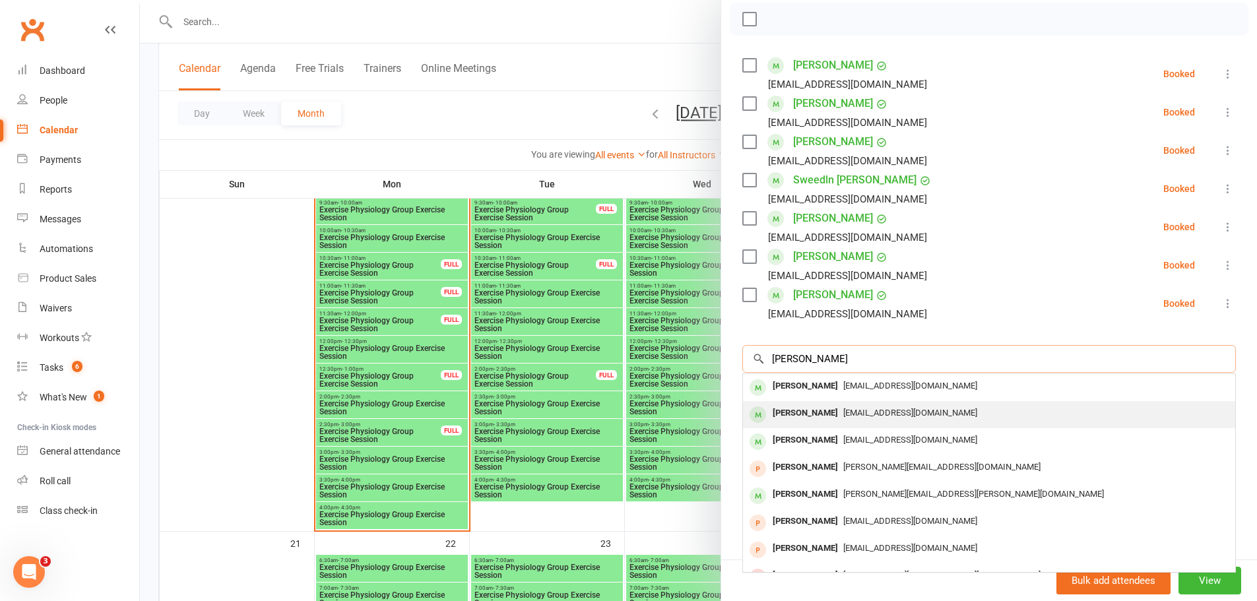
type input "Collins"
click at [799, 416] on div "[PERSON_NAME]" at bounding box center [805, 413] width 76 height 19
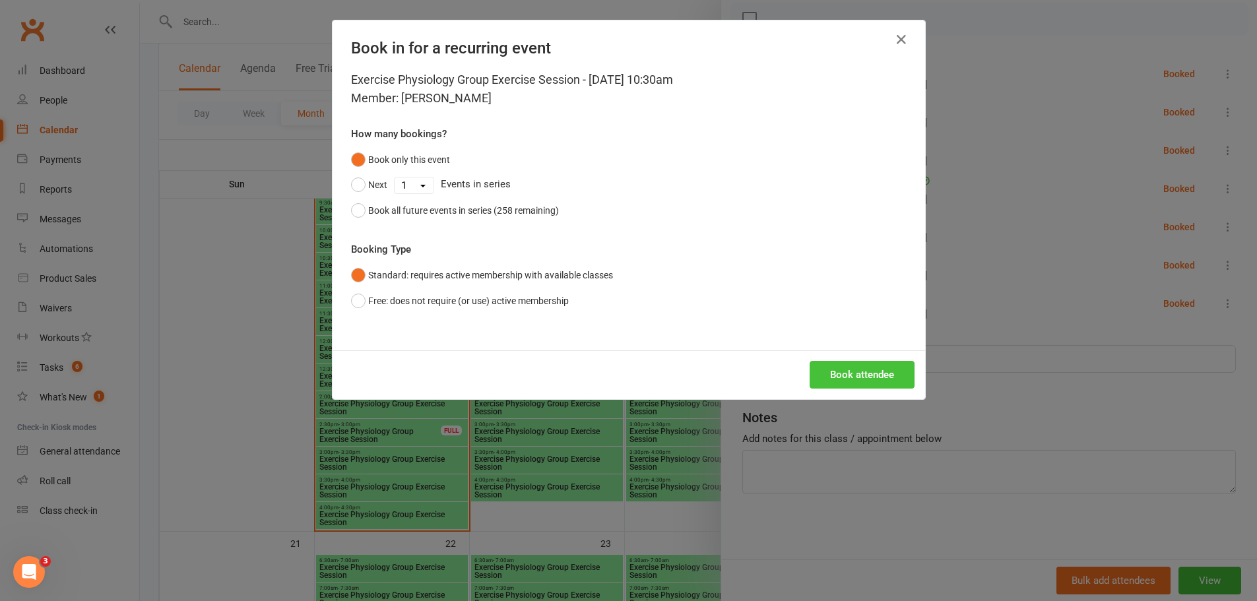
click at [834, 379] on button "Book attendee" at bounding box center [862, 375] width 105 height 28
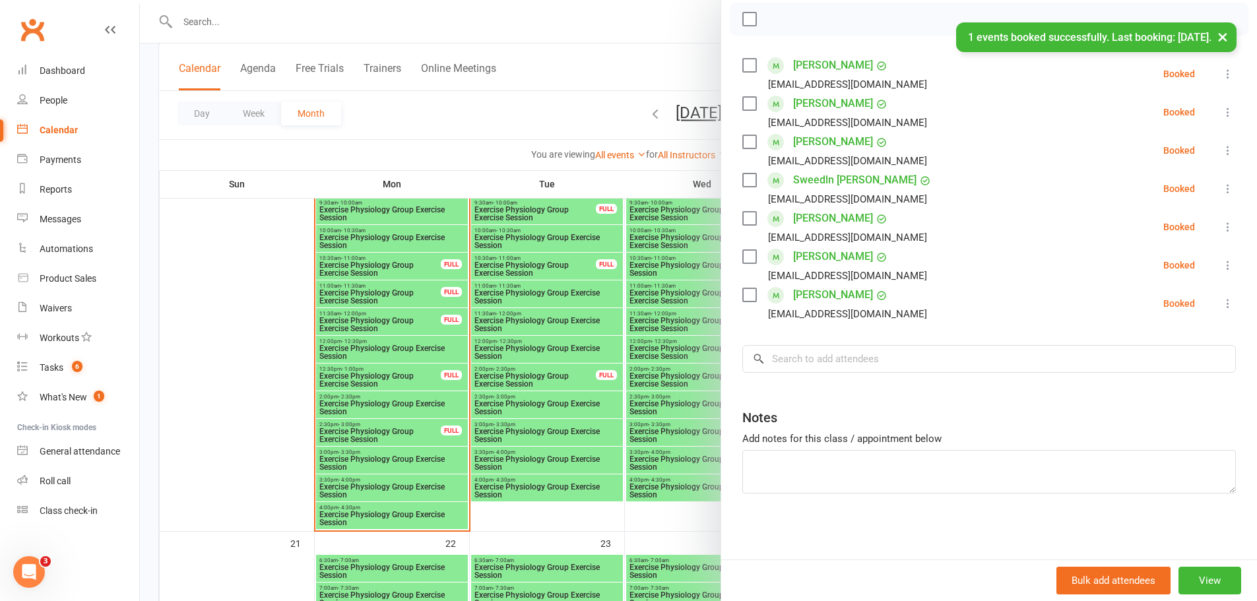
click at [613, 346] on div at bounding box center [698, 300] width 1117 height 601
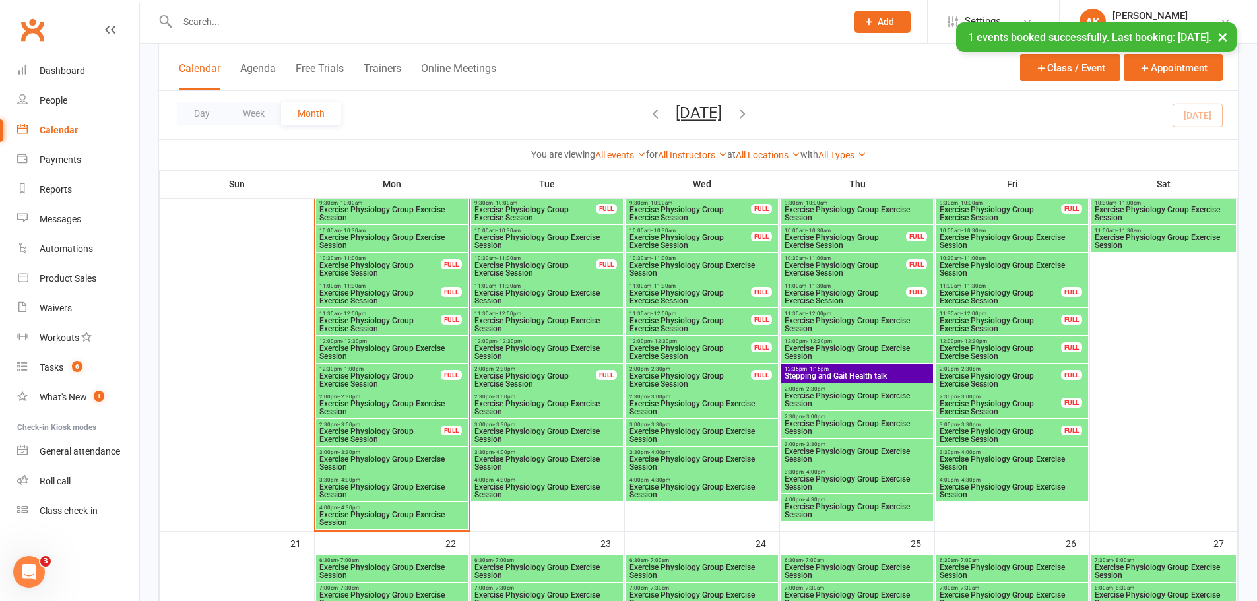
click at [677, 400] on span "Exercise Physiology Group Exercise Session" at bounding box center [702, 408] width 146 height 16
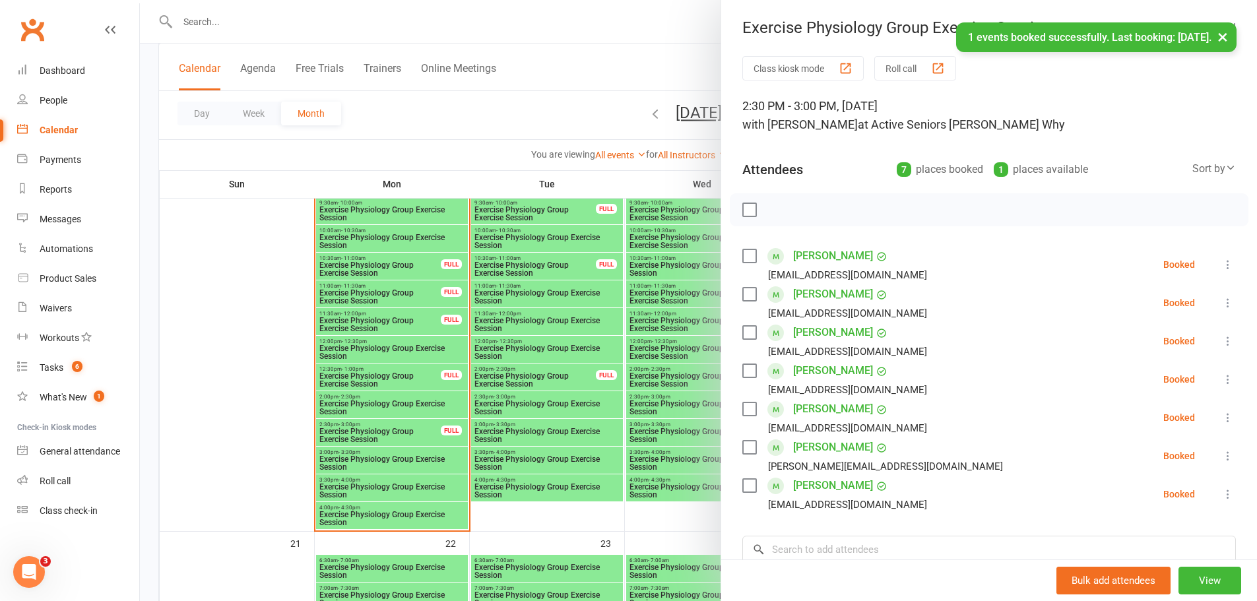
click at [1221, 306] on icon at bounding box center [1227, 302] width 13 height 13
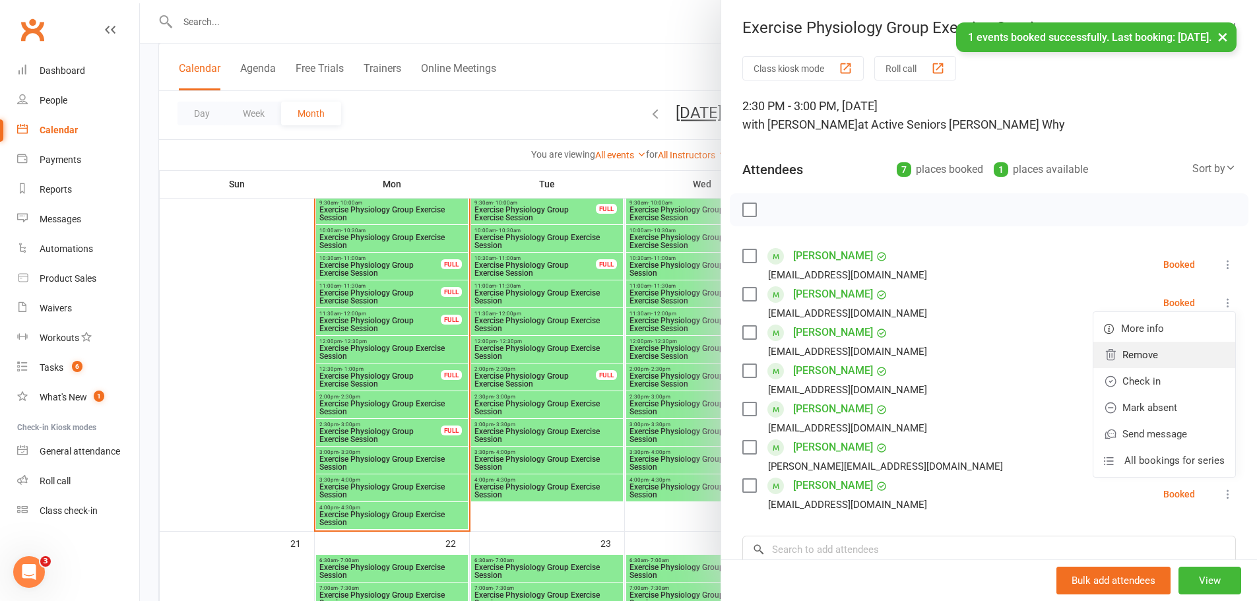
click at [1163, 352] on link "Remove" at bounding box center [1164, 355] width 142 height 26
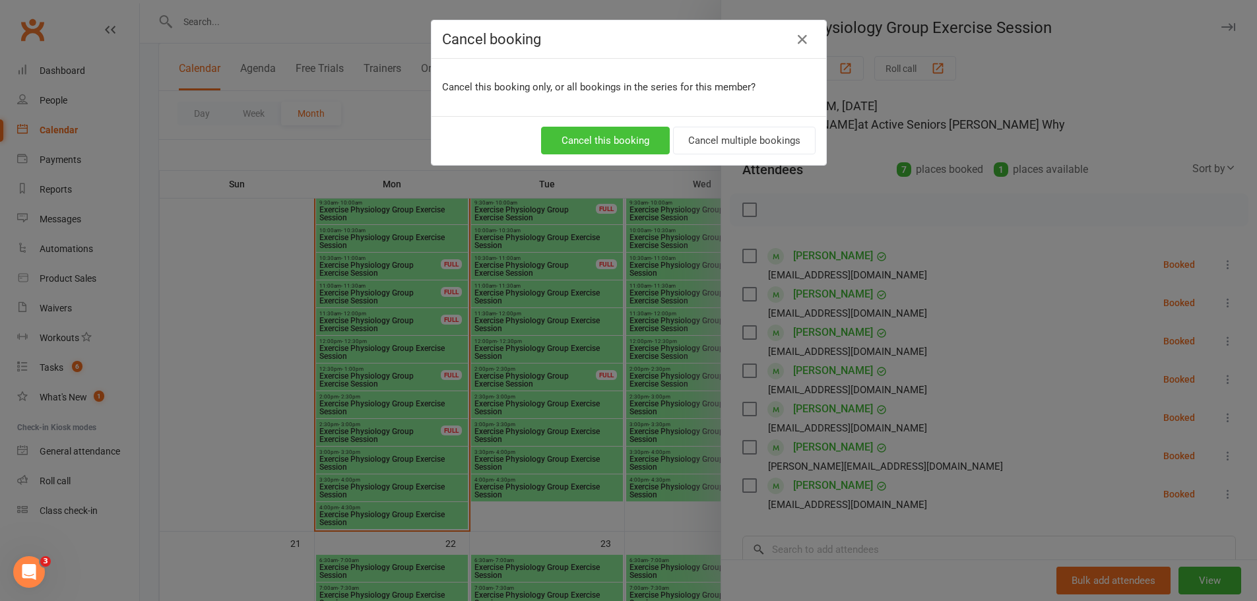
click at [635, 148] on button "Cancel this booking" at bounding box center [605, 141] width 129 height 28
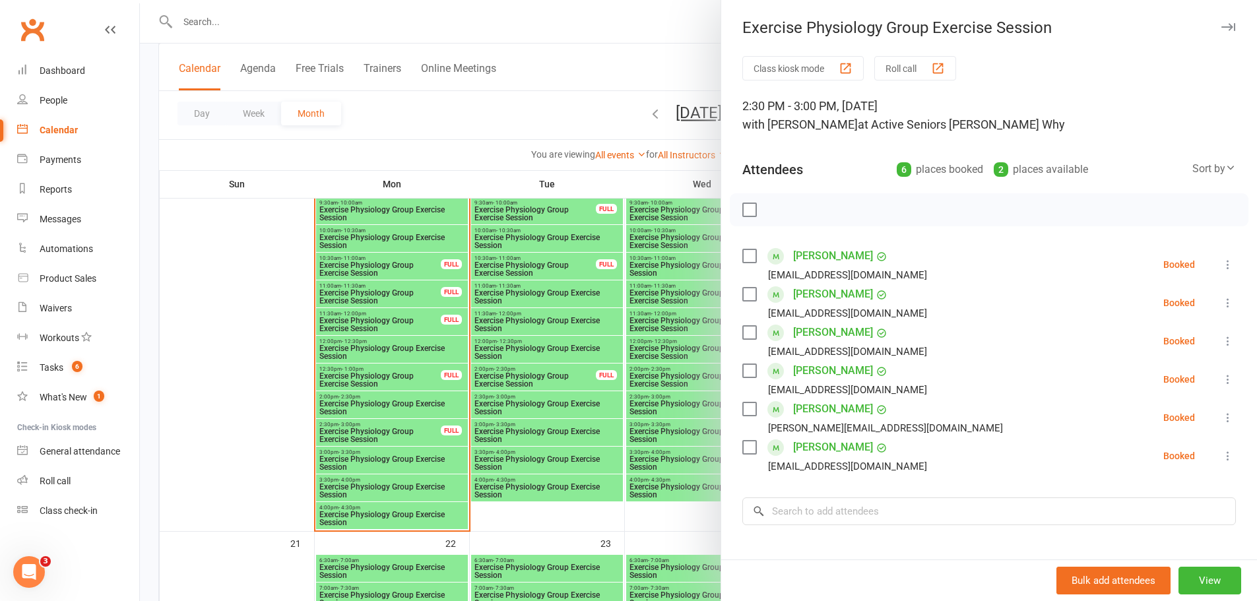
click at [677, 301] on div at bounding box center [698, 300] width 1117 height 601
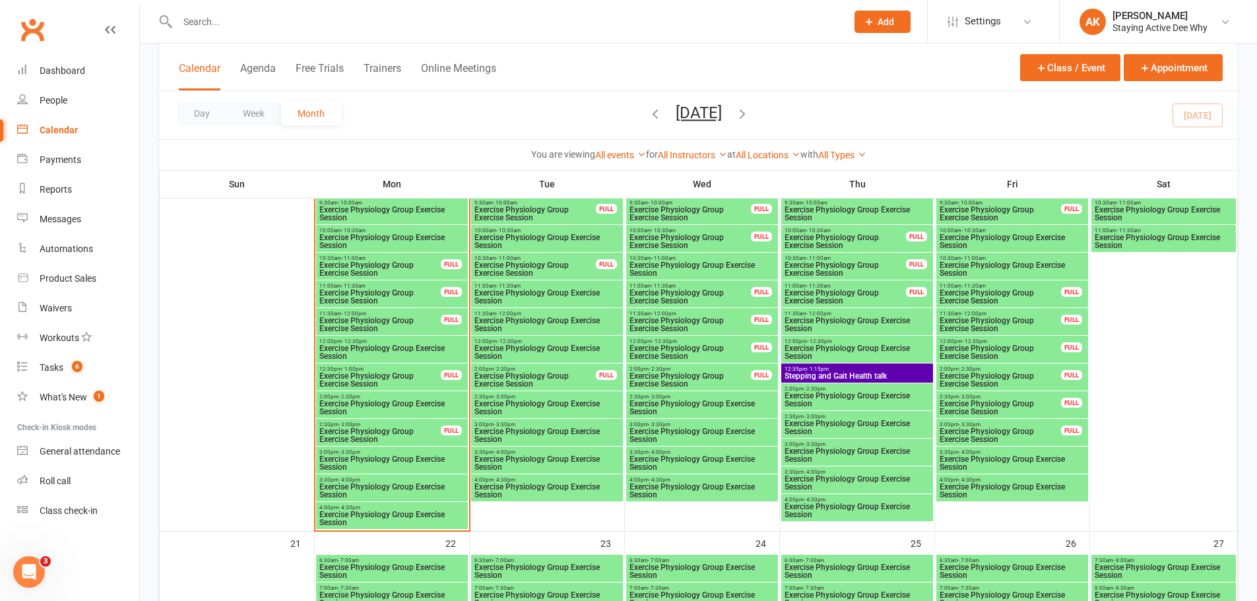
click at [686, 251] on div "10:00am - 10:30am Exercise Physiology Group Exercise Session FULL" at bounding box center [702, 238] width 152 height 27
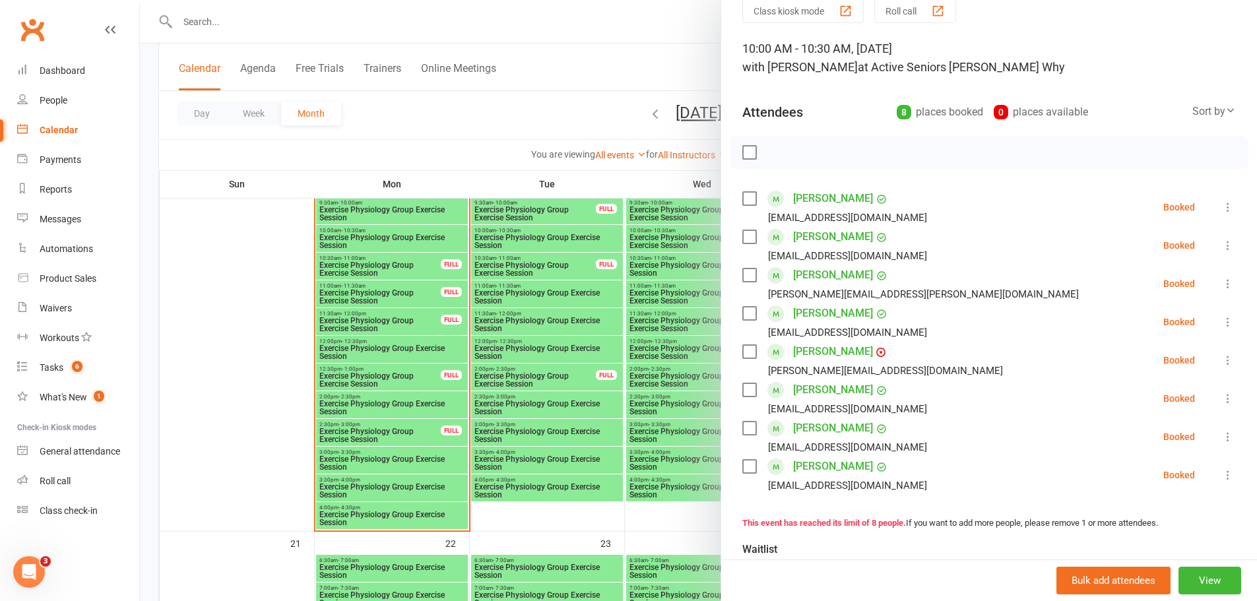
scroll to position [132, 0]
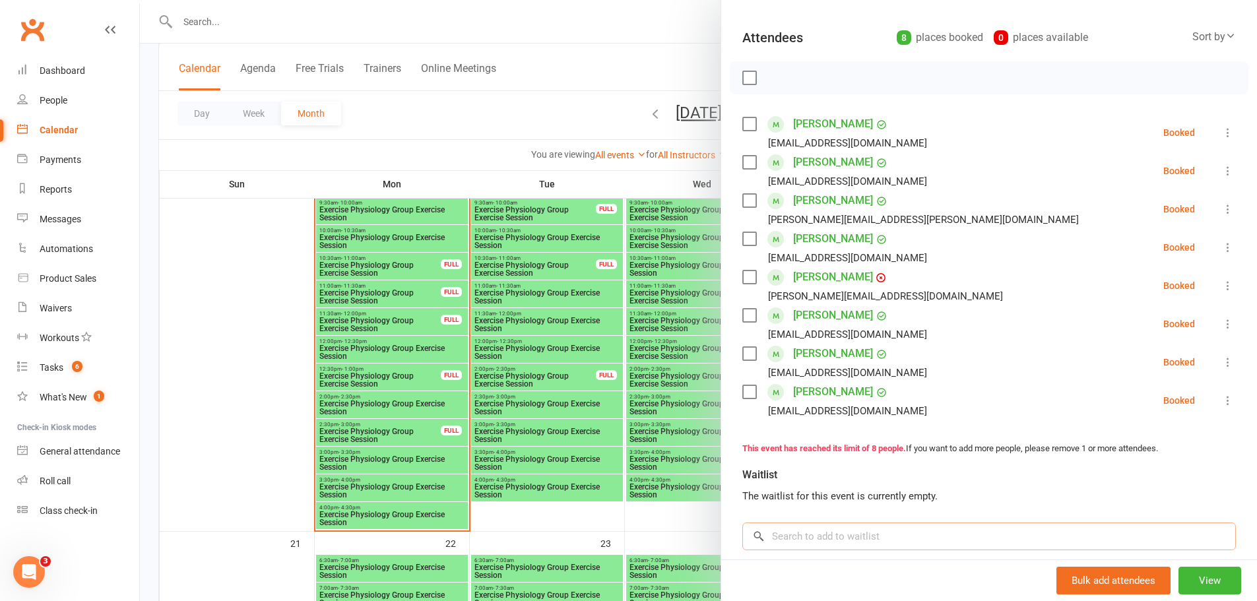
click at [802, 532] on input "search" at bounding box center [989, 537] width 494 height 28
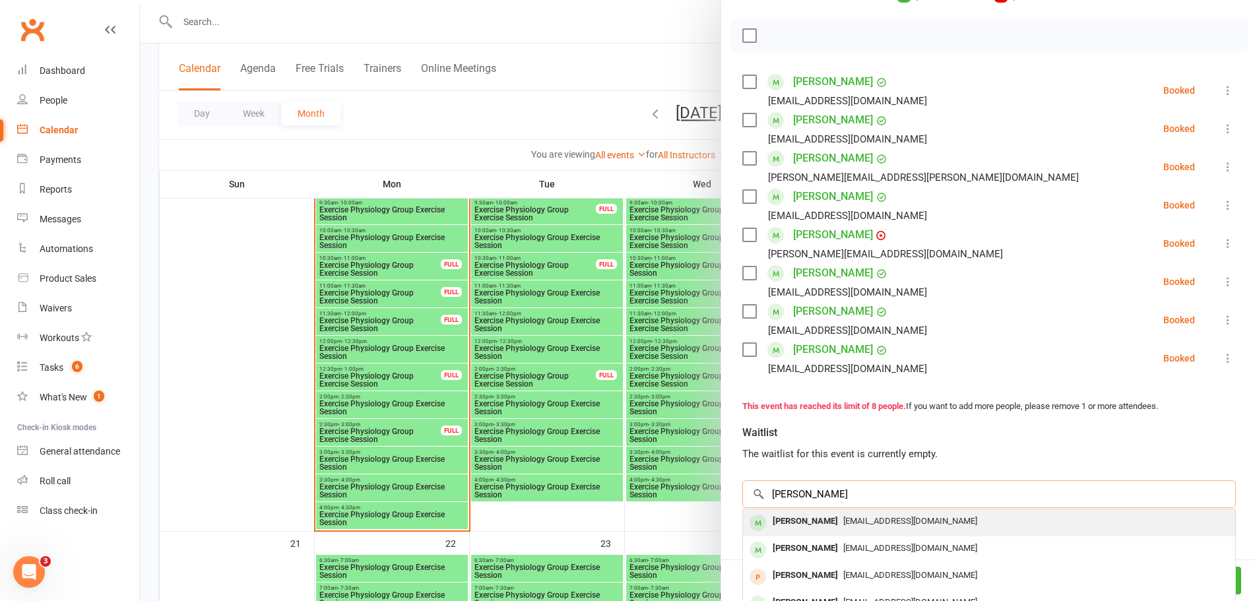
scroll to position [198, 0]
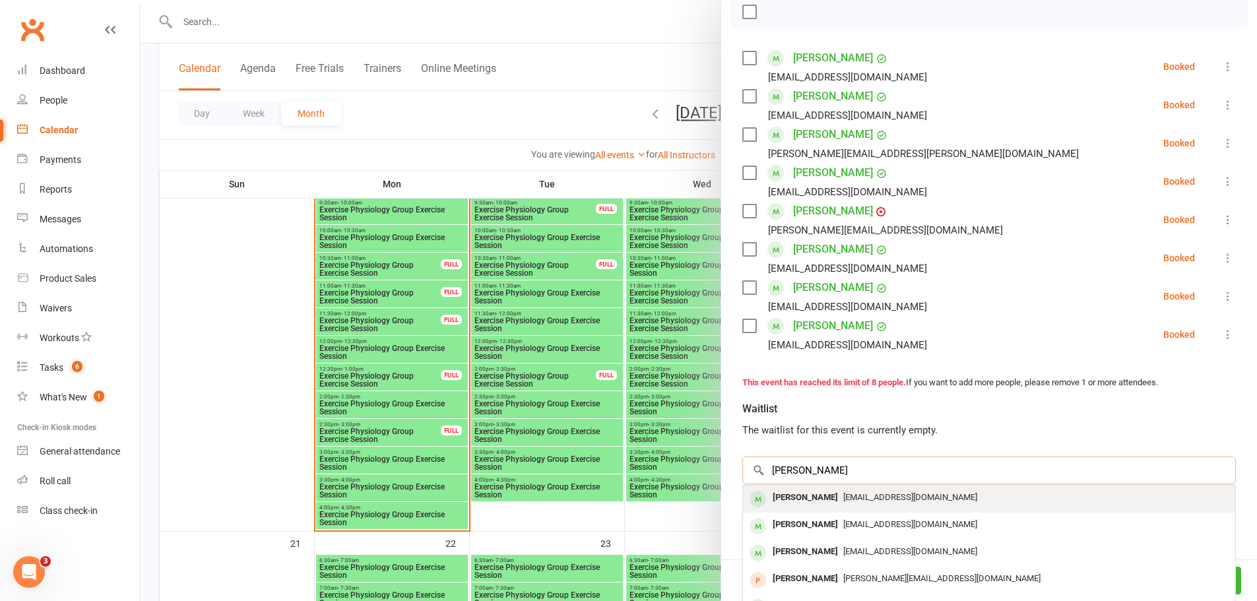
type input "Collins"
click at [846, 495] on span "graeme.pon@gmail.com" at bounding box center [910, 497] width 134 height 10
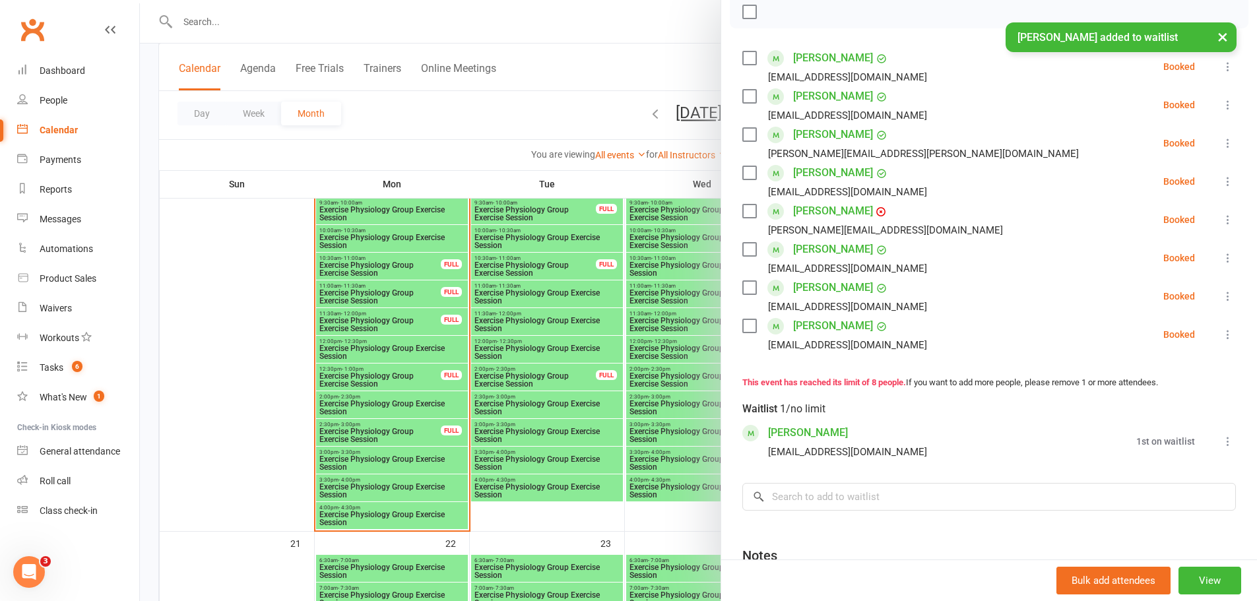
click at [1221, 437] on icon at bounding box center [1227, 441] width 13 height 13
click at [1132, 466] on span "Remove" at bounding box center [1144, 467] width 36 height 16
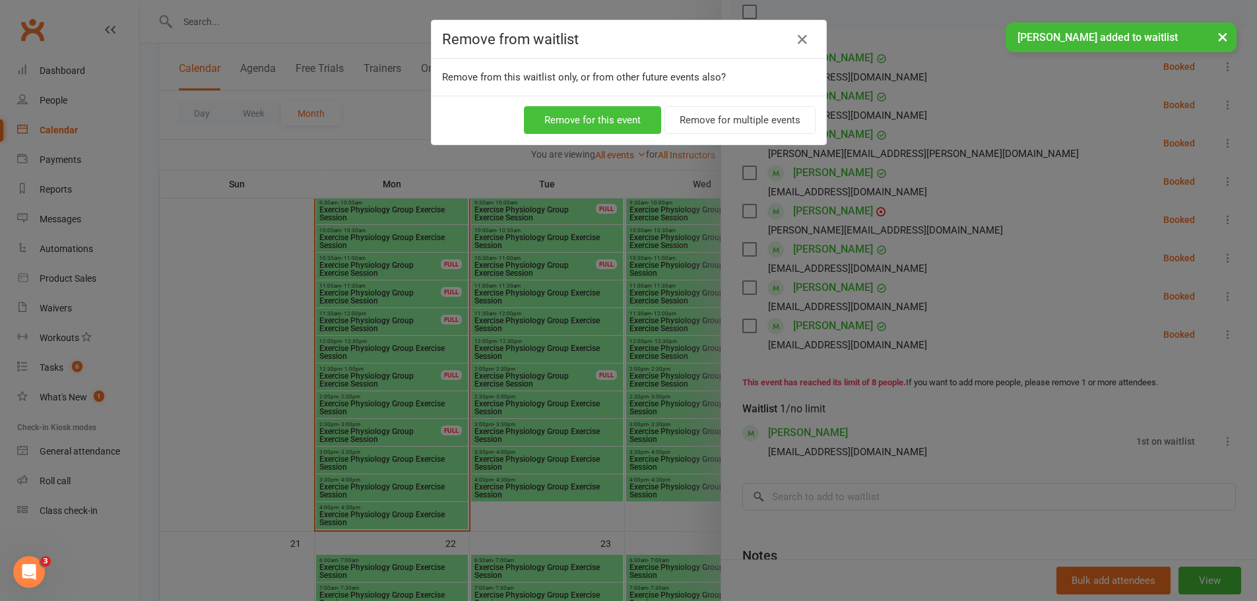
click at [589, 120] on button "Remove for this event" at bounding box center [592, 120] width 137 height 28
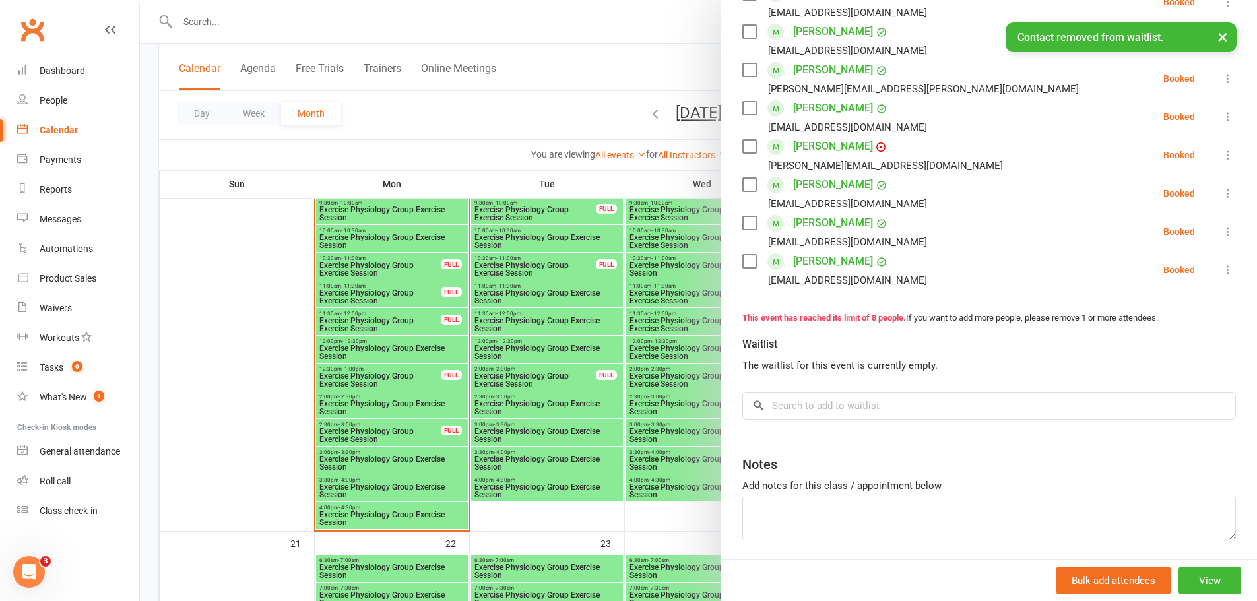
scroll to position [264, 0]
click at [674, 352] on div at bounding box center [698, 300] width 1117 height 601
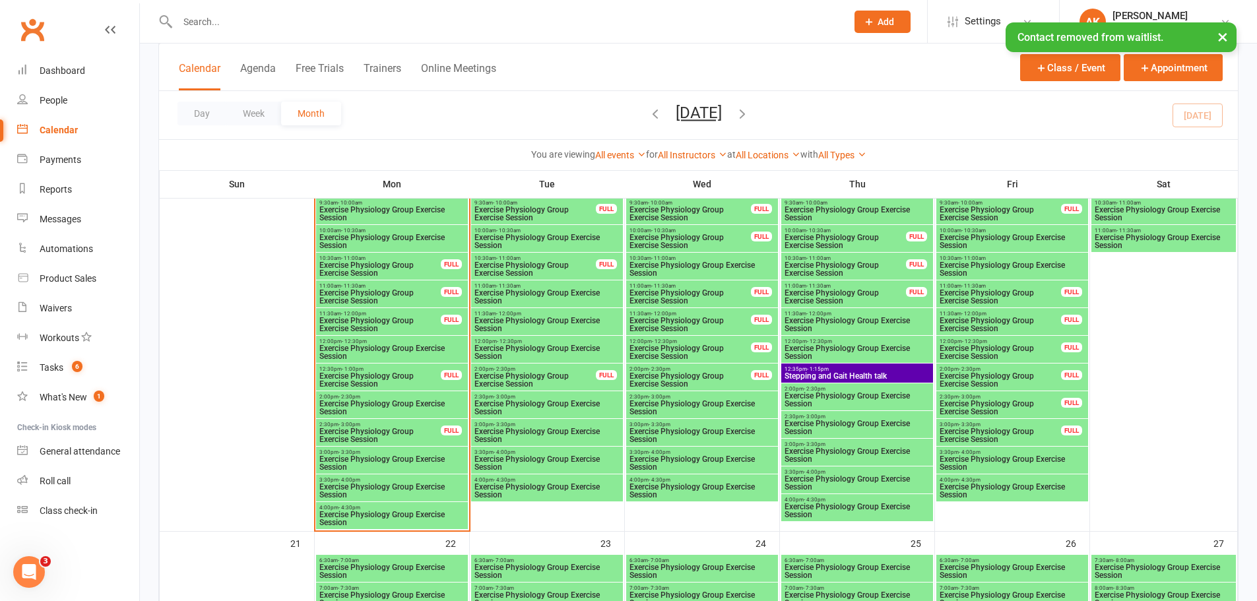
click at [669, 263] on span "Exercise Physiology Group Exercise Session" at bounding box center [702, 269] width 146 height 16
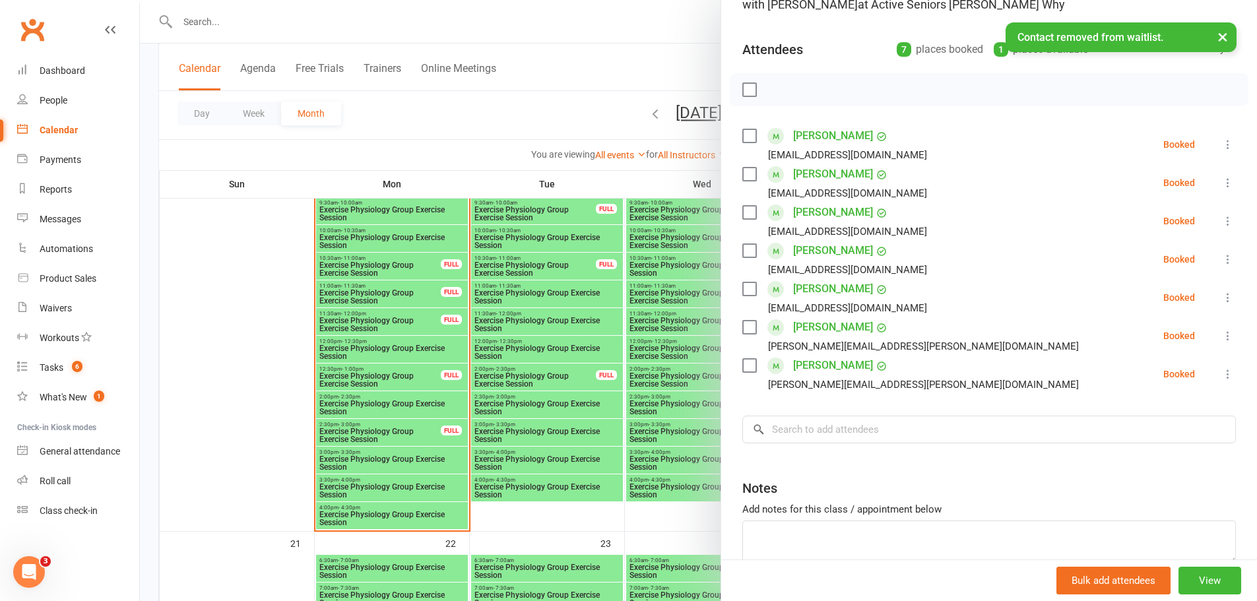
scroll to position [132, 0]
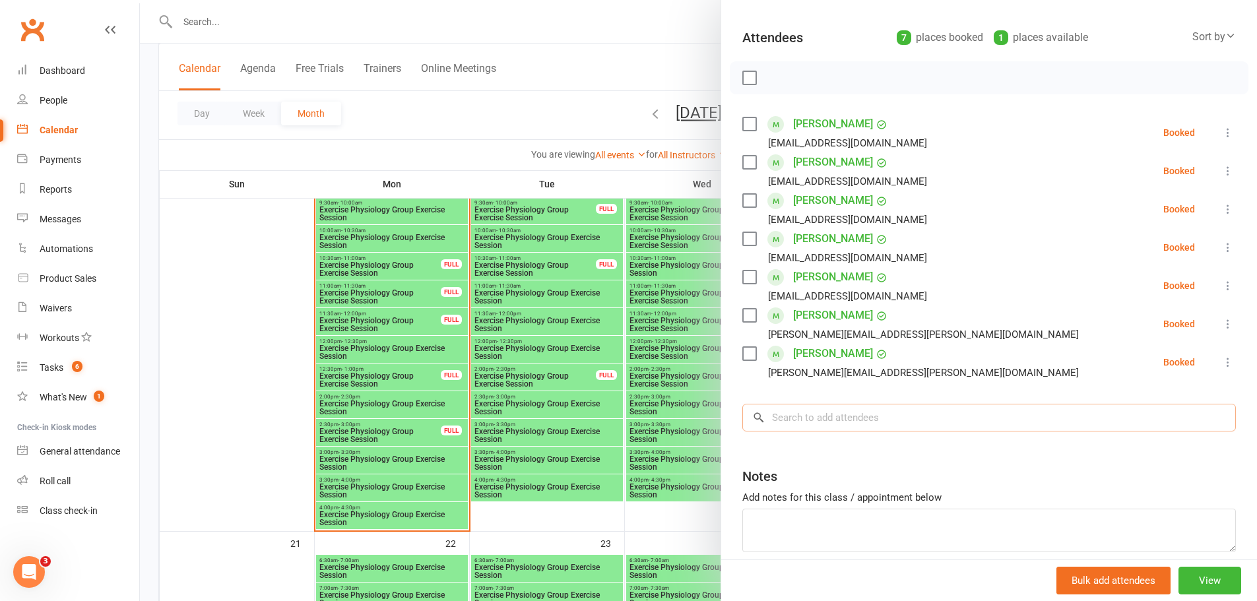
click at [859, 424] on input "search" at bounding box center [989, 418] width 494 height 28
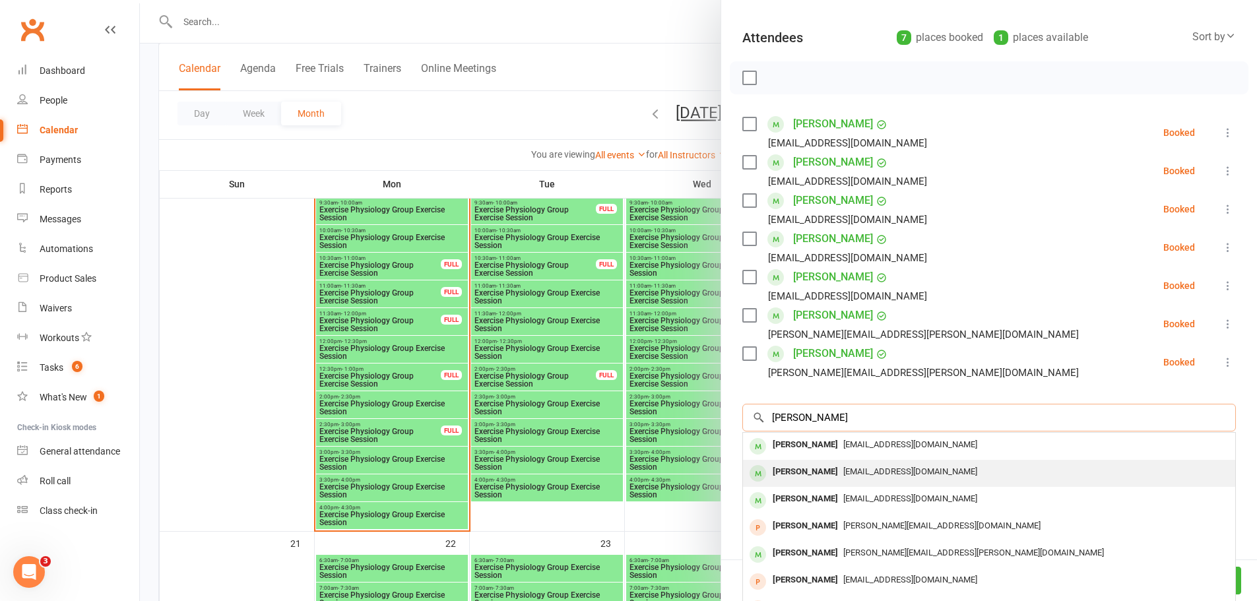
type input "Collins"
click at [843, 472] on span "jimmycollins9@live.com.au" at bounding box center [910, 471] width 134 height 10
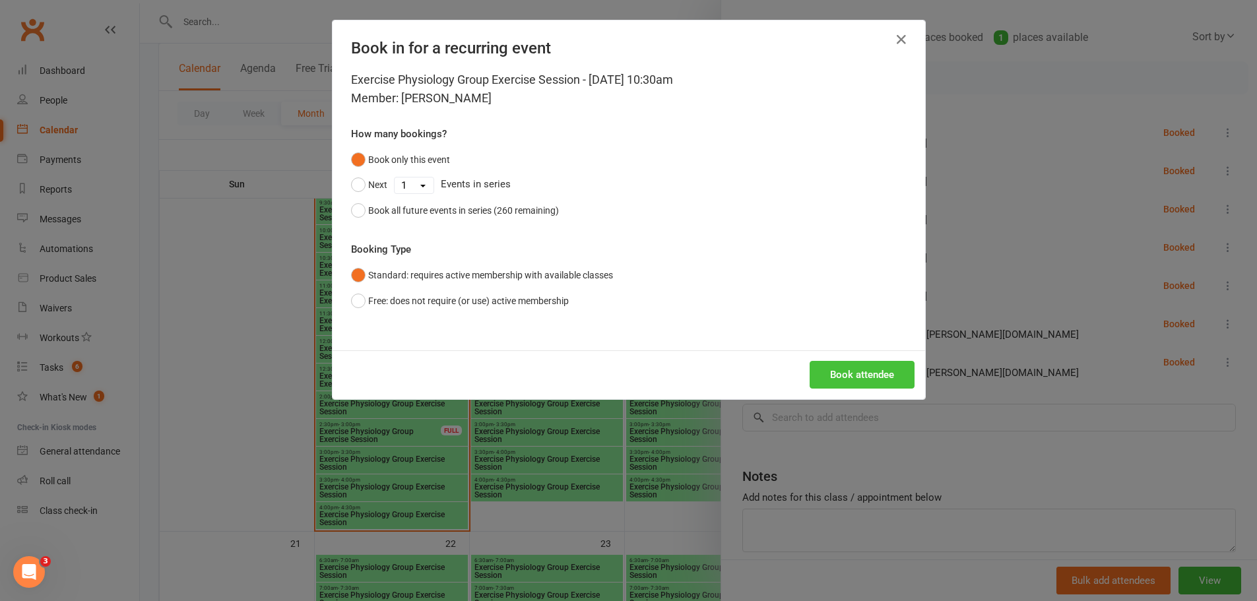
click at [874, 365] on button "Book attendee" at bounding box center [862, 375] width 105 height 28
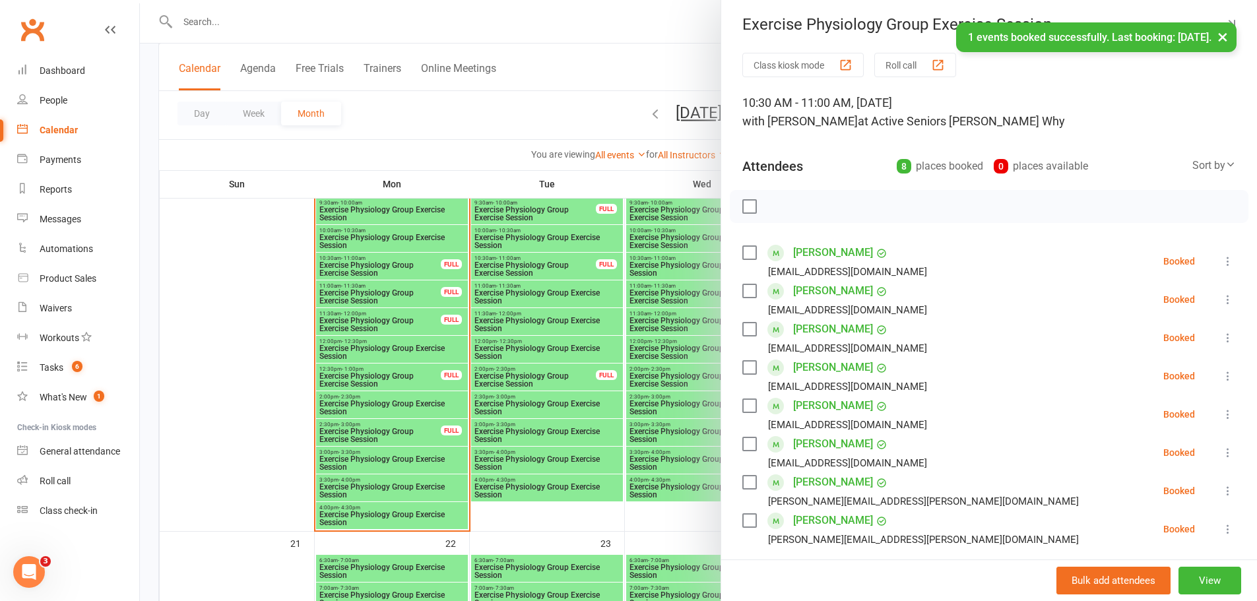
scroll to position [0, 0]
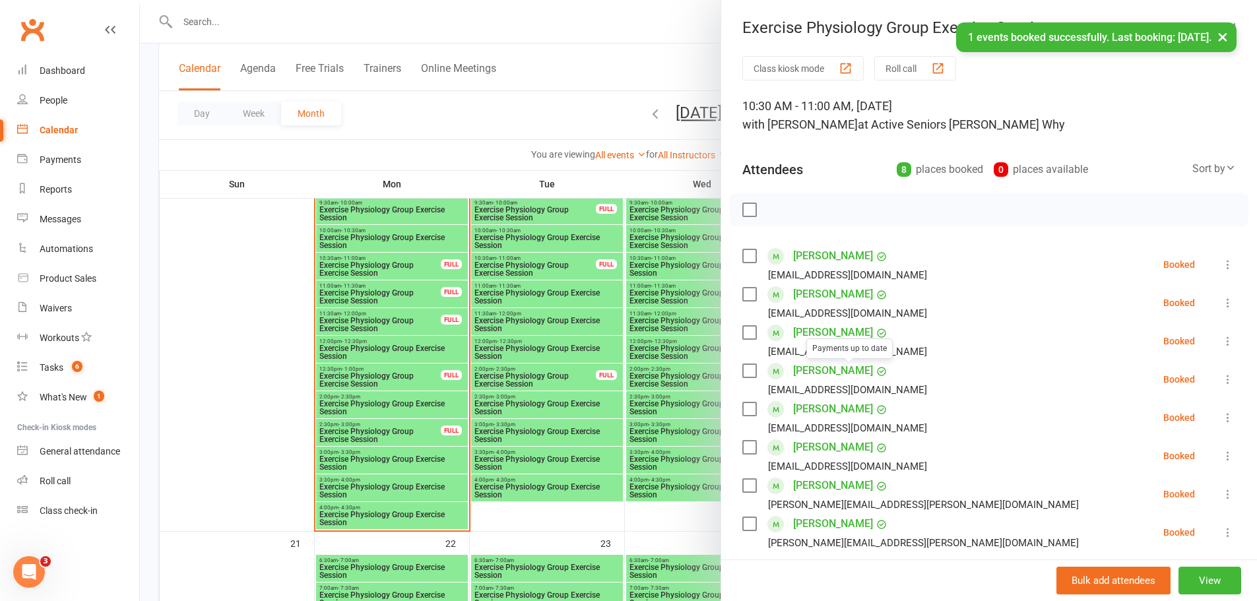
click at [455, 110] on div at bounding box center [698, 300] width 1117 height 601
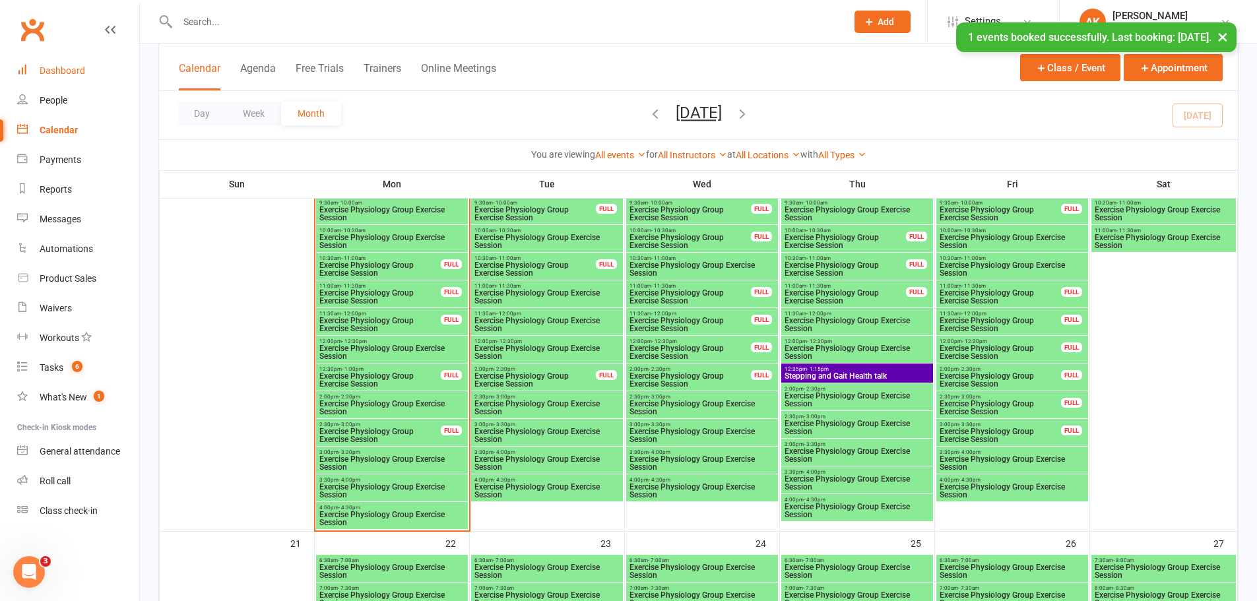
click at [79, 61] on link "Dashboard" at bounding box center [78, 71] width 122 height 30
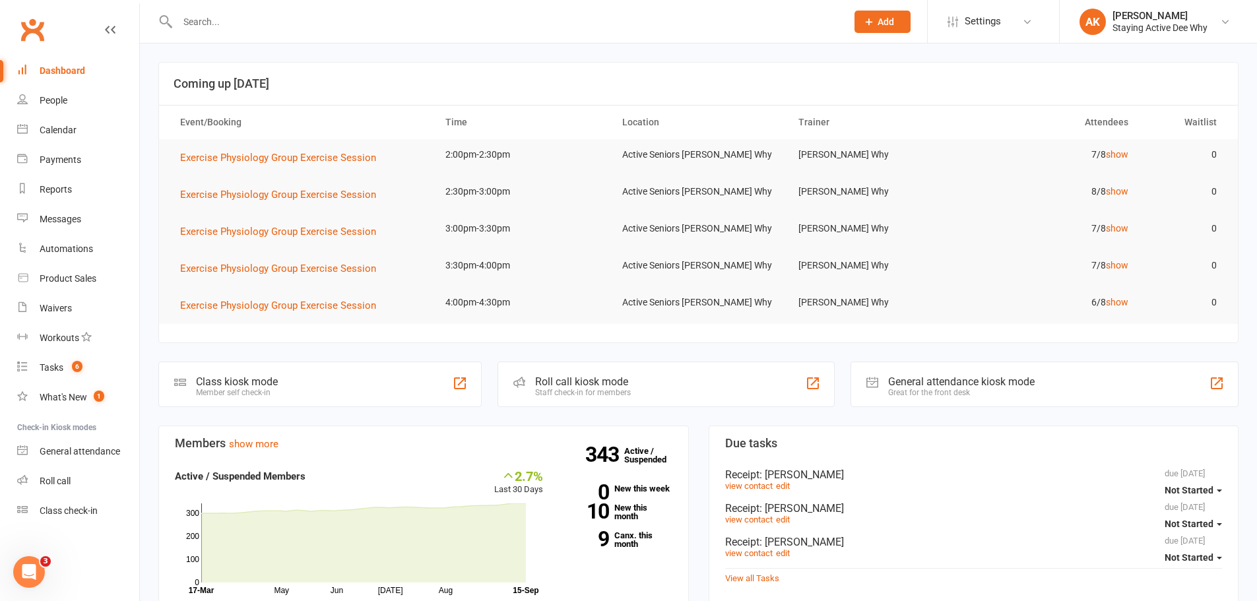
click at [259, 23] on input "text" at bounding box center [506, 22] width 664 height 18
click at [259, 23] on input "weieb" at bounding box center [506, 22] width 664 height 18
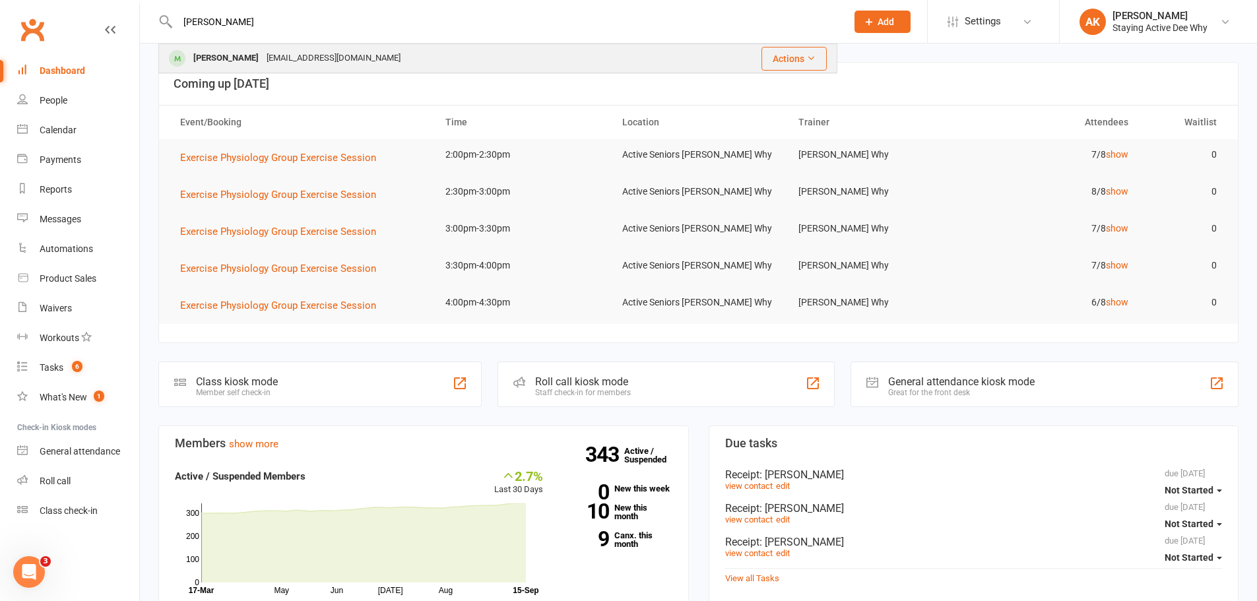
type input "wiebe"
click at [313, 49] on div "nickiwiebe@optusnet.com.au" at bounding box center [334, 58] width 142 height 19
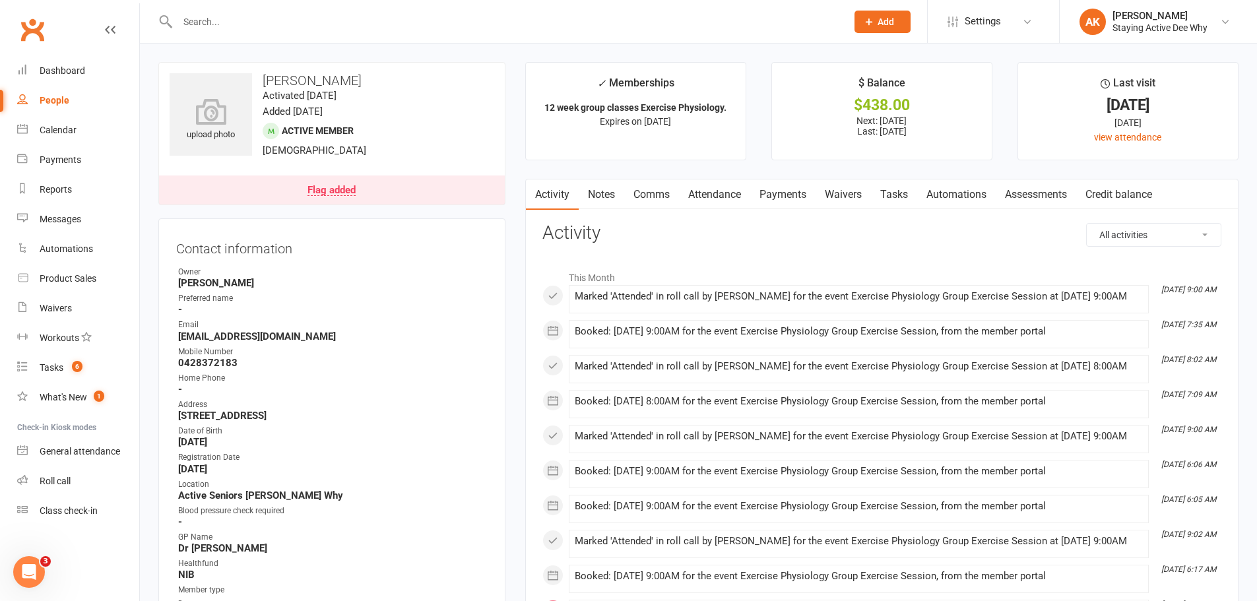
click at [777, 190] on link "Payments" at bounding box center [782, 194] width 65 height 30
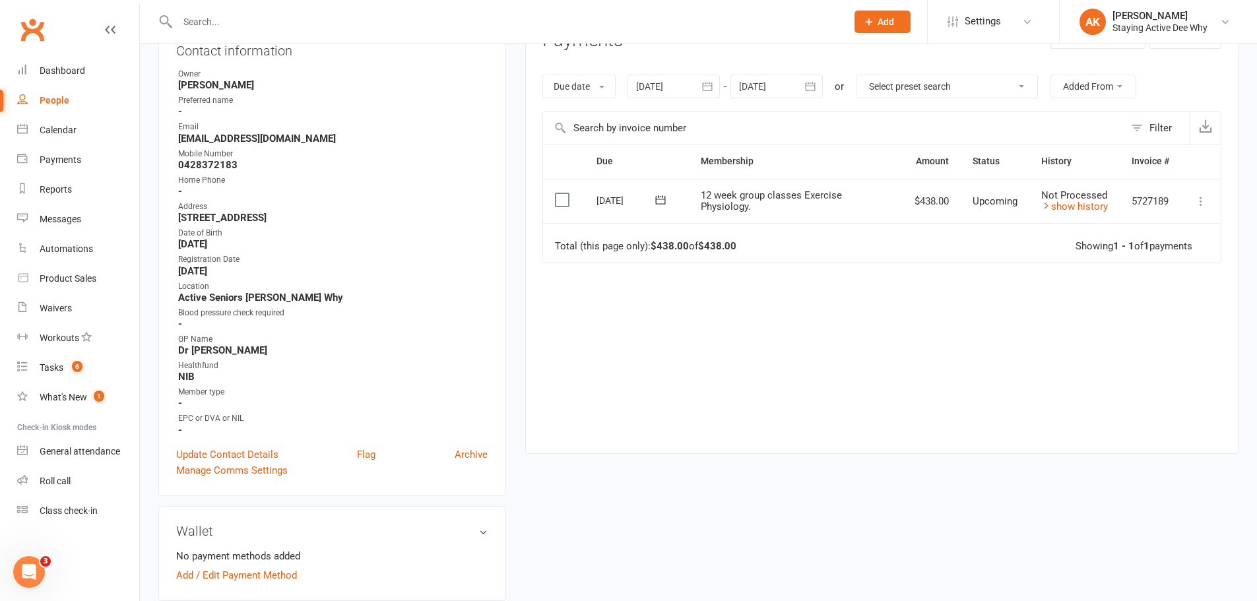
scroll to position [132, 0]
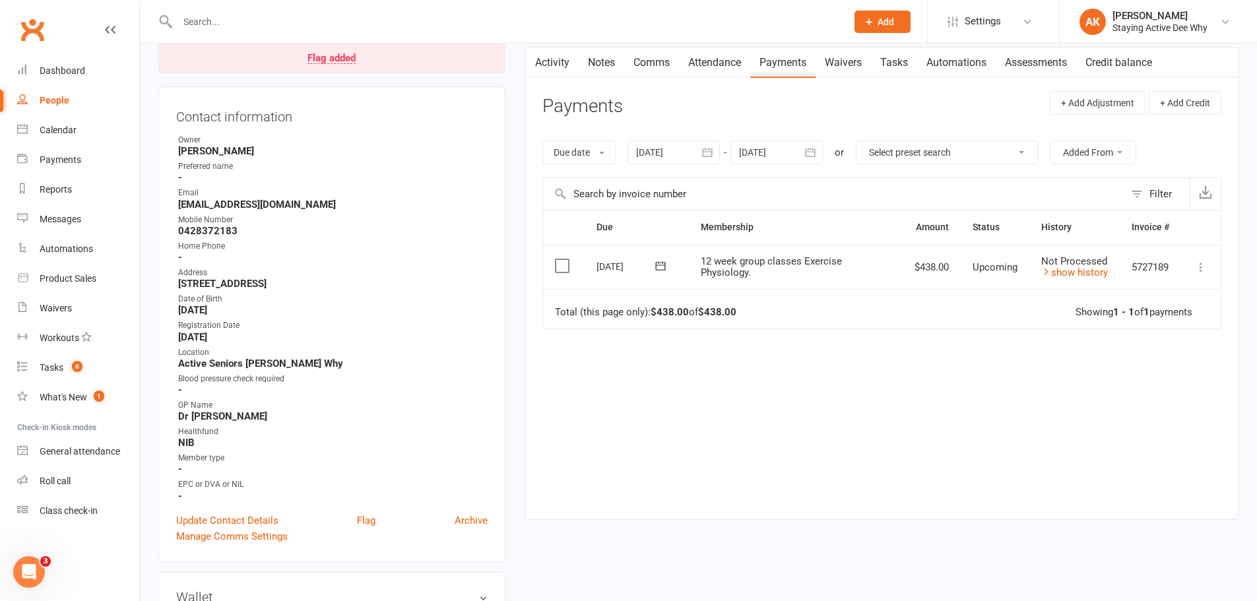
click at [1205, 269] on icon at bounding box center [1200, 267] width 13 height 13
click at [1145, 295] on link "Mark as Paid (Cash)" at bounding box center [1142, 293] width 131 height 26
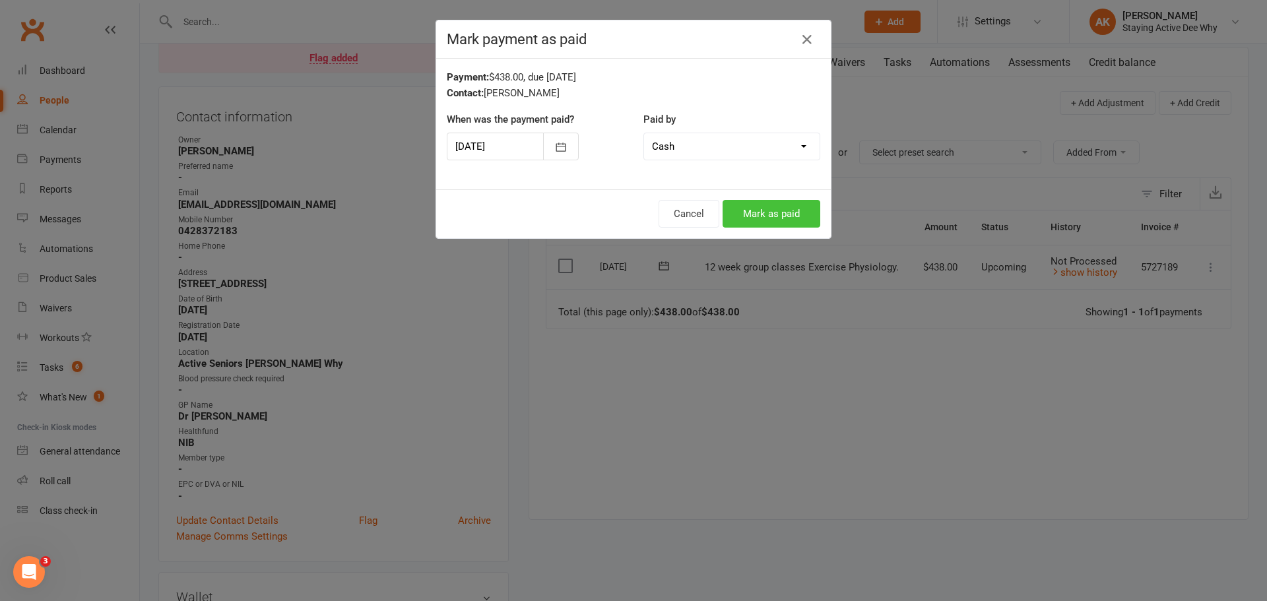
click at [767, 211] on button "Mark as paid" at bounding box center [771, 214] width 98 height 28
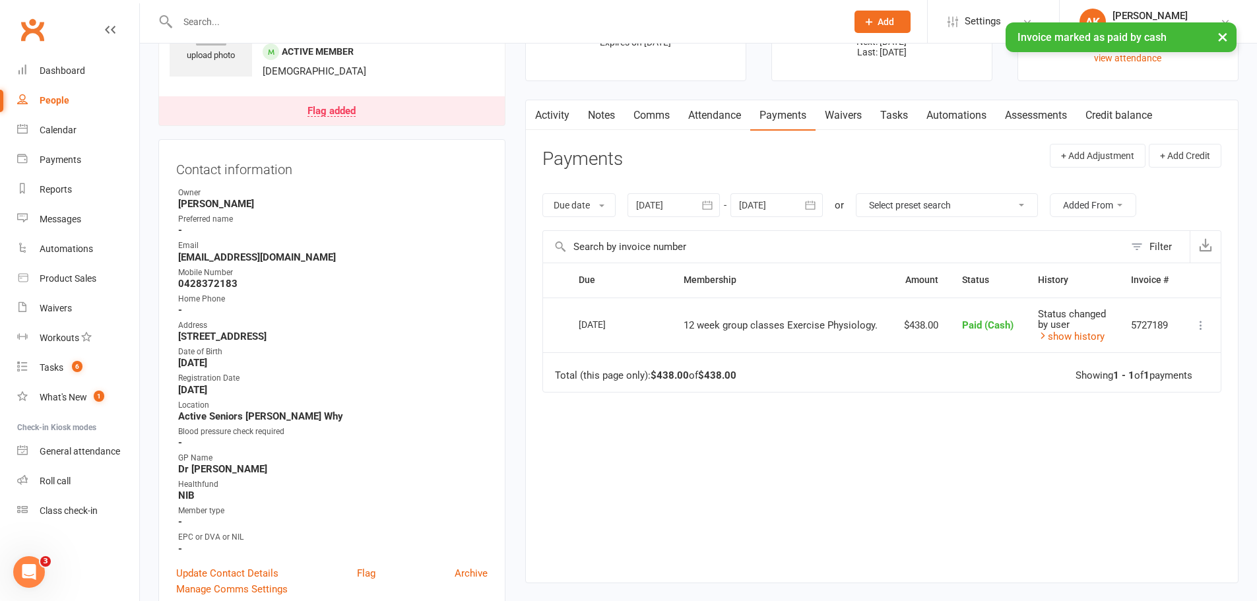
scroll to position [0, 0]
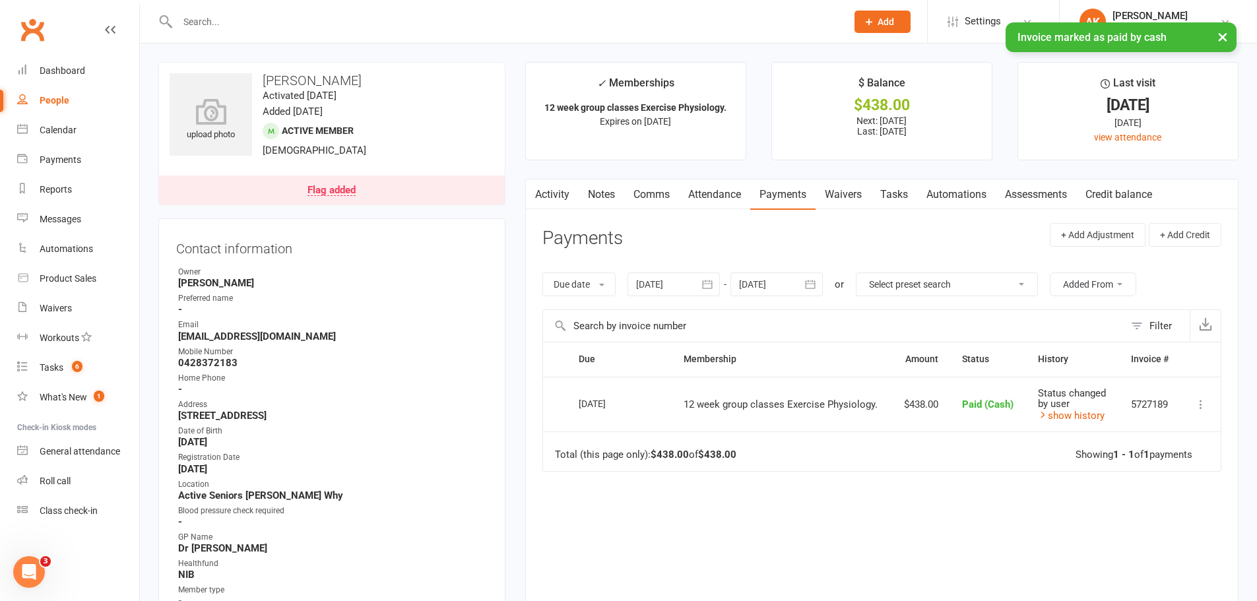
click at [72, 100] on link "People" at bounding box center [78, 101] width 122 height 30
select select "100"
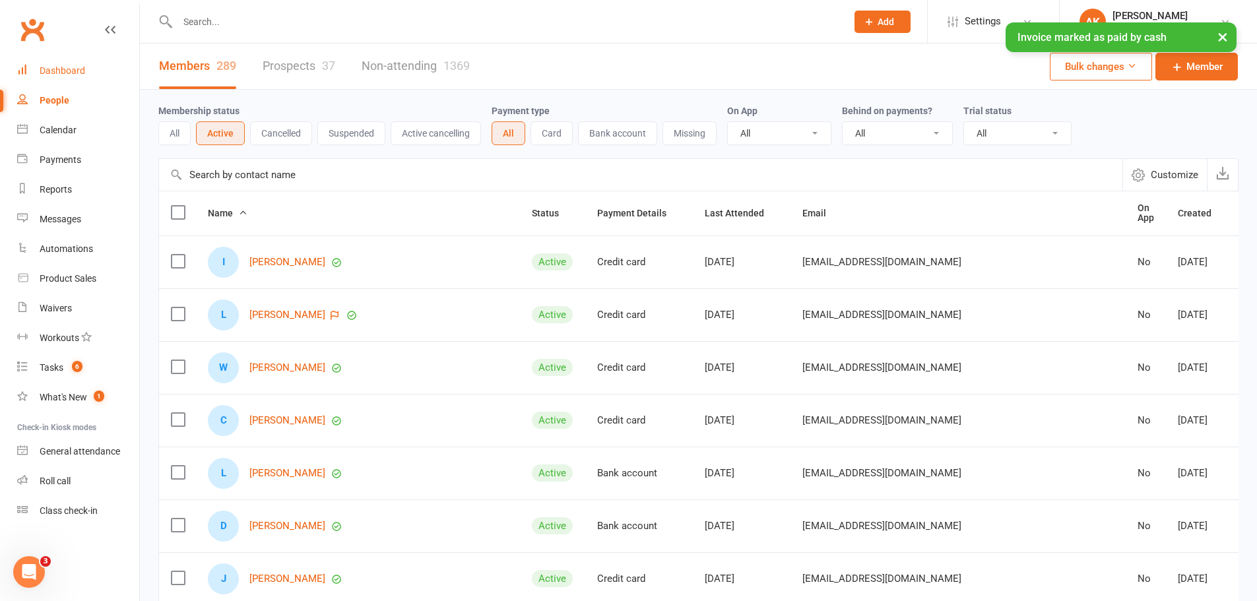
click at [67, 71] on div "Dashboard" at bounding box center [63, 70] width 46 height 11
